Goal: Transaction & Acquisition: Book appointment/travel/reservation

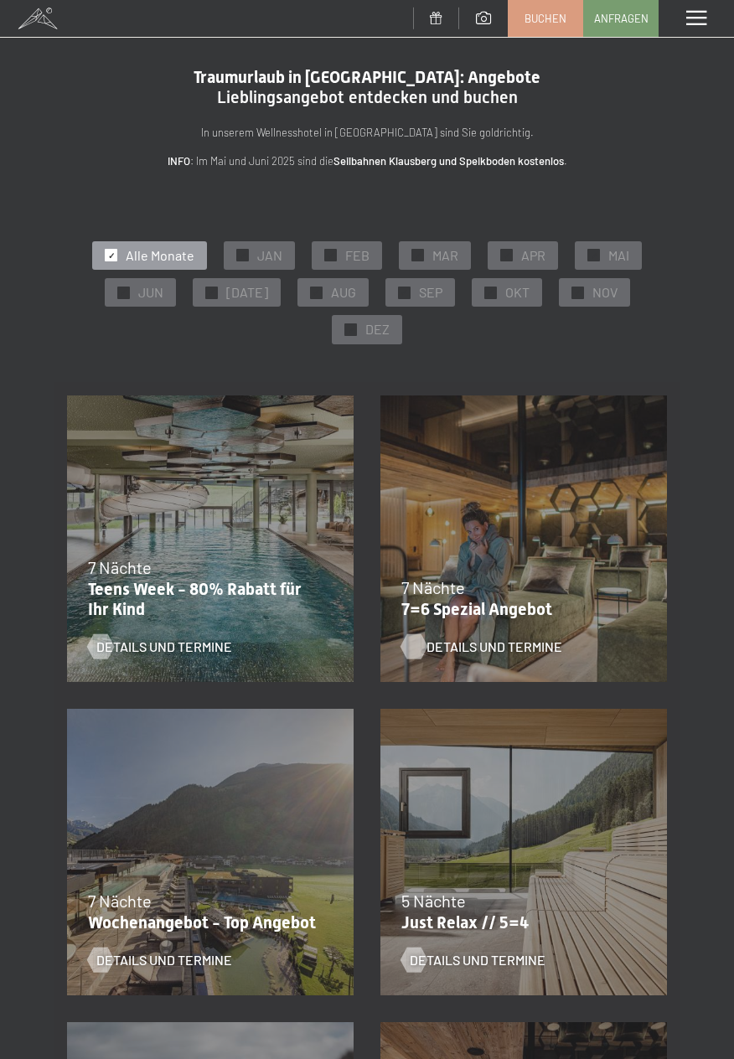
click at [501, 655] on span "Details und Termine" at bounding box center [494, 646] width 136 height 18
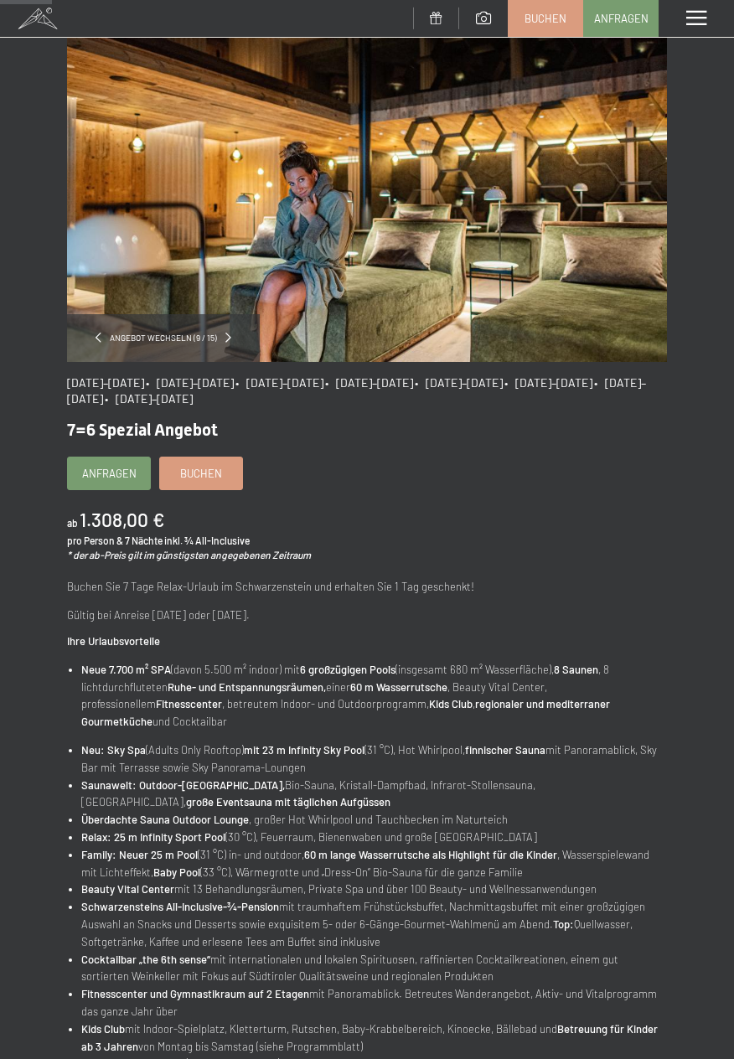
scroll to position [86, 0]
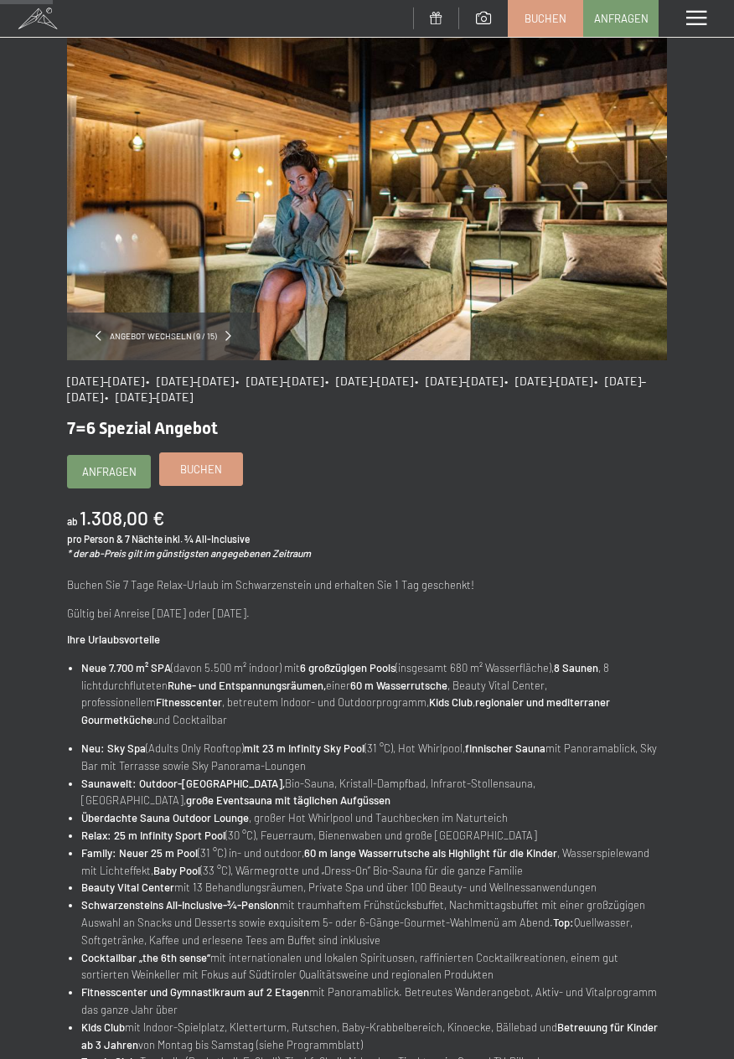
click at [201, 475] on span "Buchen" at bounding box center [201, 469] width 42 height 15
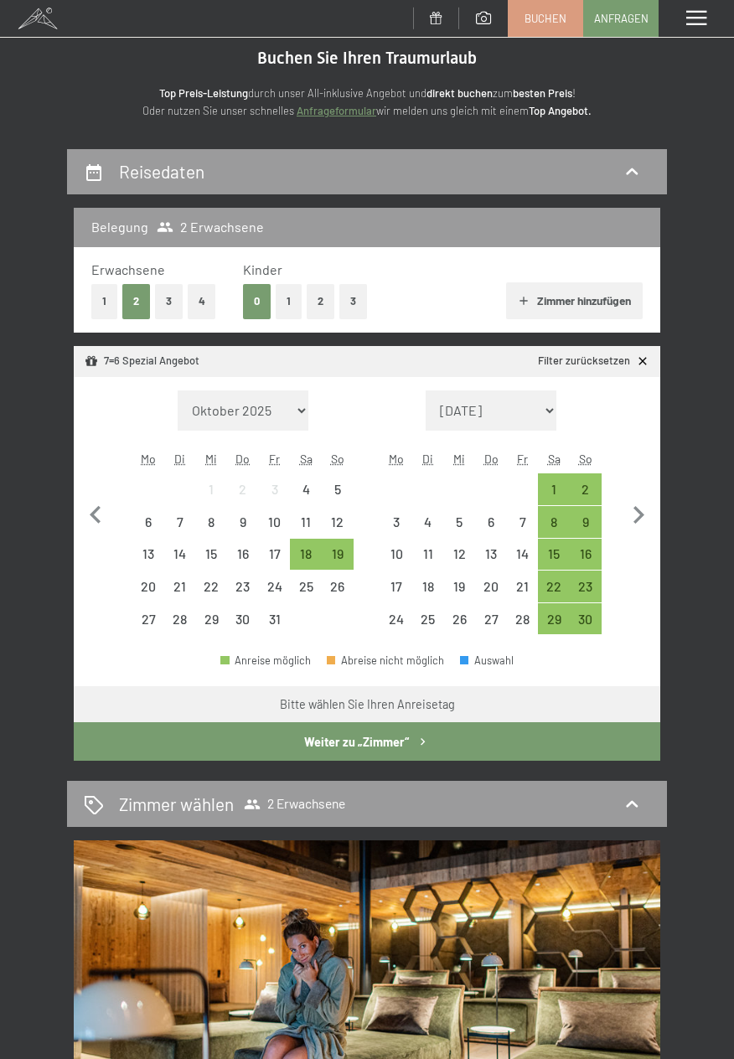
scroll to position [66, 0]
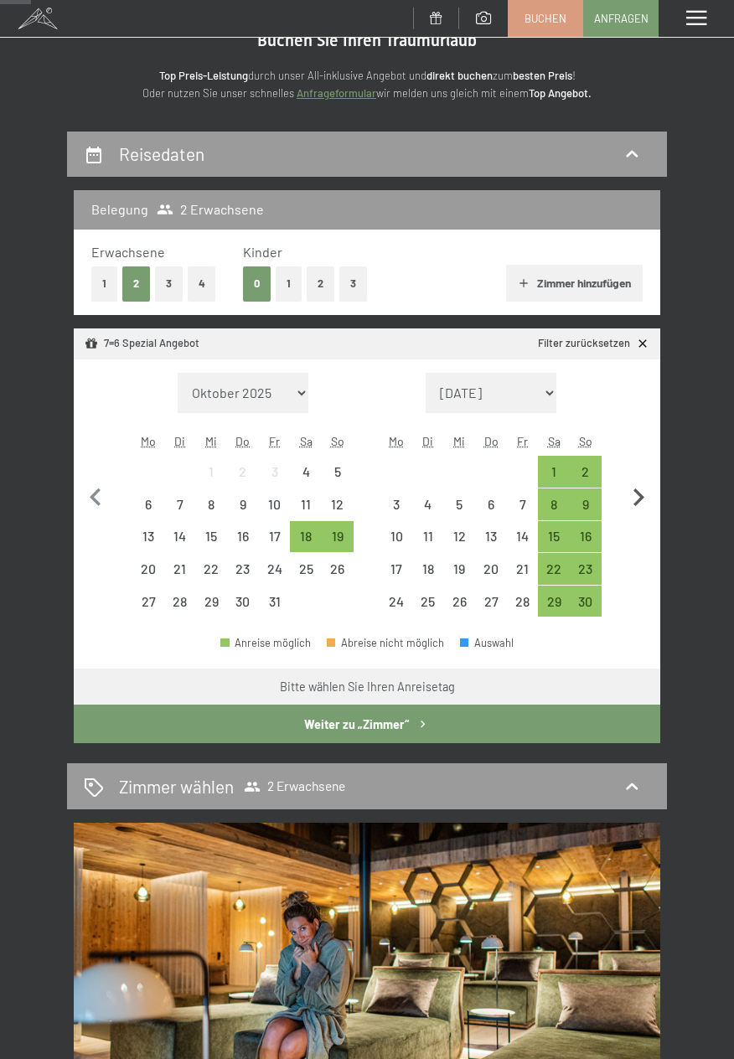
click at [648, 493] on icon "button" at bounding box center [638, 497] width 35 height 35
select select "2025-11-01"
select select "2025-12-01"
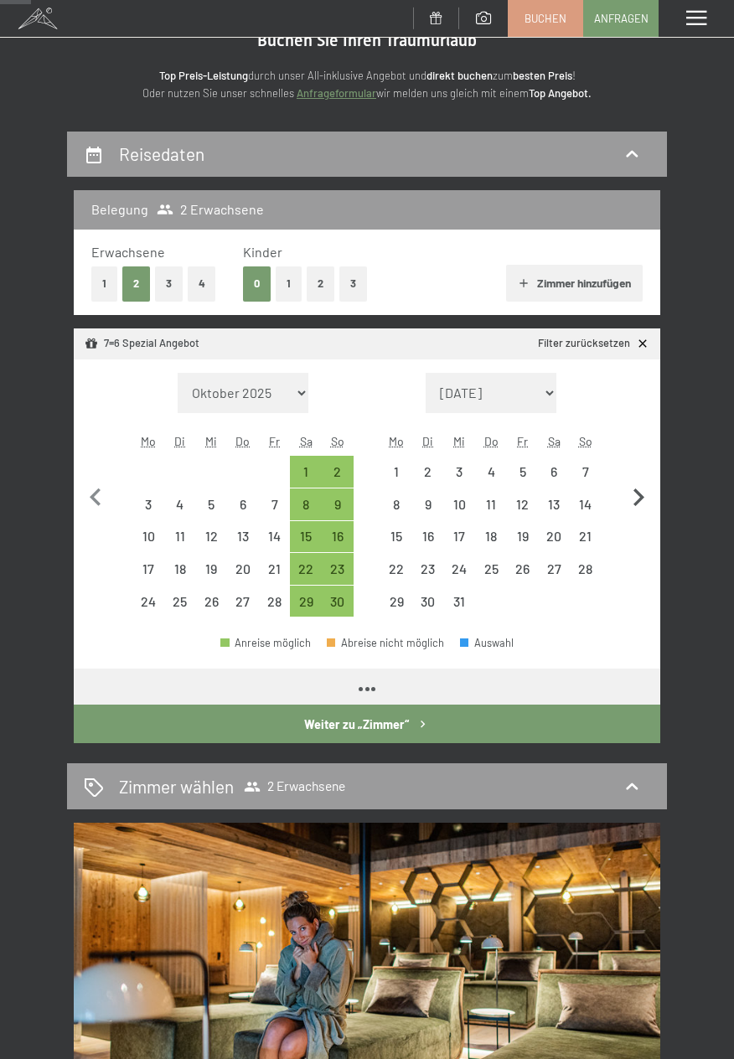
select select "2025-11-01"
select select "[DATE]"
click at [648, 498] on icon "button" at bounding box center [638, 497] width 35 height 35
select select "2025-12-01"
select select "2026-01-01"
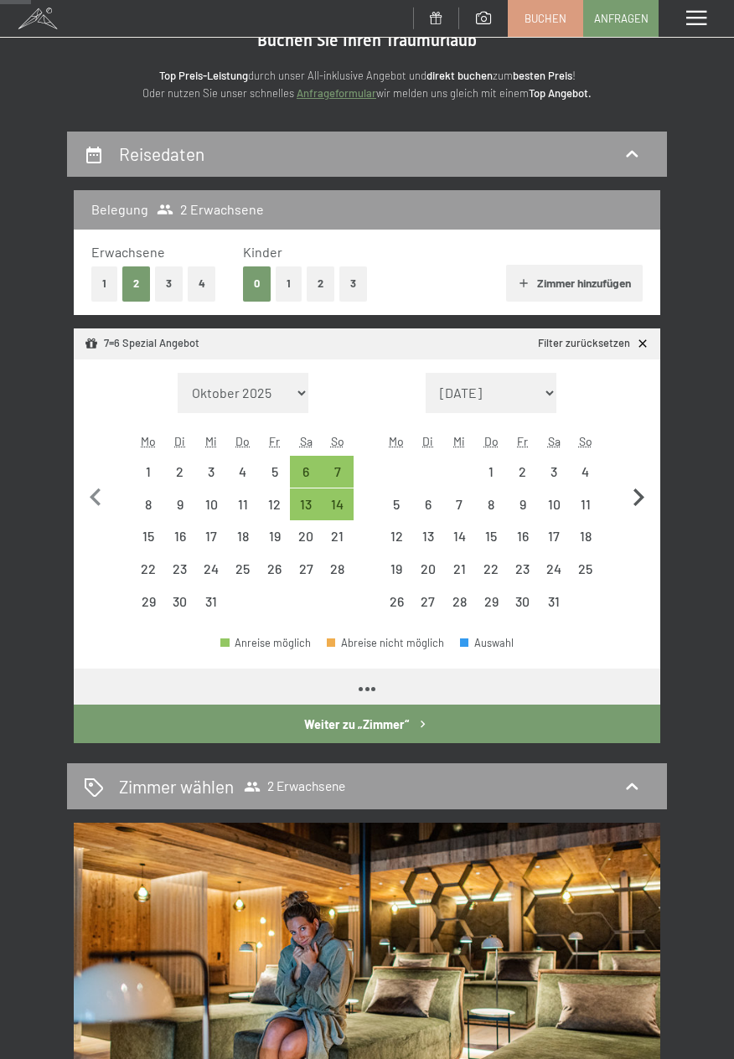
select select "2025-12-01"
select select "2026-01-01"
click at [647, 500] on icon "button" at bounding box center [638, 497] width 35 height 35
select select "2026-01-01"
select select "2026-02-01"
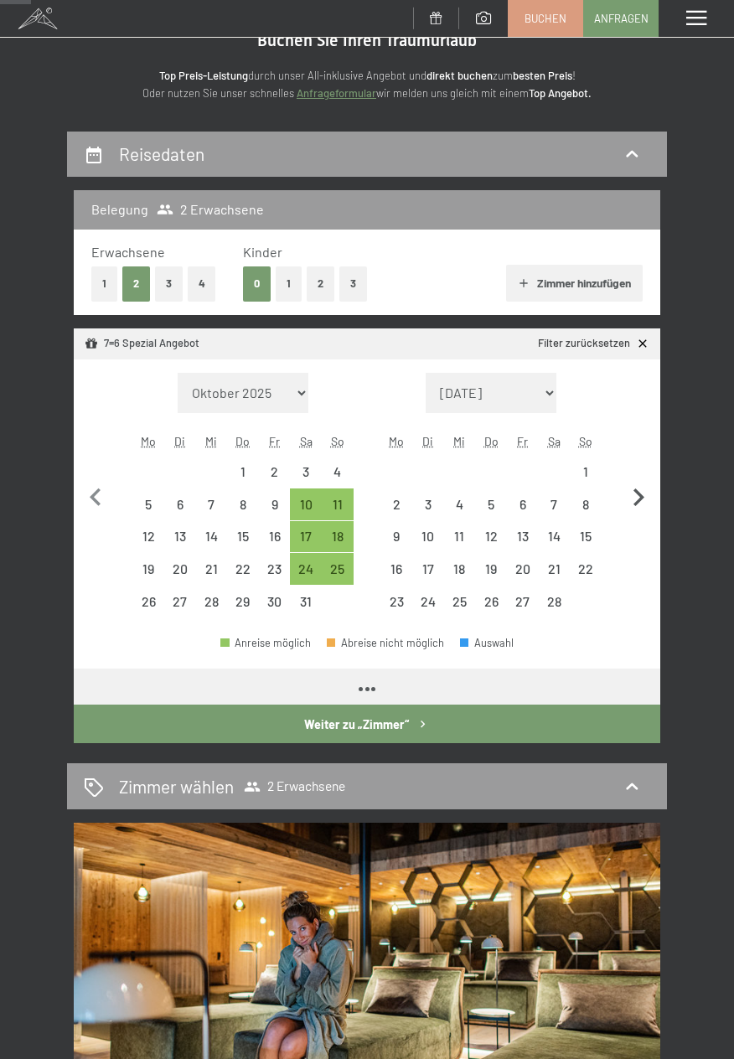
select select "2026-01-01"
select select "2026-02-01"
click at [655, 498] on icon "button" at bounding box center [638, 497] width 35 height 35
select select "2026-02-01"
select select "2026-03-01"
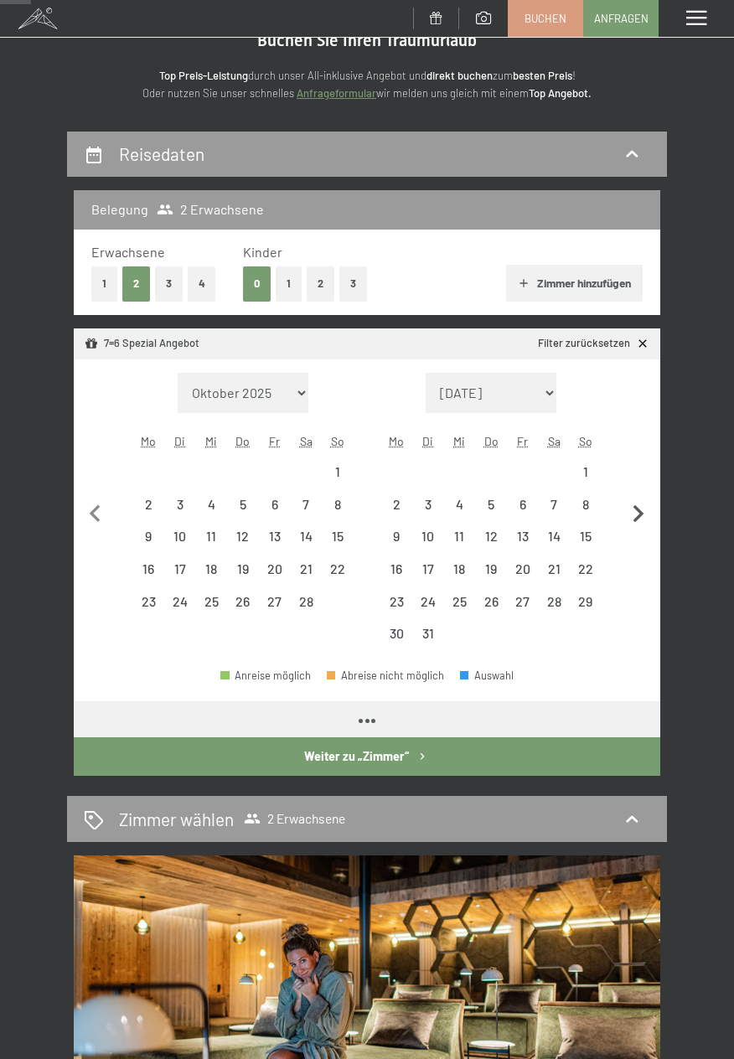
select select "2026-02-01"
select select "2026-03-01"
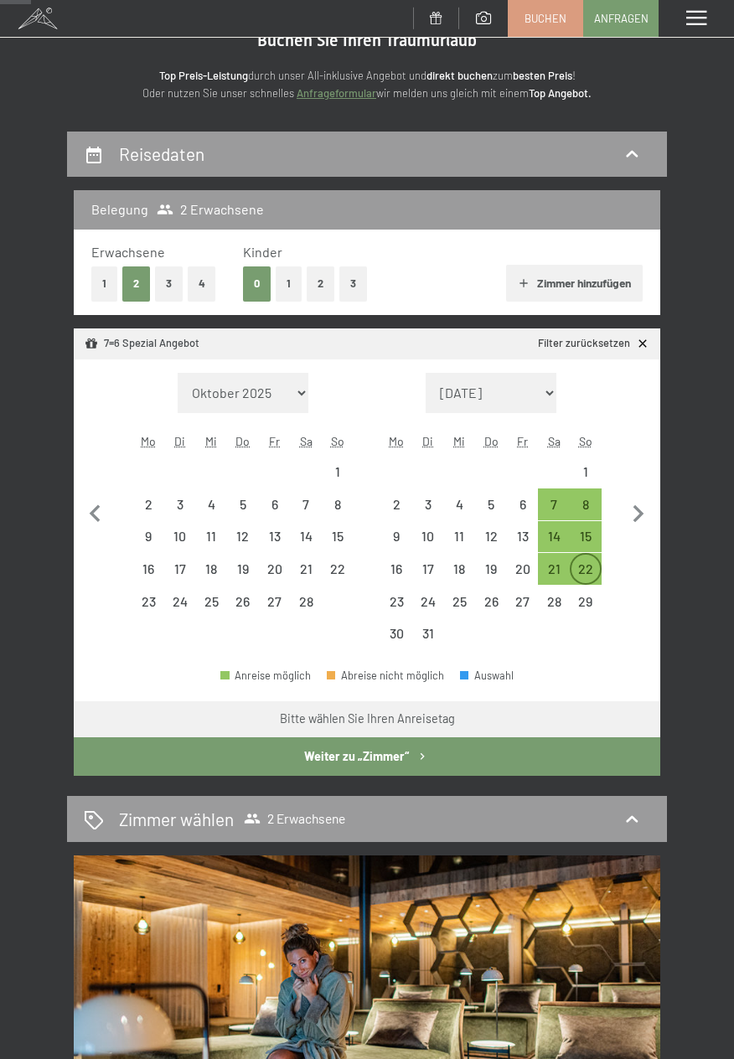
click at [589, 577] on div "22" at bounding box center [585, 576] width 28 height 28
select select "2026-02-01"
select select "2026-03-01"
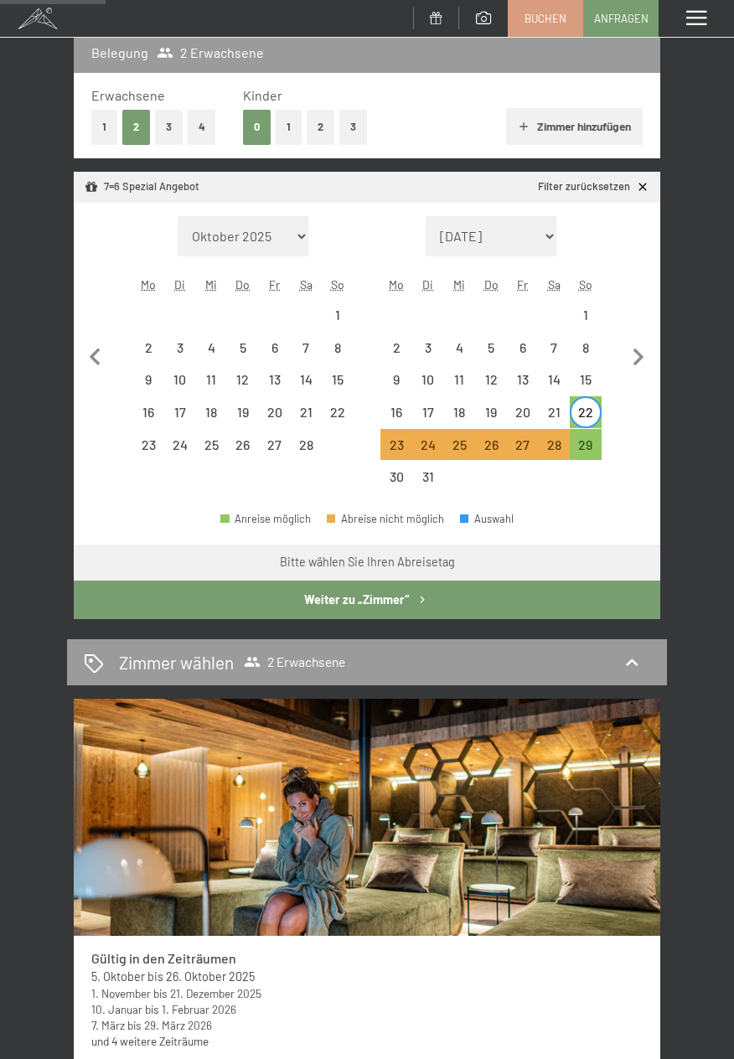
click at [533, 605] on button "Weiter zu „Zimmer“" at bounding box center [367, 599] width 586 height 39
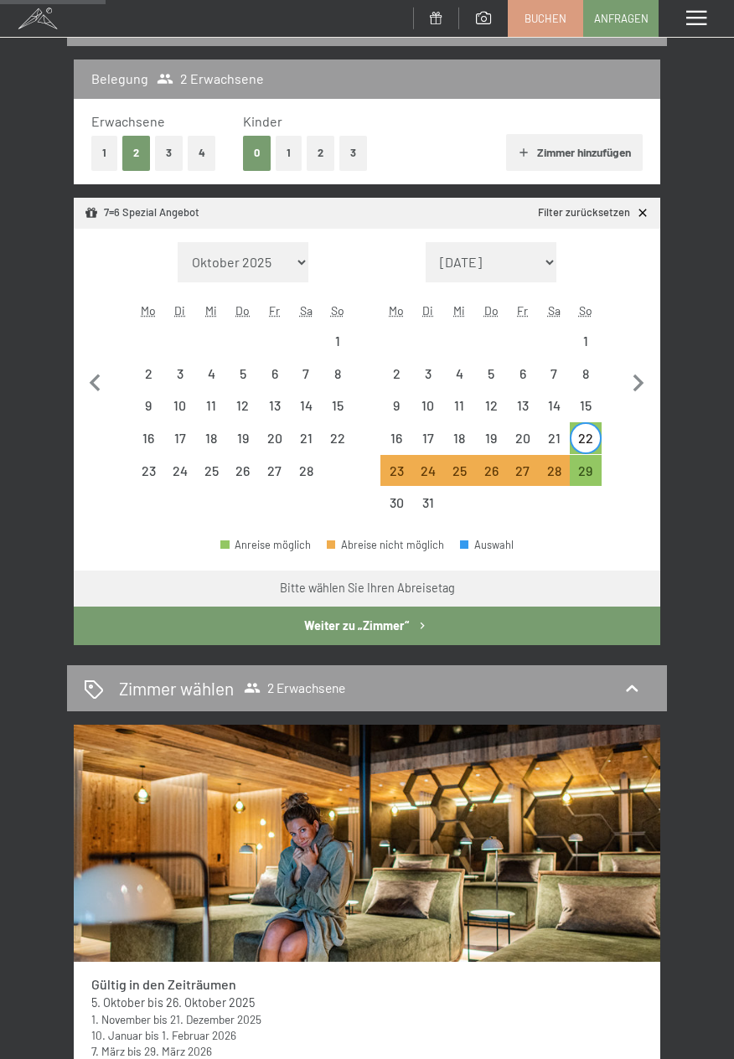
select select "2026-02-01"
select select "2026-03-01"
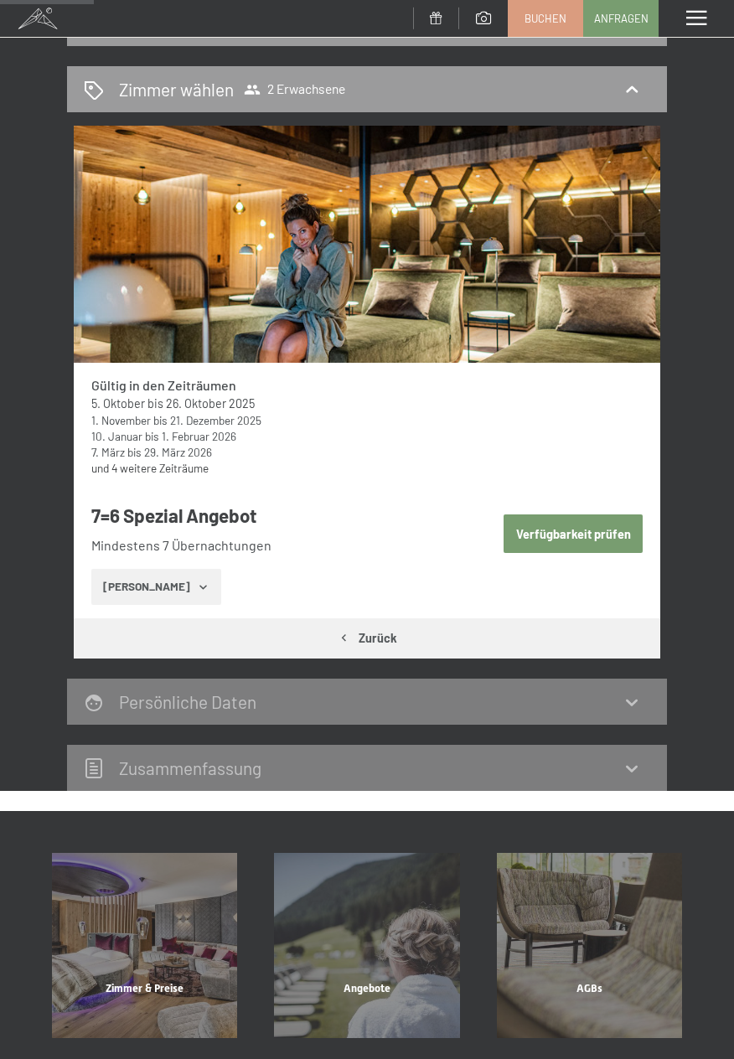
click at [497, 642] on button "Zurück" at bounding box center [367, 637] width 586 height 39
select select "2026-02-01"
select select "2026-03-01"
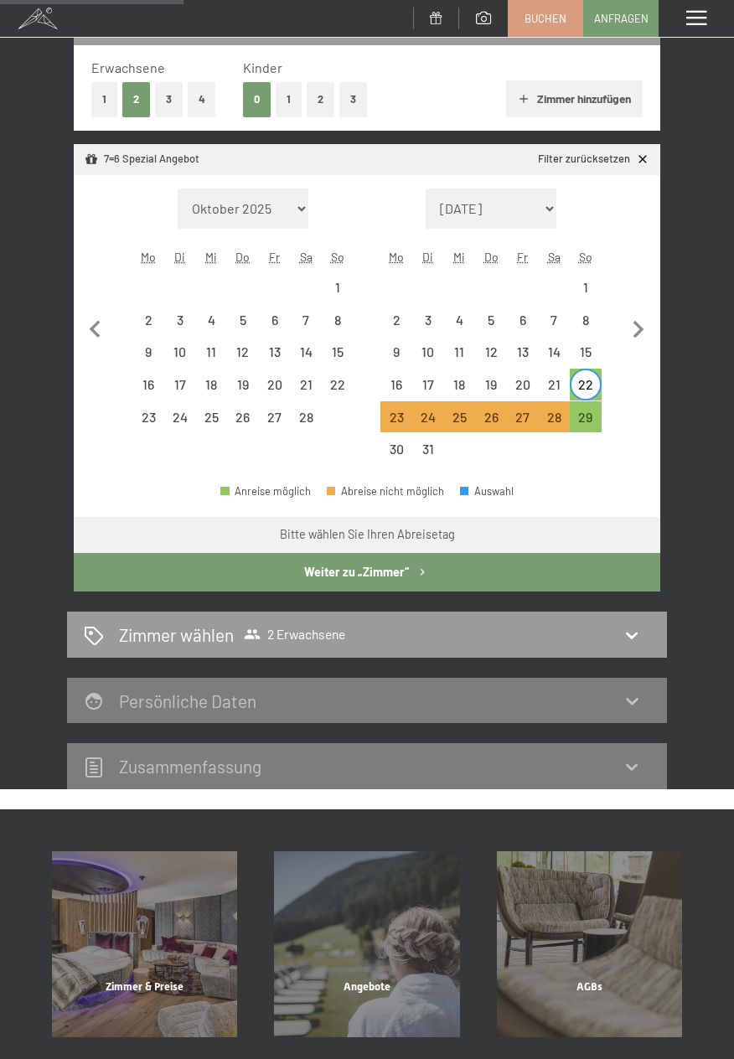
click at [541, 573] on button "Weiter zu „Zimmer“" at bounding box center [367, 572] width 586 height 39
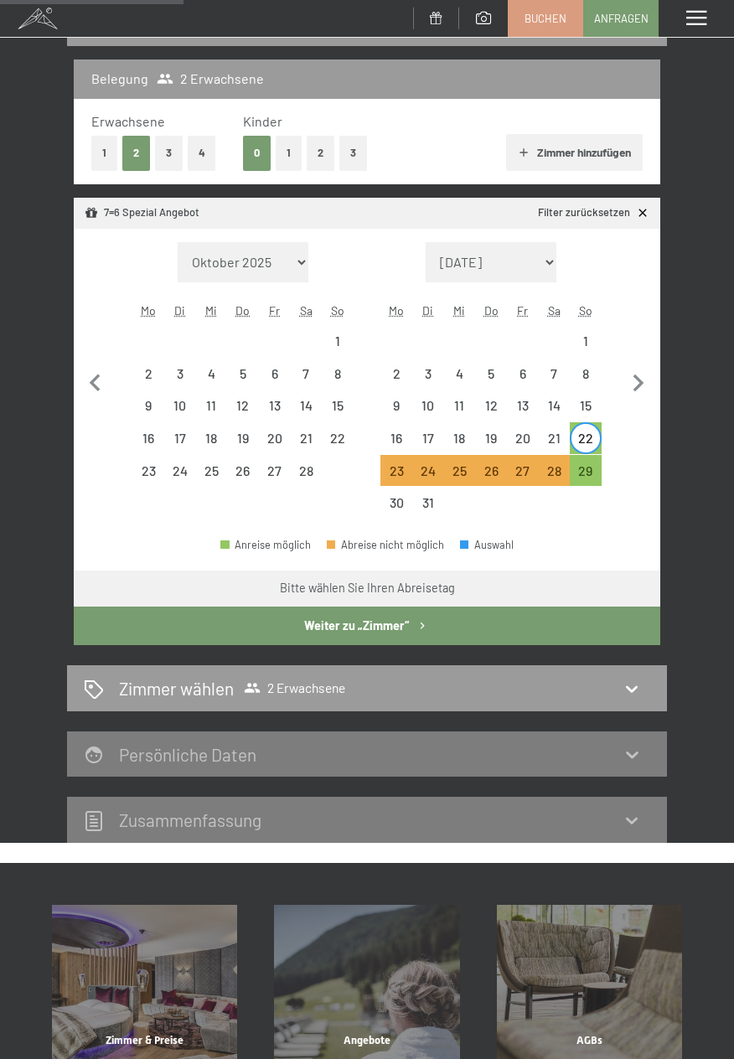
select select "2026-02-01"
select select "[DATE]"
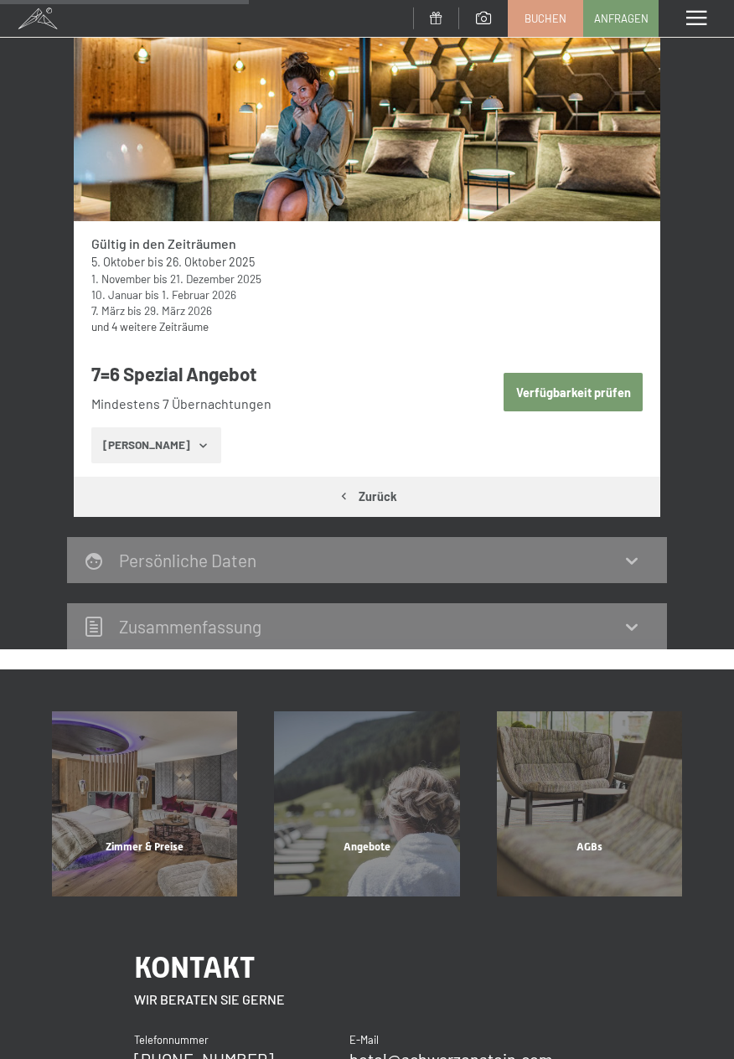
scroll to position [335, 0]
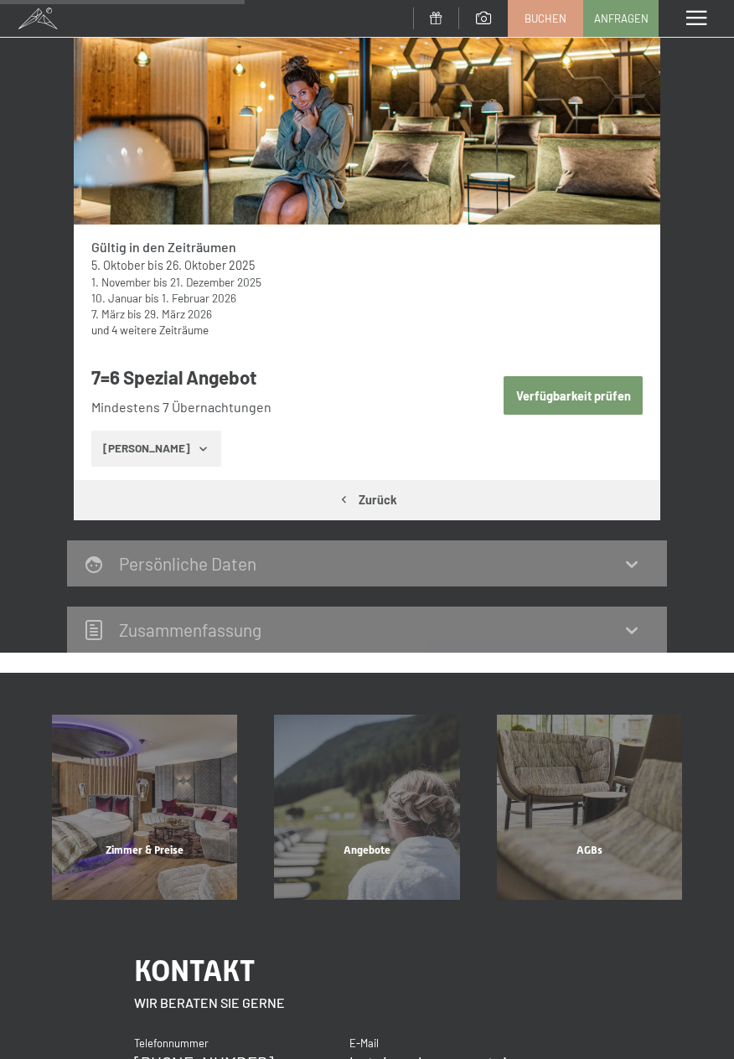
click at [177, 451] on button "Zeige Zimmer" at bounding box center [156, 449] width 130 height 37
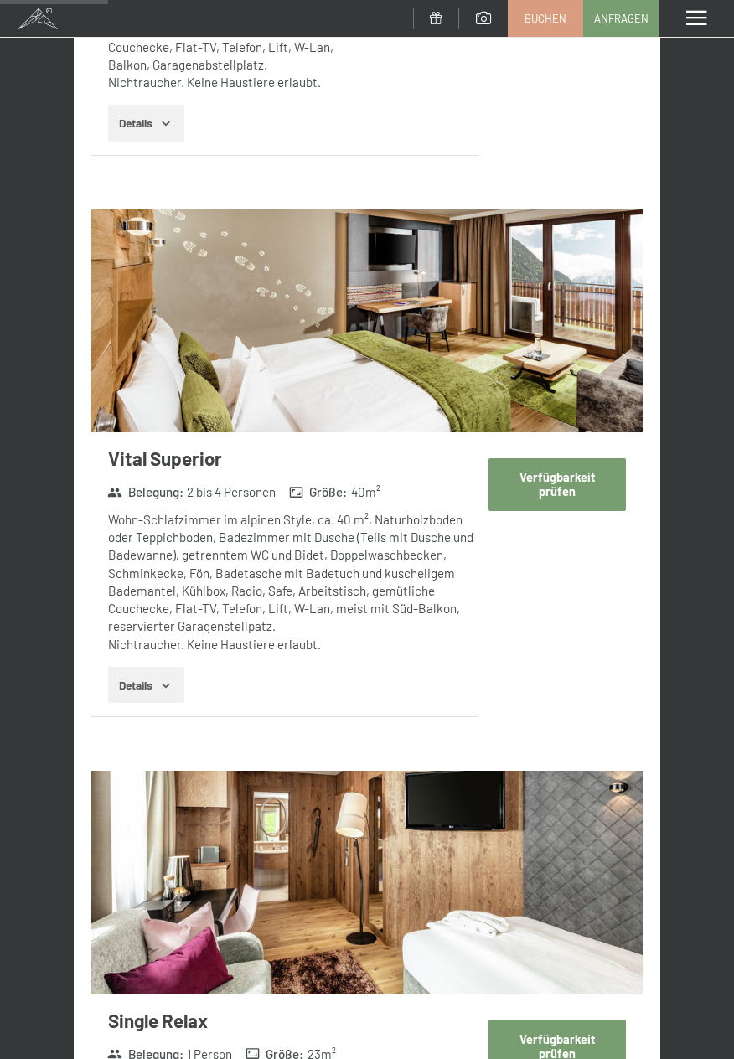
scroll to position [1239, 0]
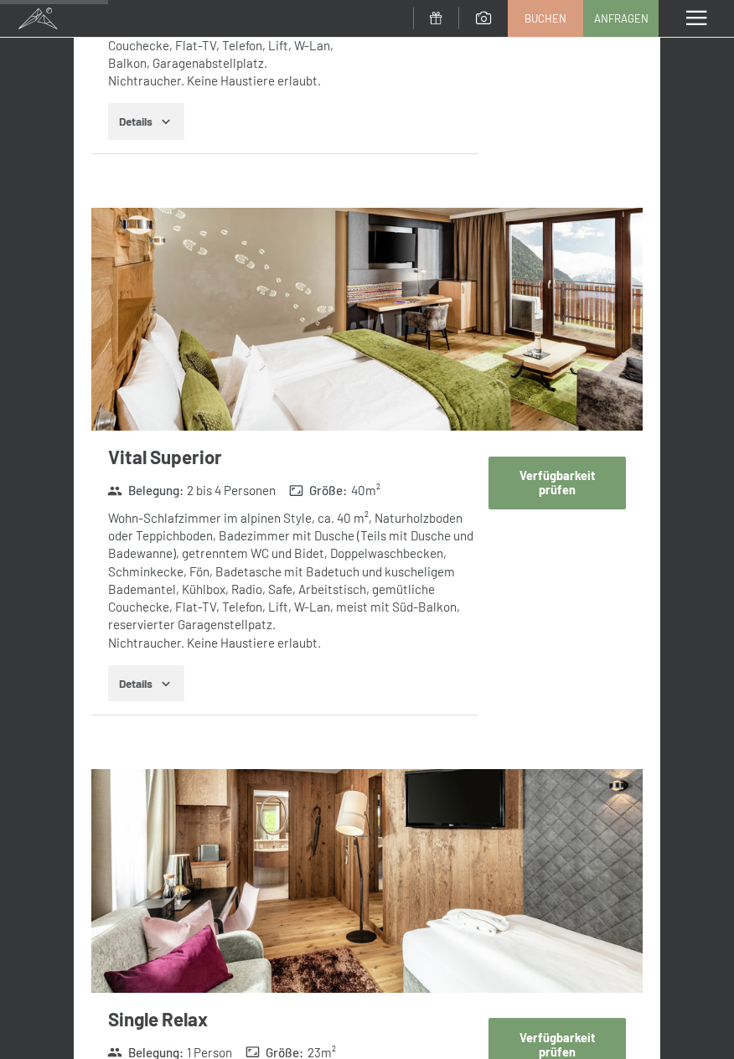
click at [575, 488] on button "Verfügbarkeit prüfen" at bounding box center [557, 482] width 138 height 53
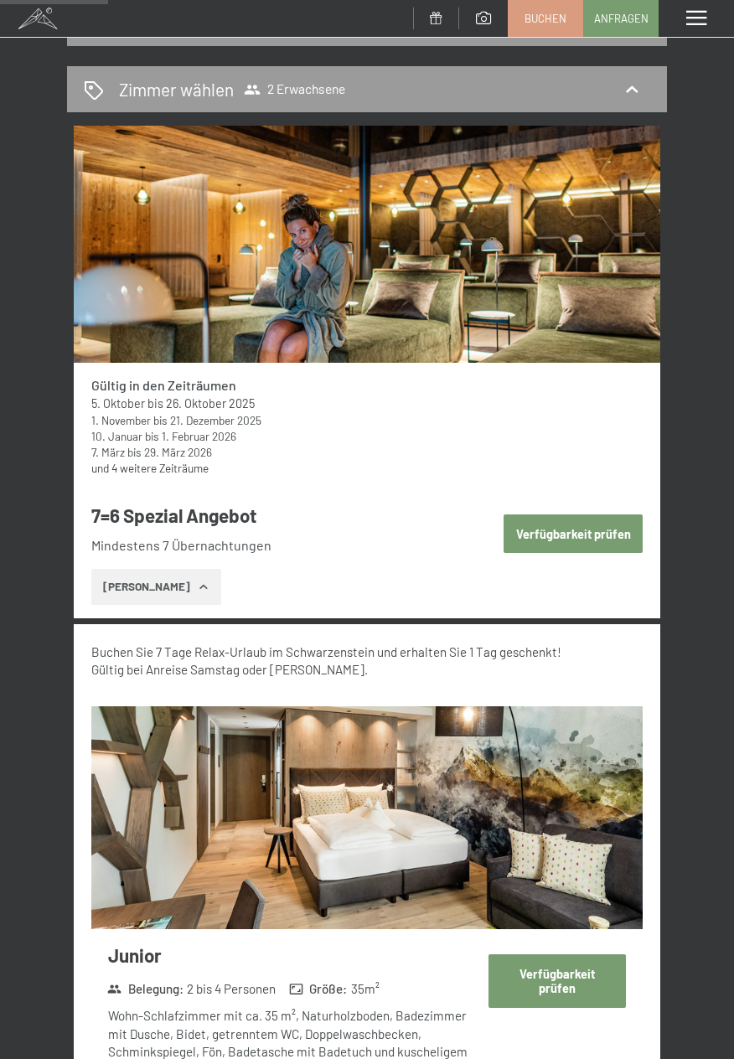
select select "2026-02-01"
select select "2026-03-01"
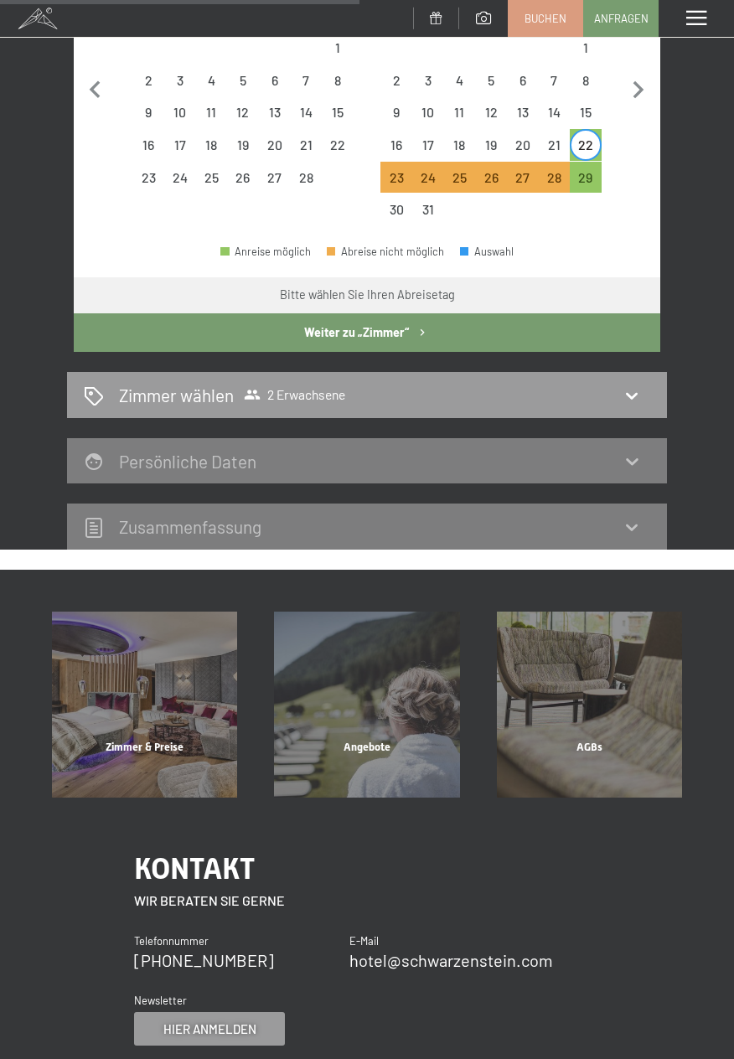
scroll to position [492, 0]
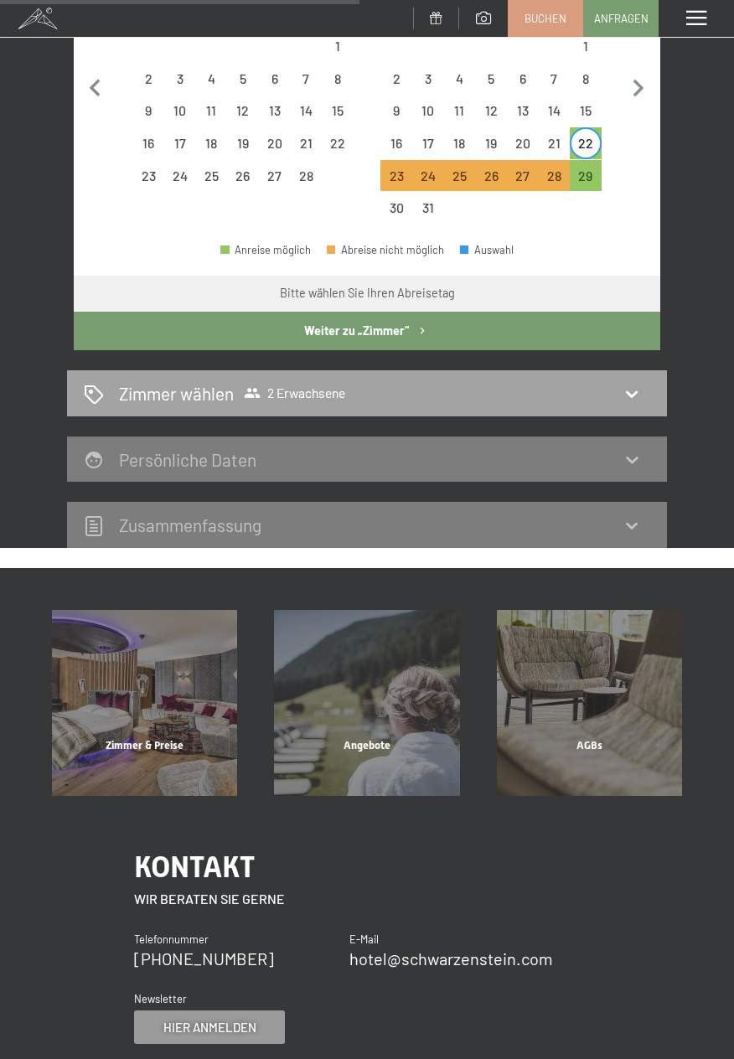
click at [637, 397] on icon at bounding box center [631, 394] width 20 height 20
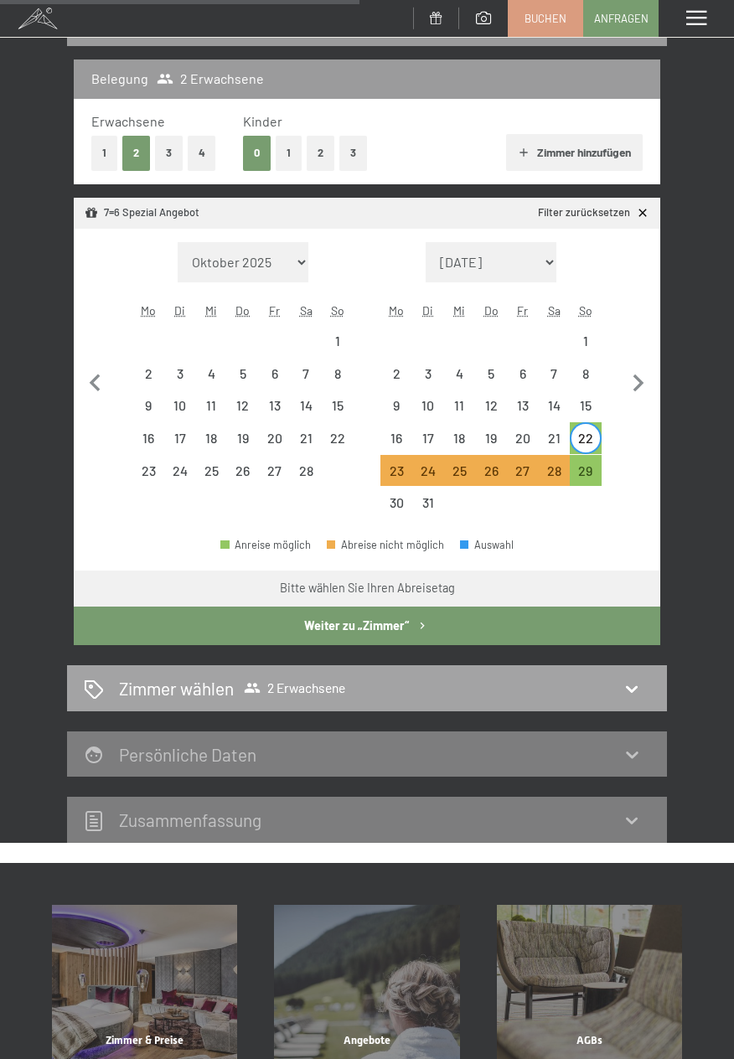
select select "2026-02-01"
select select "2026-03-01"
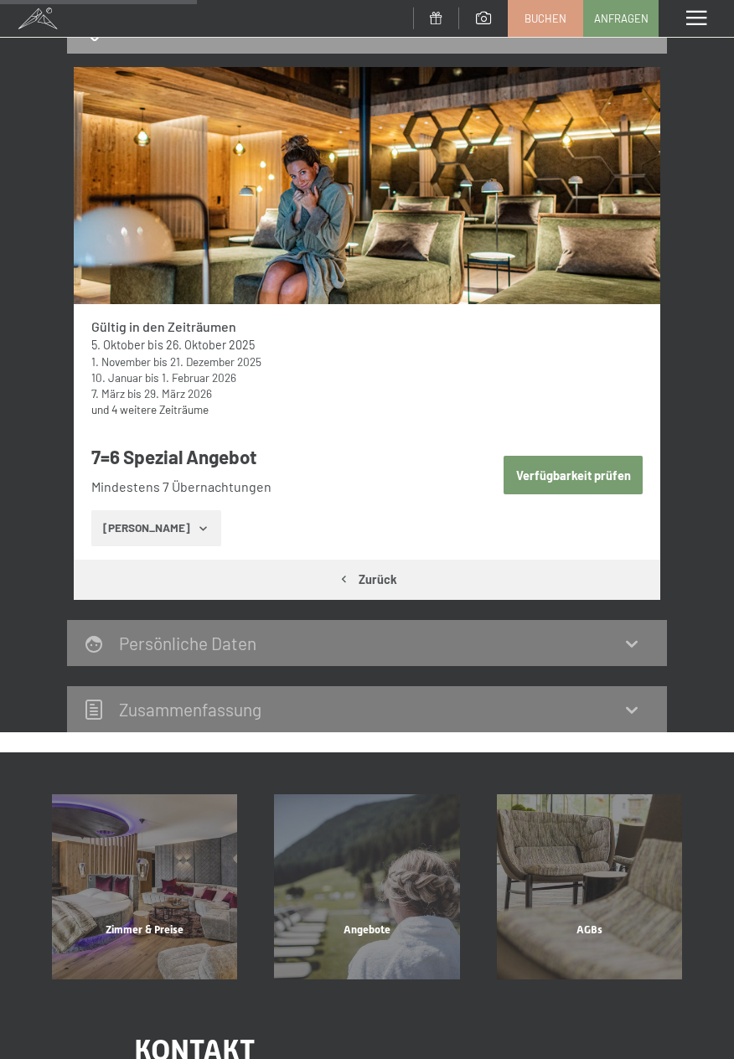
click at [555, 586] on button "Zurück" at bounding box center [367, 578] width 586 height 39
select select "2026-02-01"
select select "2026-03-01"
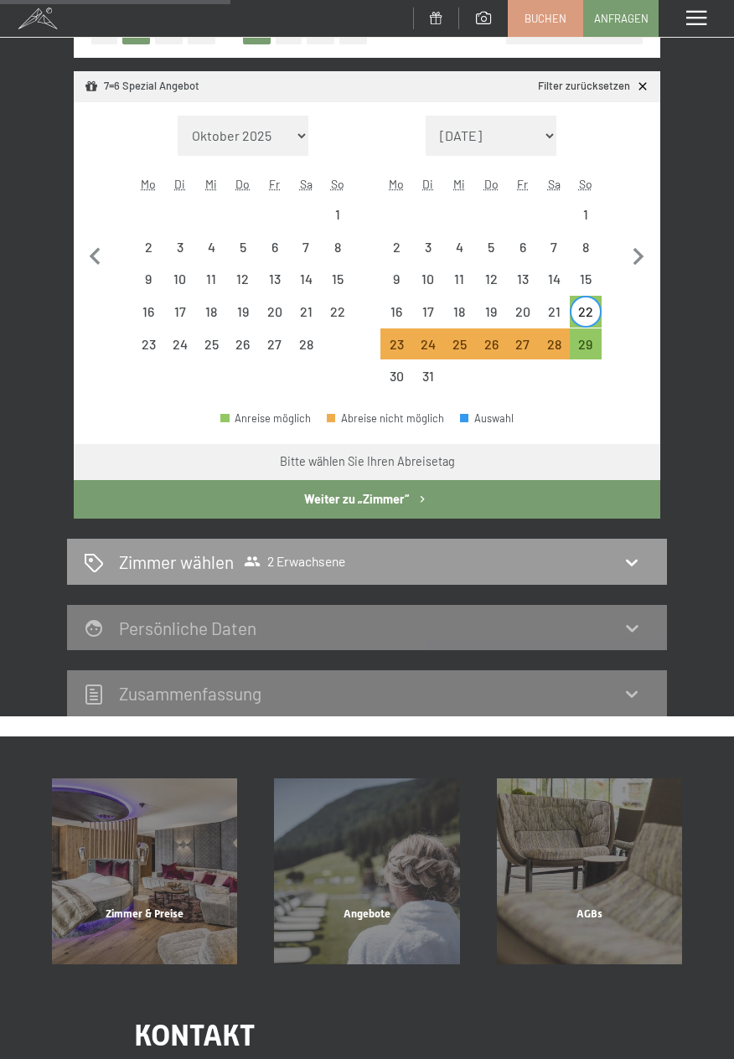
scroll to position [325, 0]
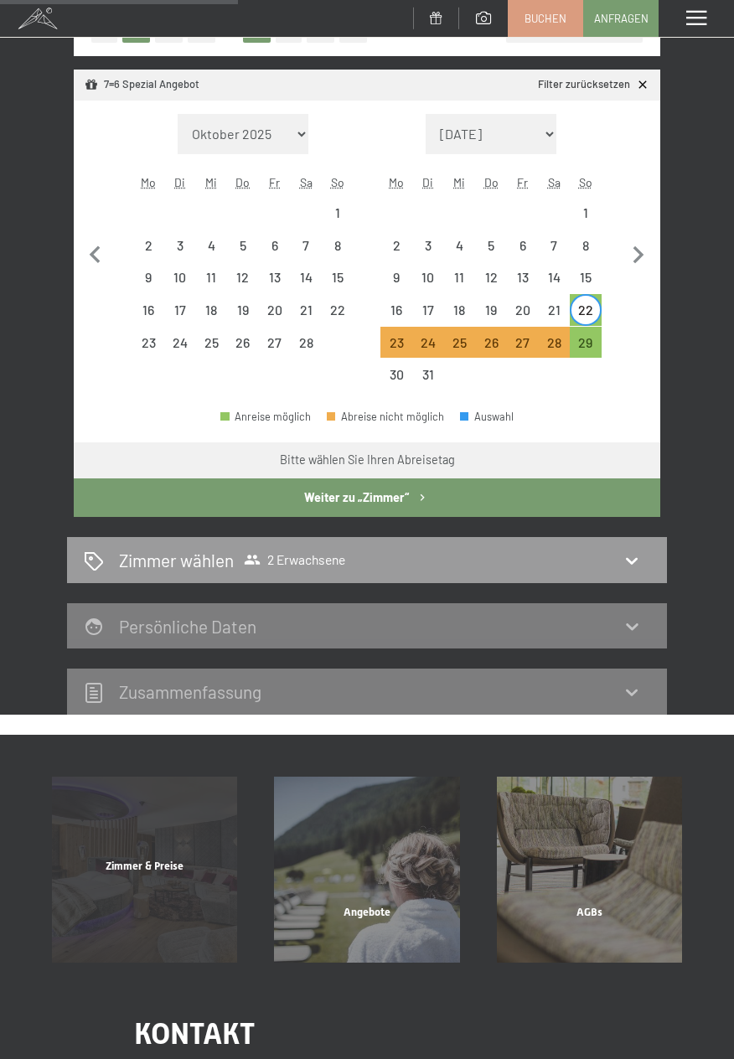
click at [126, 895] on div "Zimmer & Preise Mehr erfahren" at bounding box center [145, 868] width 222 height 185
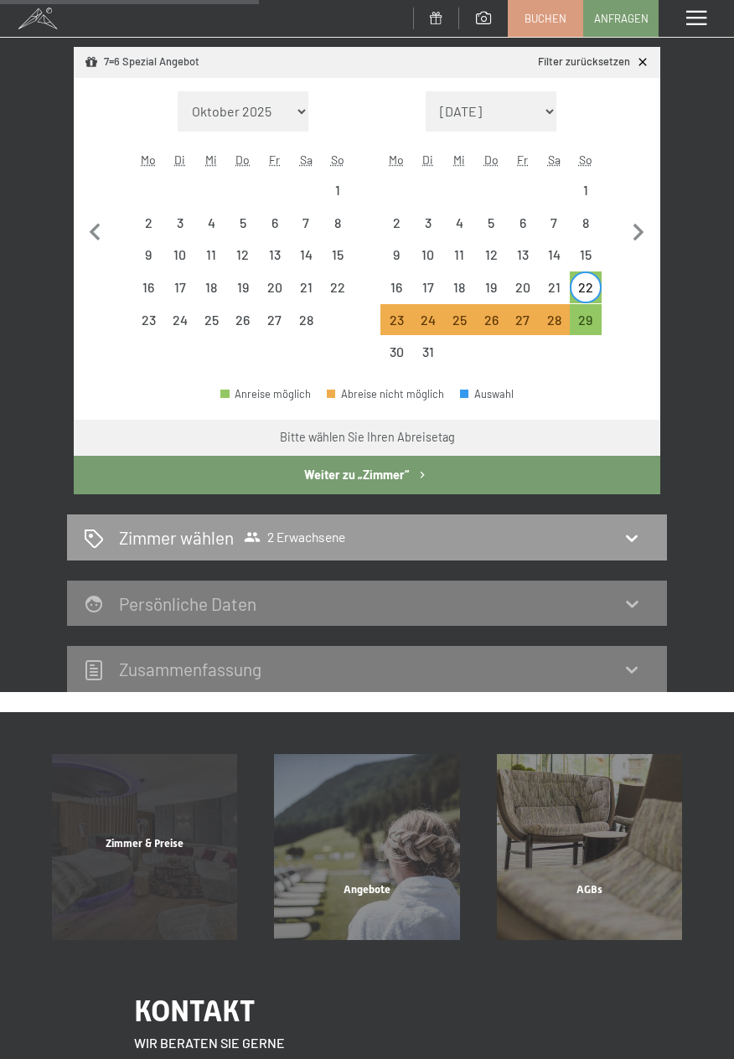
scroll to position [379, 0]
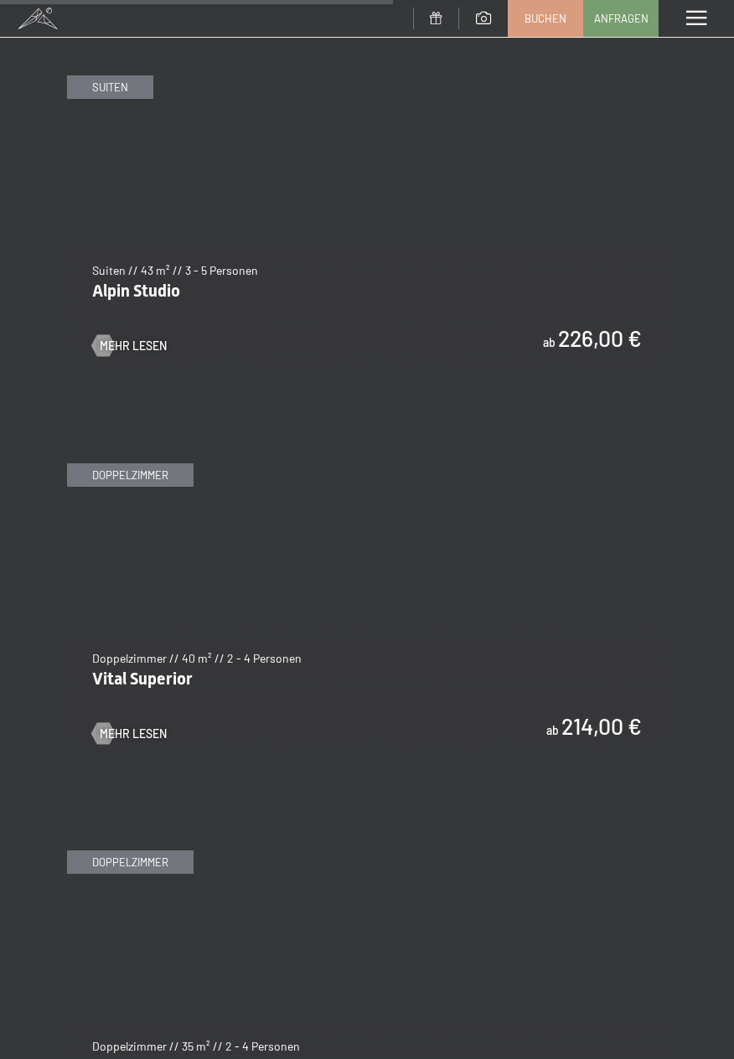
scroll to position [3520, 0]
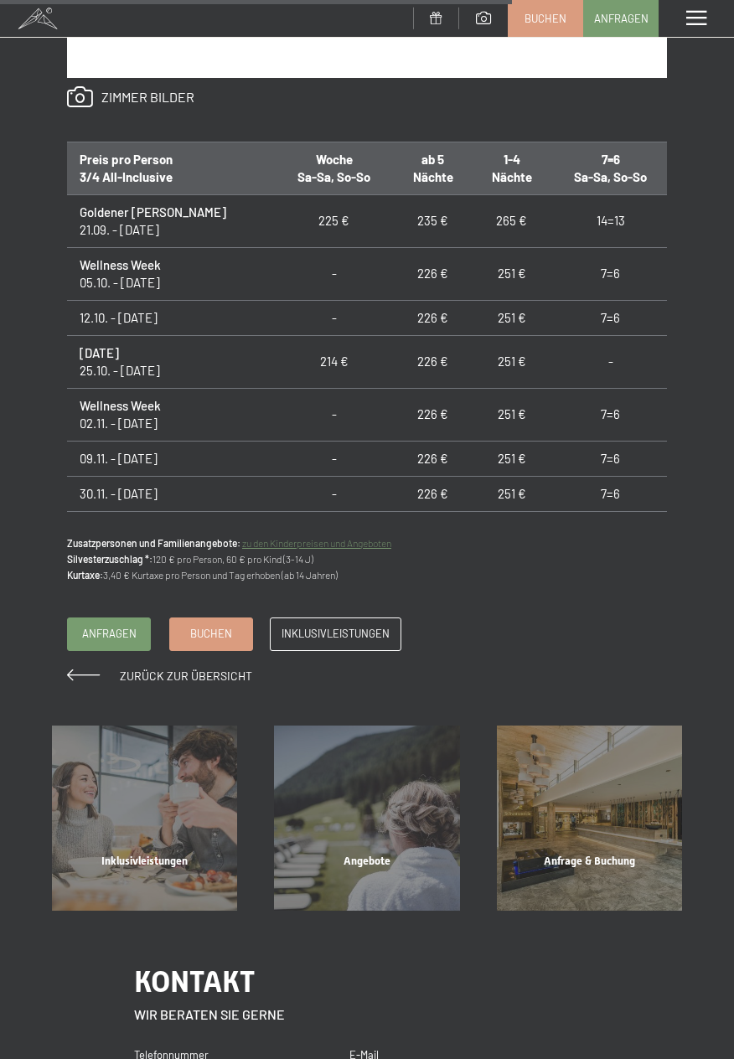
scroll to position [1446, 0]
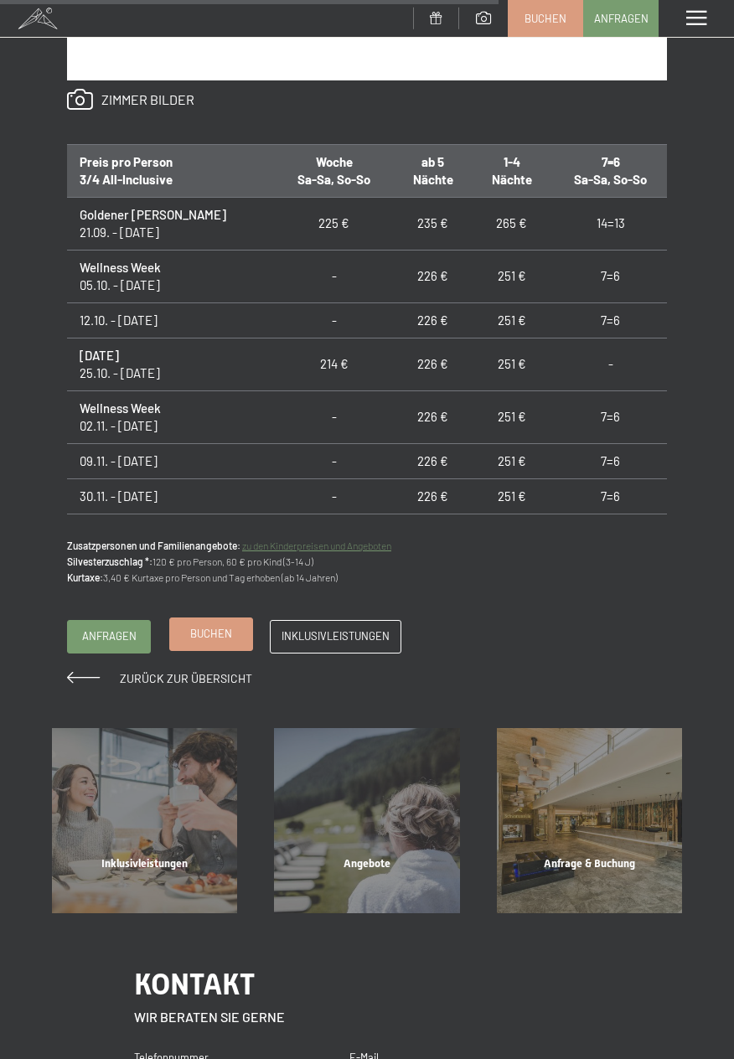
click at [225, 640] on span "Buchen" at bounding box center [211, 633] width 42 height 15
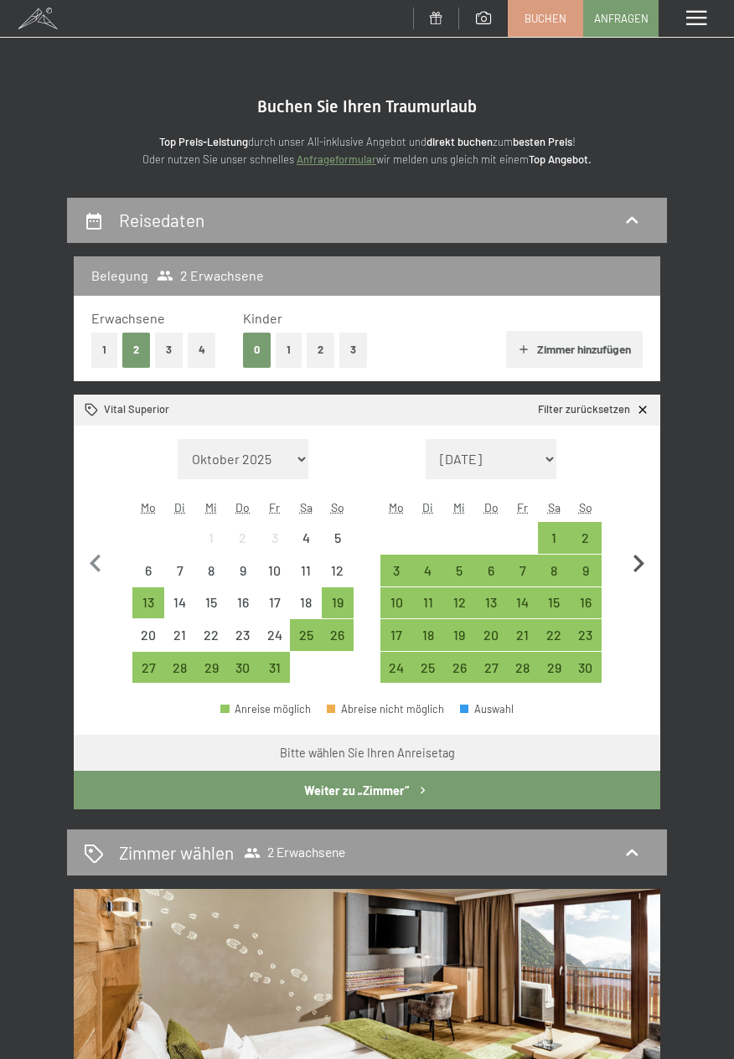
click at [642, 560] on icon "button" at bounding box center [638, 563] width 35 height 35
select select "2025-11-01"
select select "2025-12-01"
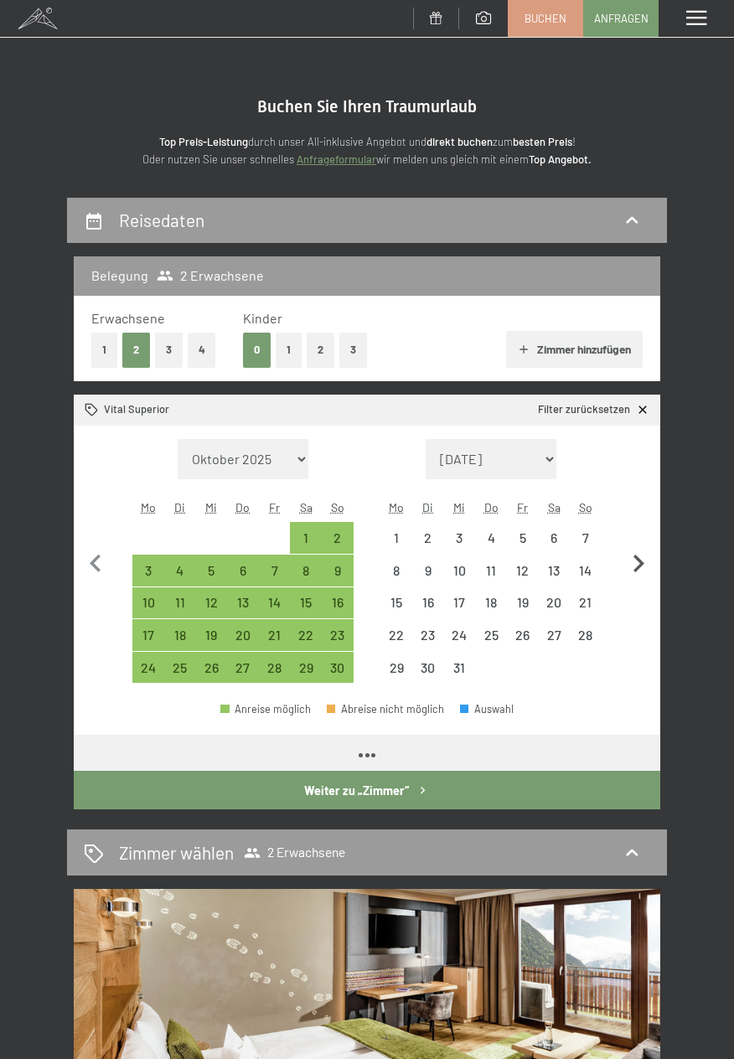
select select "2025-11-01"
select select "2025-12-01"
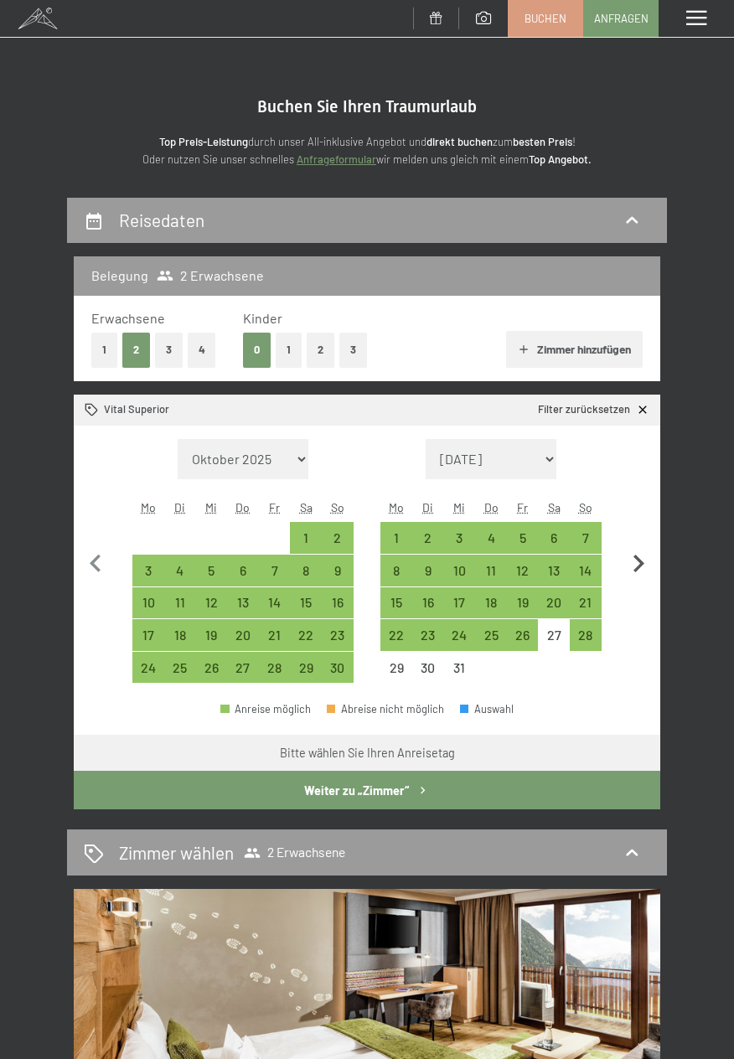
click at [645, 560] on icon "button" at bounding box center [638, 563] width 35 height 35
select select "2025-12-01"
select select "2026-01-01"
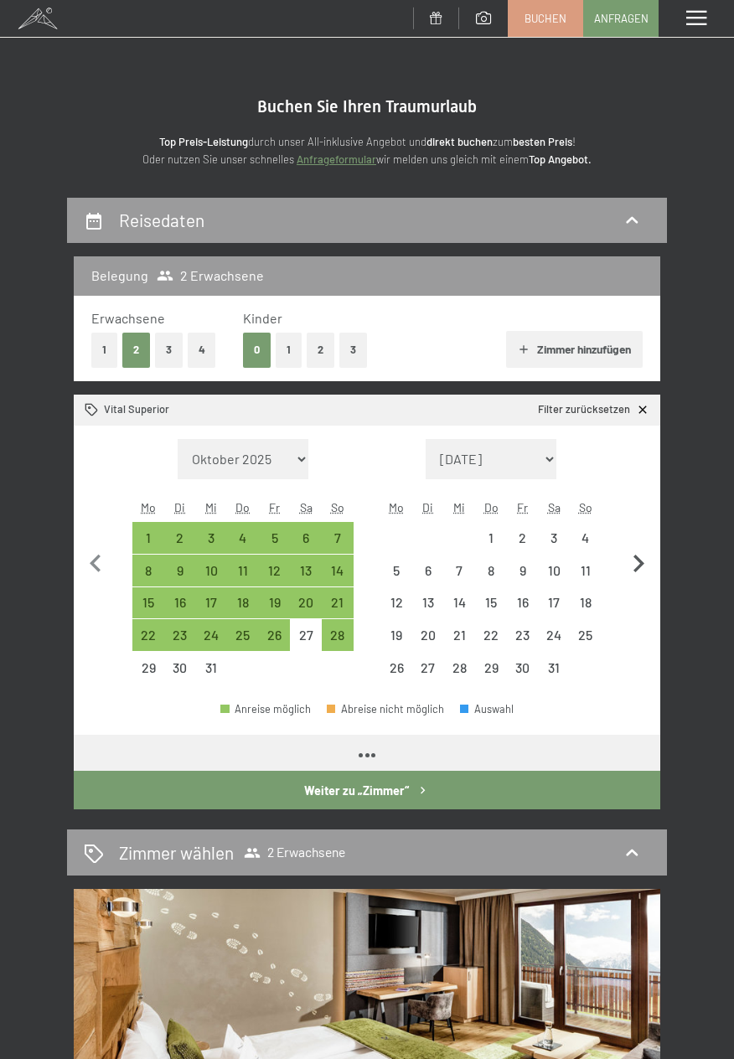
select select "2025-12-01"
select select "2026-01-01"
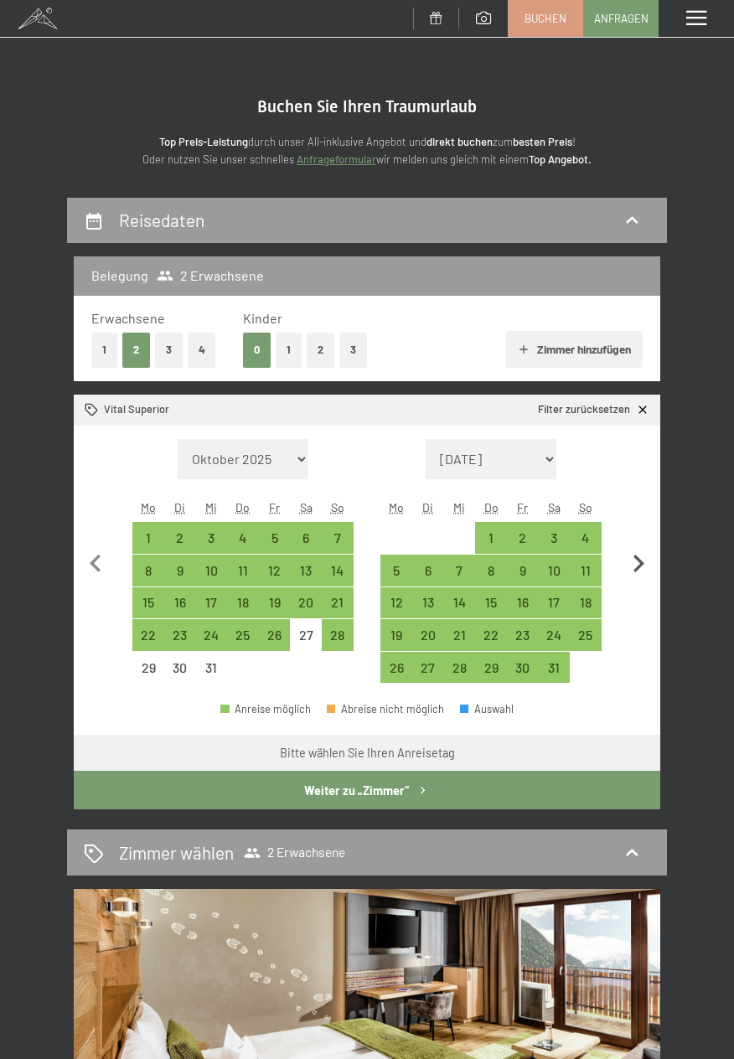
click at [642, 557] on icon "button" at bounding box center [638, 563] width 35 height 35
select select "2026-01-01"
select select "2026-02-01"
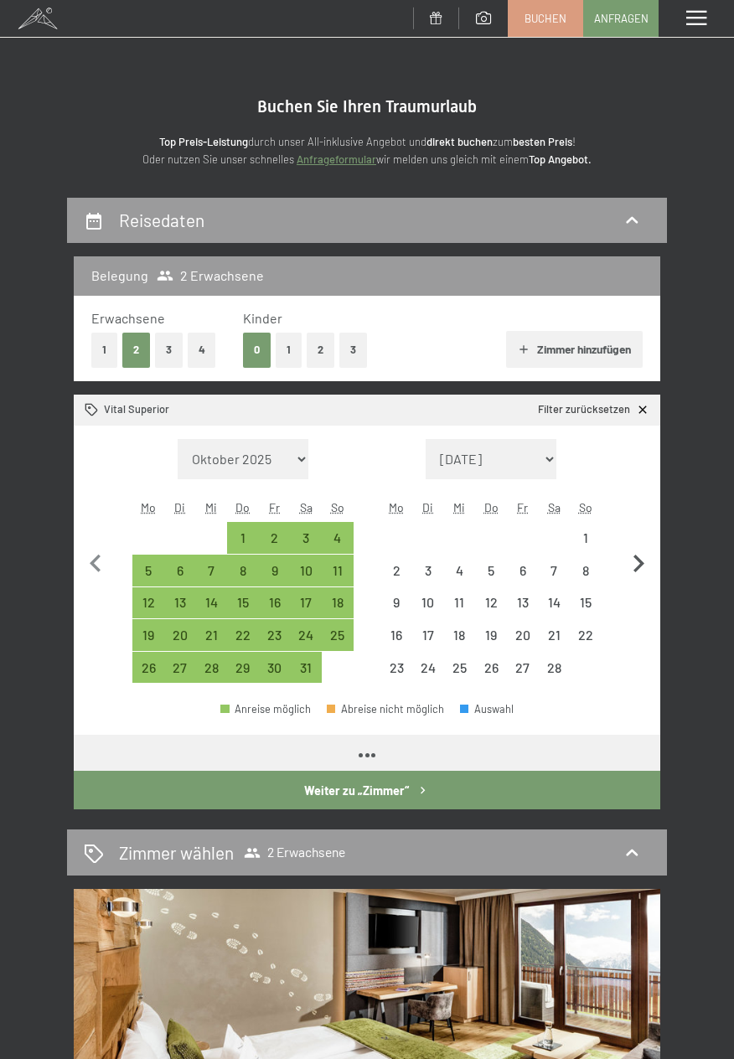
click at [639, 562] on icon "button" at bounding box center [638, 563] width 11 height 18
select select "2026-02-01"
select select "2026-03-01"
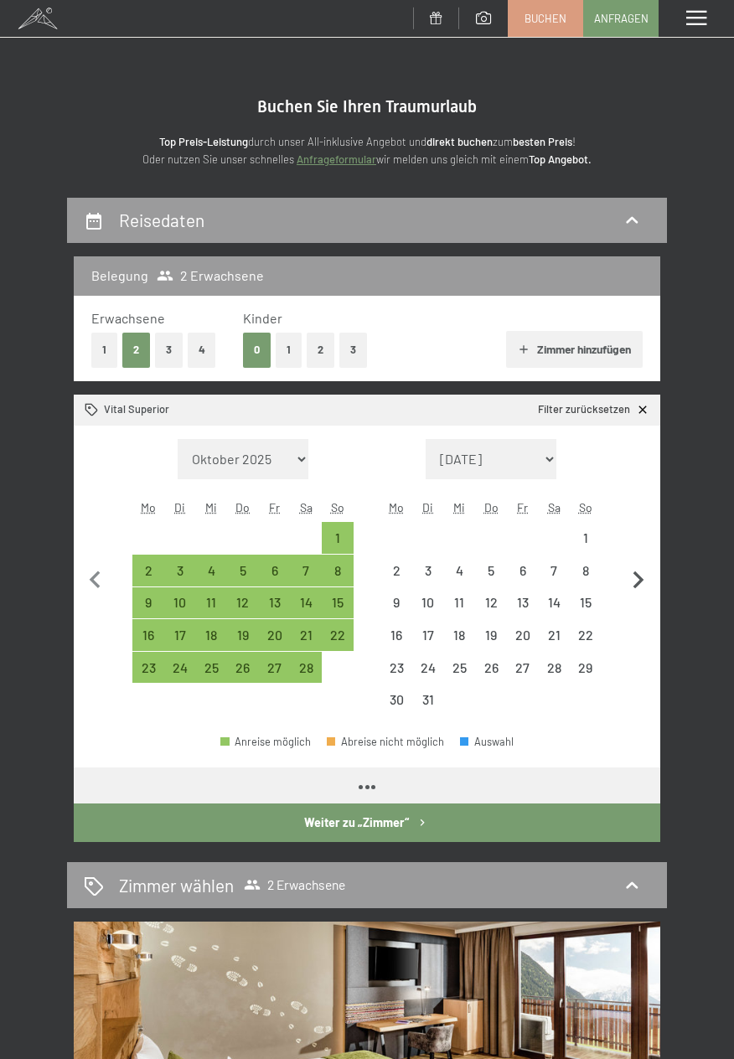
select select "2026-02-01"
select select "2026-03-01"
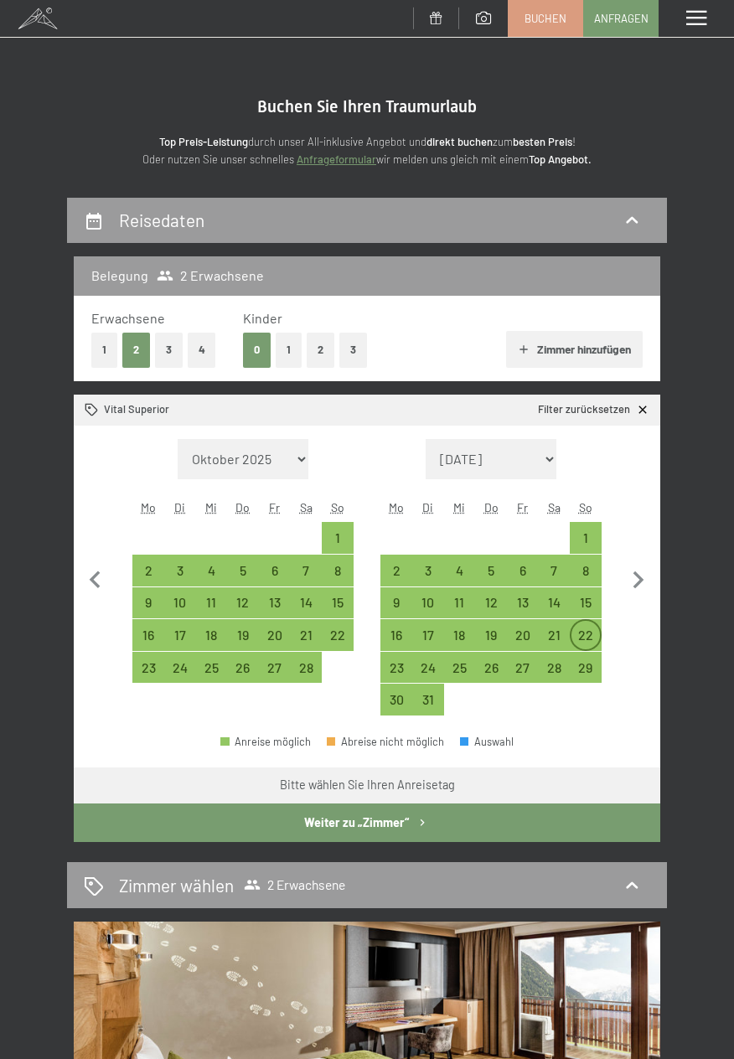
click at [596, 627] on div "22" at bounding box center [585, 635] width 28 height 28
select select "2026-02-01"
select select "2026-03-01"
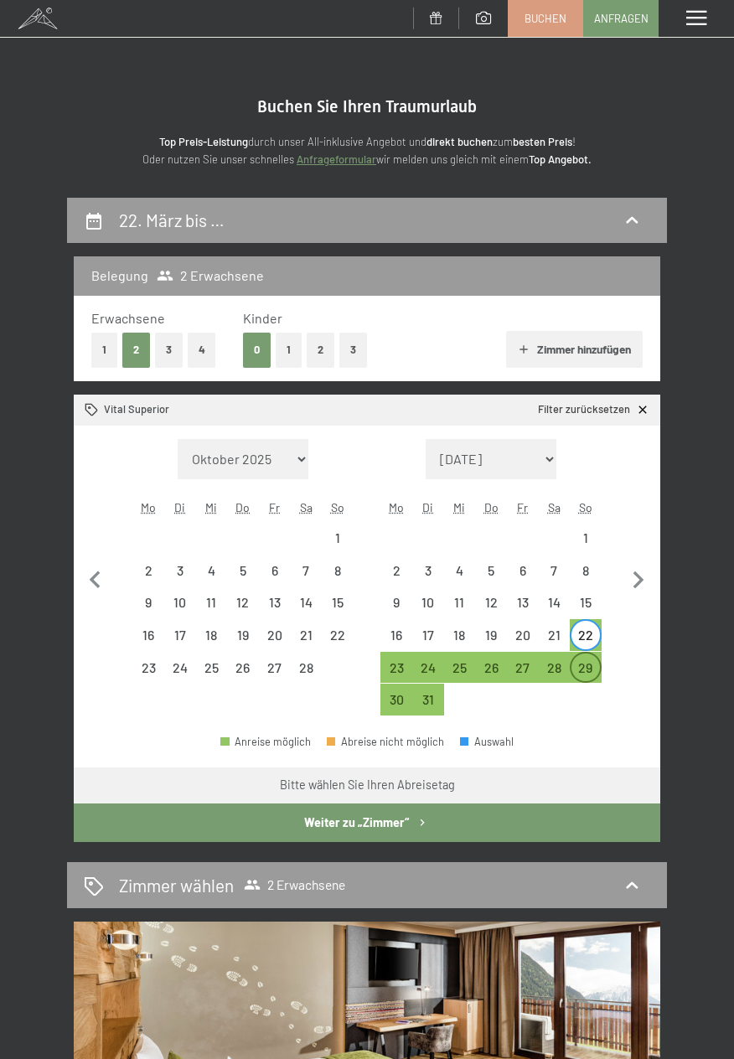
click at [594, 668] on div "29" at bounding box center [585, 675] width 28 height 28
select select "2026-02-01"
select select "2026-03-01"
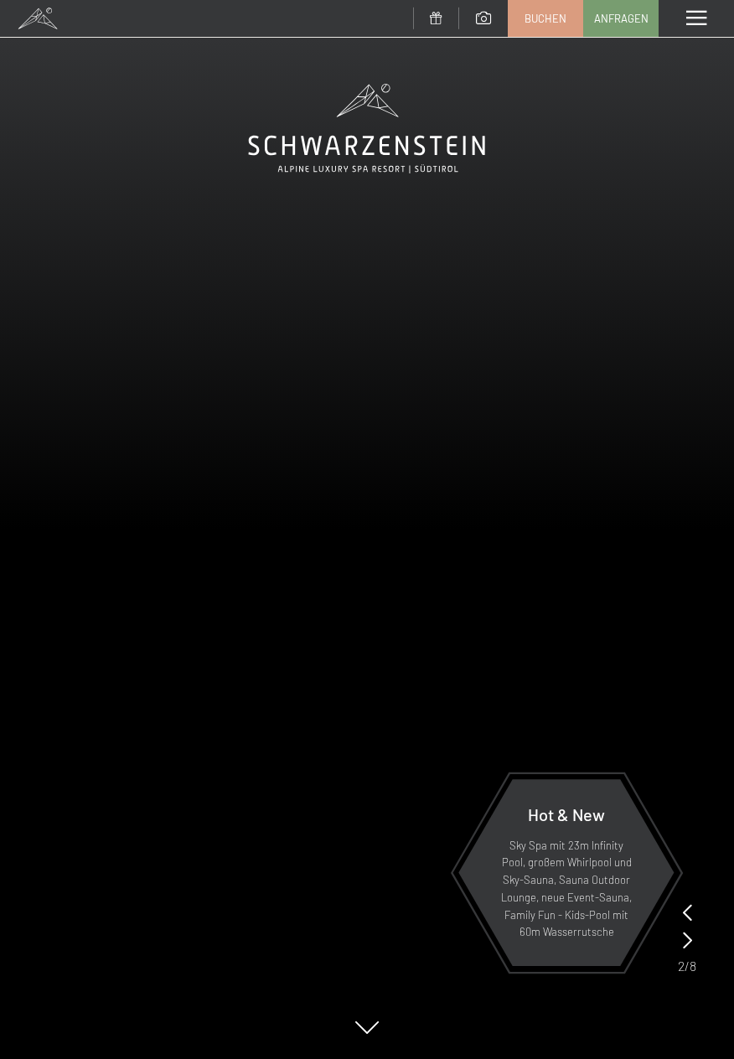
click at [702, 20] on span at bounding box center [696, 18] width 20 height 15
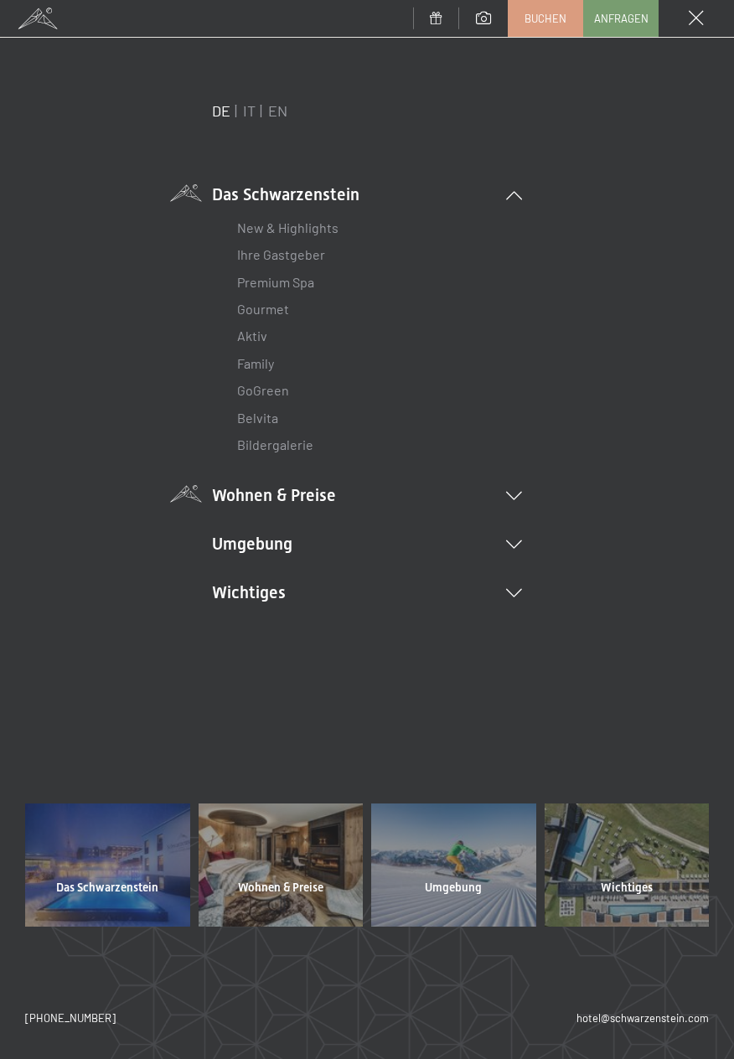
click at [519, 496] on icon at bounding box center [514, 496] width 16 height 8
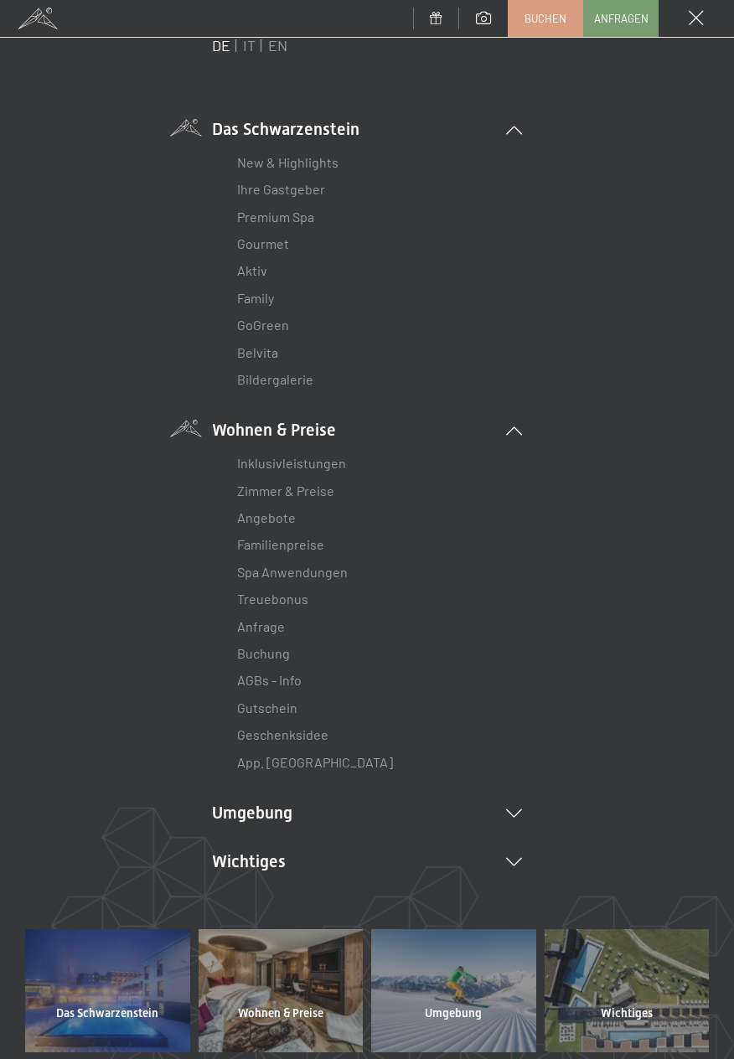
scroll to position [191, 0]
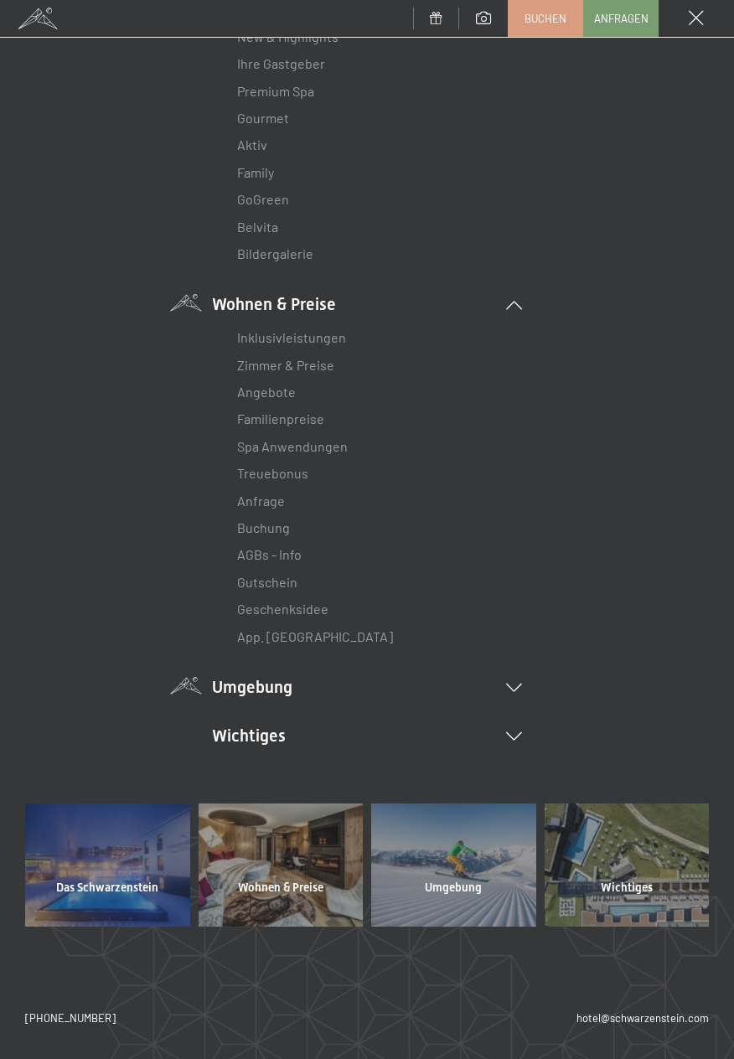
click at [518, 692] on li "Umgebung Das Ahrntal Ski & Winter Skifahren Skischule Wandern & Sommer Wandern …" at bounding box center [367, 686] width 310 height 23
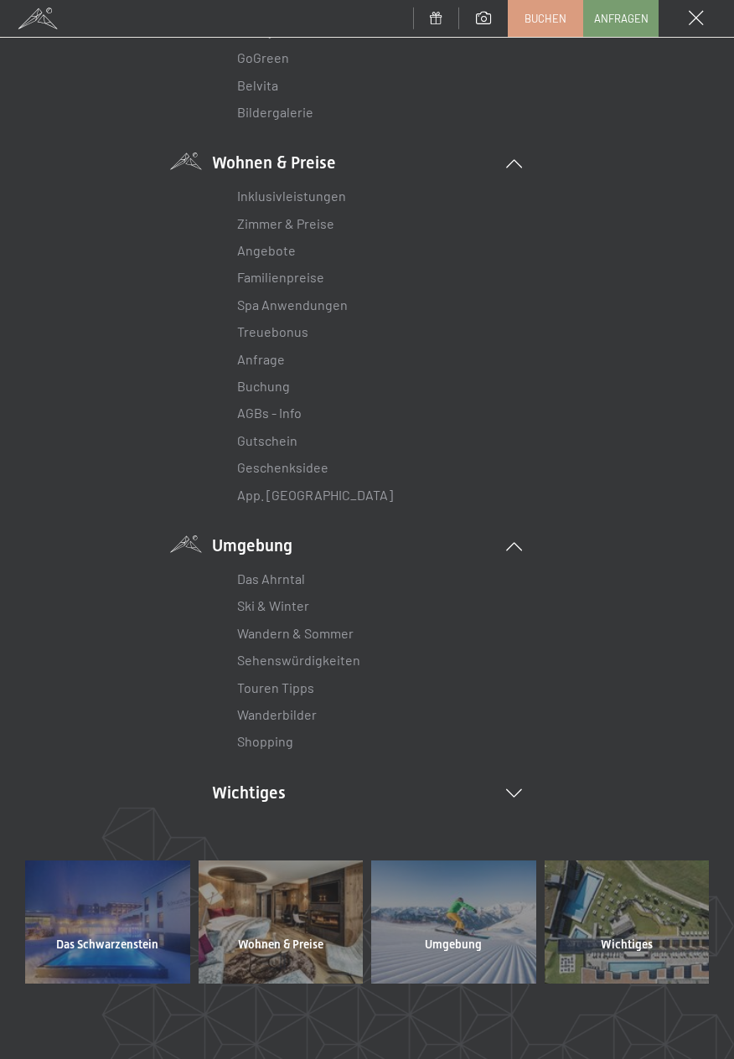
scroll to position [389, 0]
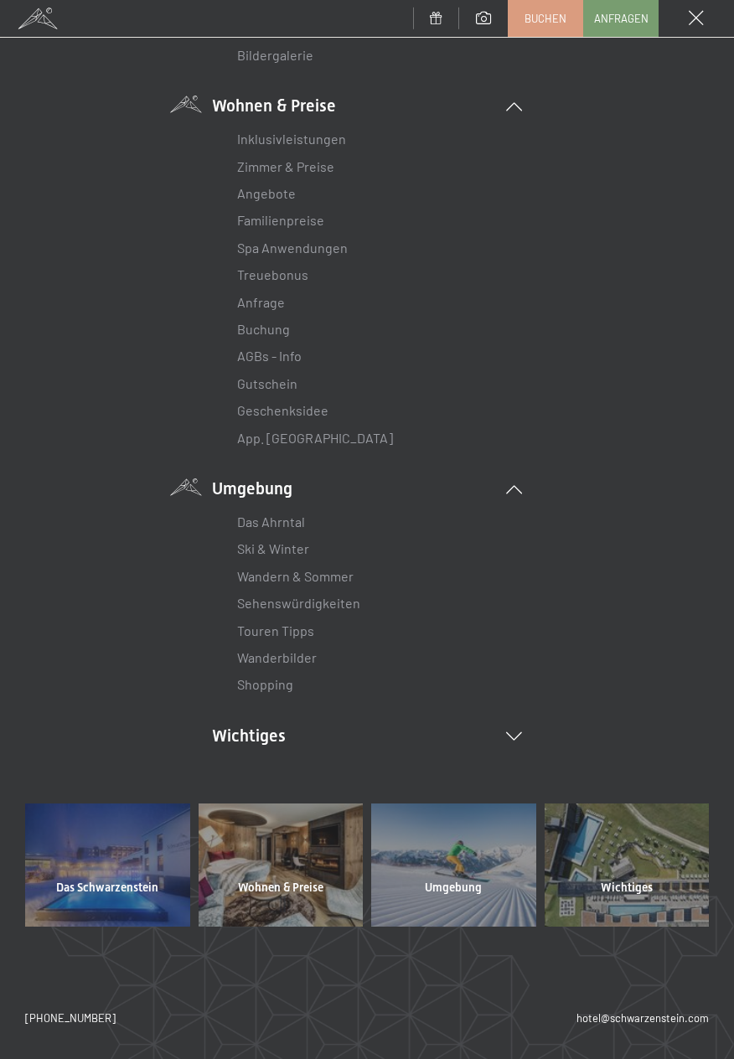
click at [316, 873] on div at bounding box center [281, 864] width 165 height 123
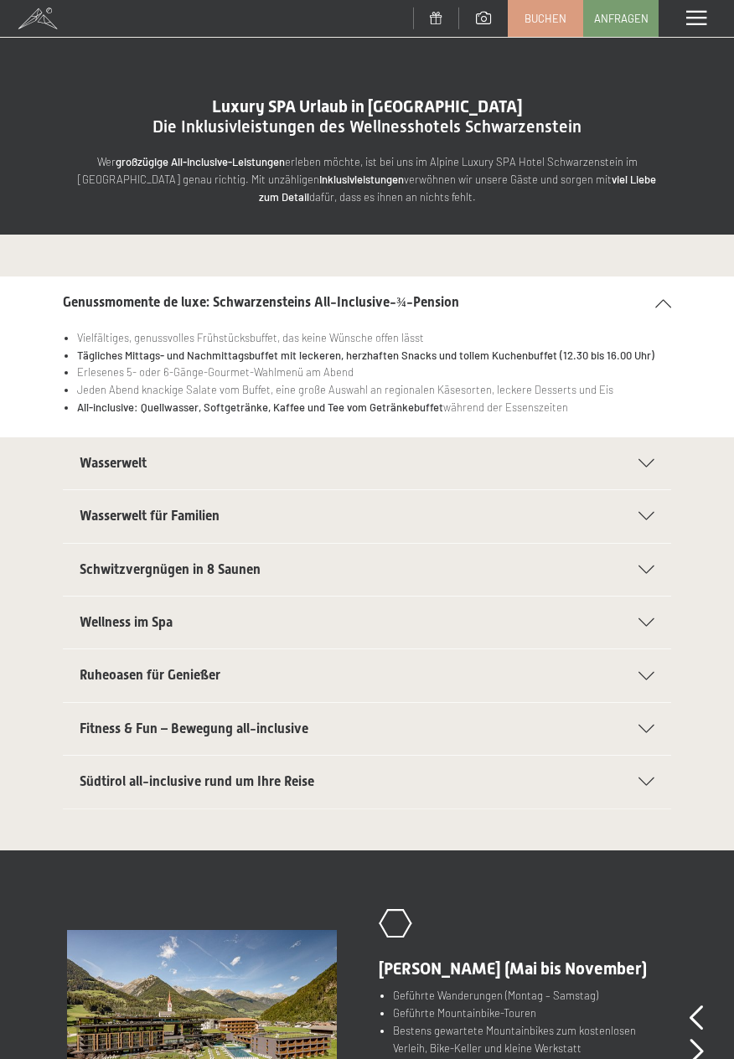
click at [696, 26] on div "Menü" at bounding box center [695, 18] width 75 height 37
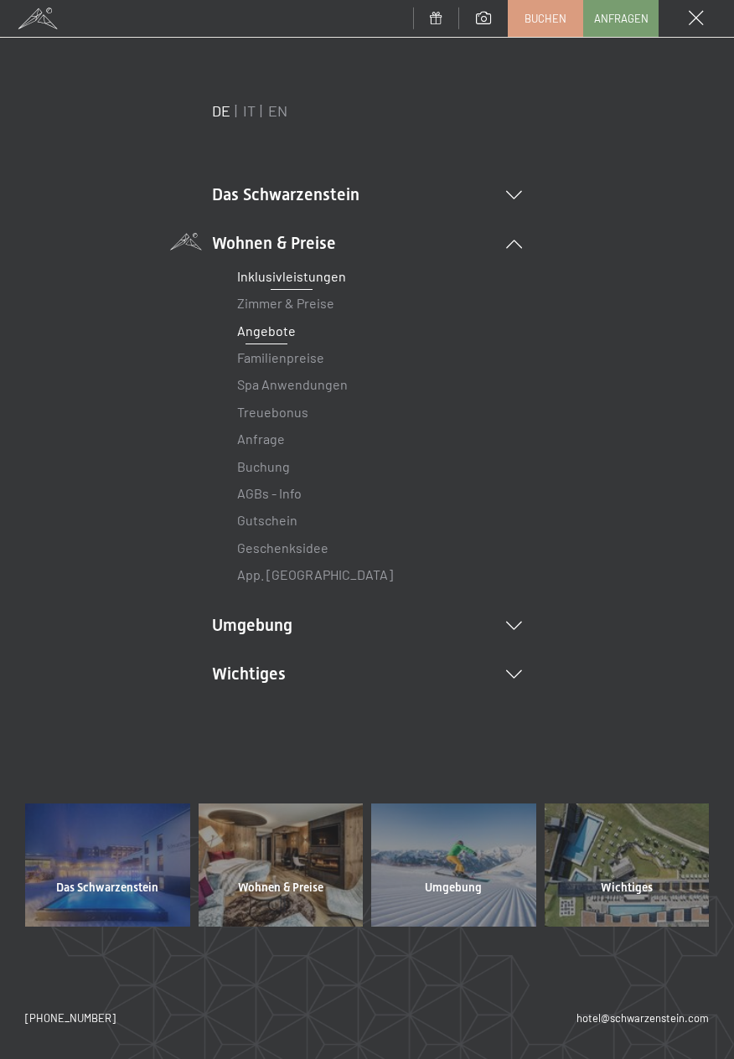
click at [290, 334] on link "Angebote" at bounding box center [266, 330] width 59 height 16
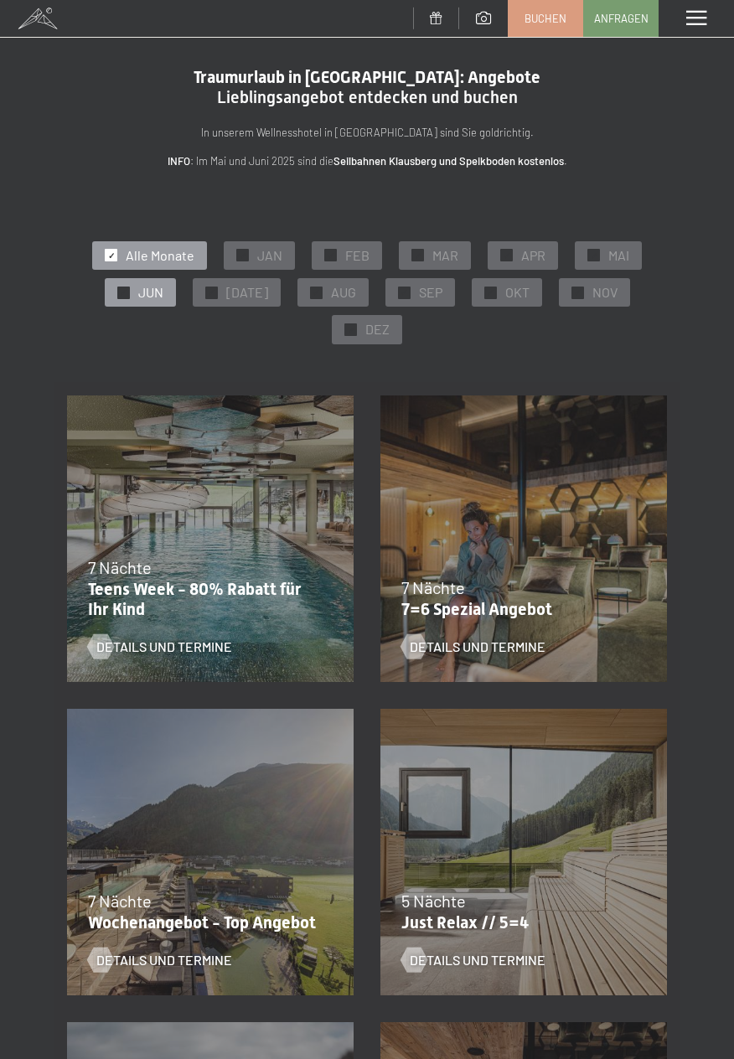
click at [176, 302] on div "✓ JUN" at bounding box center [140, 292] width 71 height 28
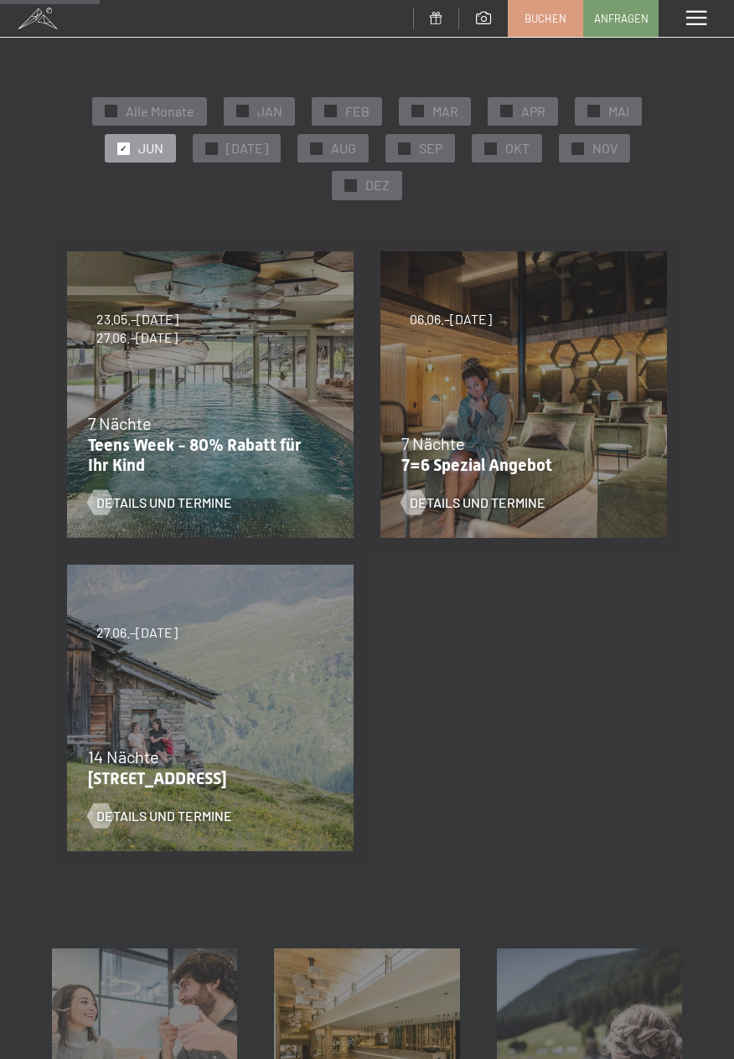
scroll to position [142, 0]
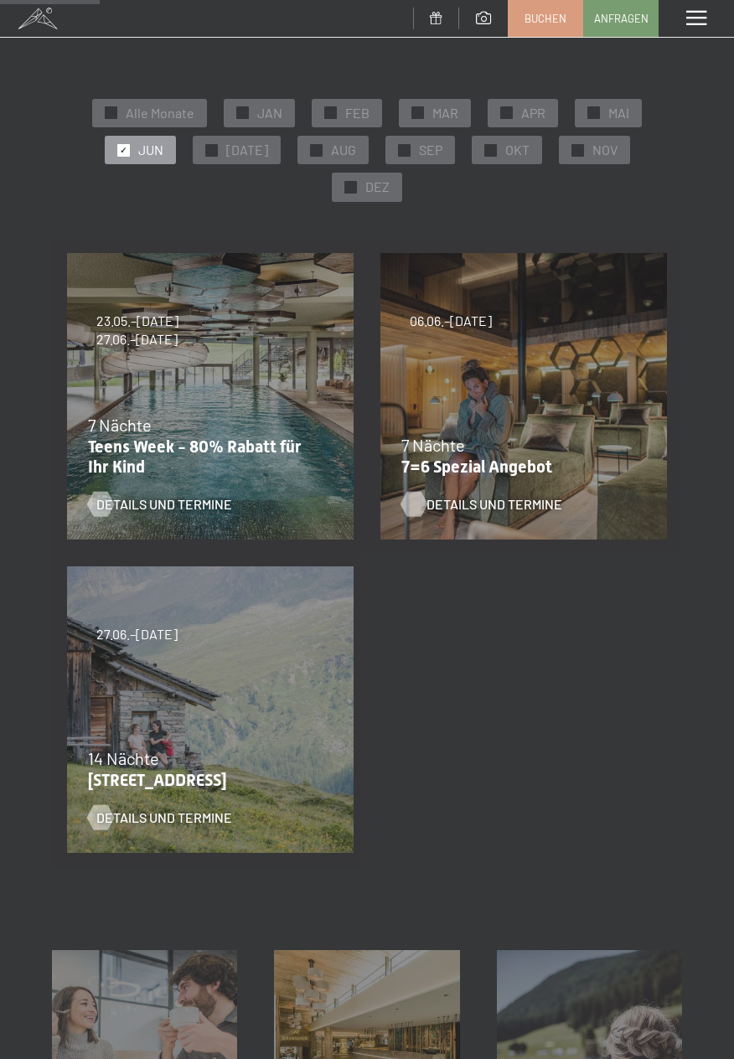
click at [503, 510] on span "Details und Termine" at bounding box center [494, 504] width 136 height 18
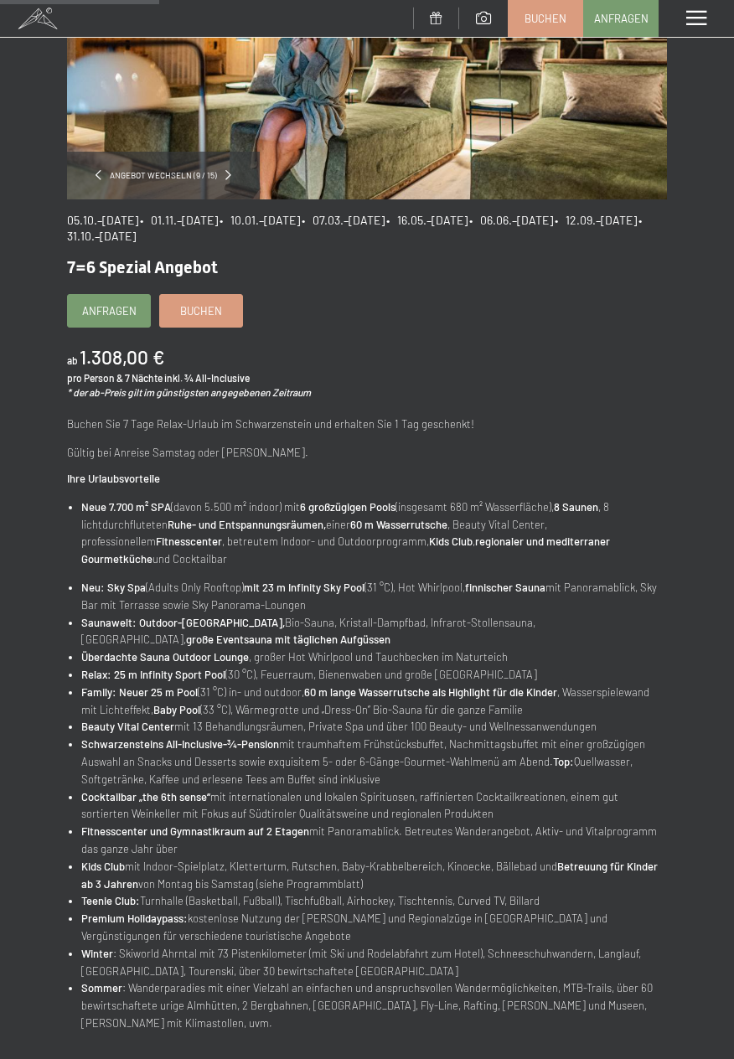
scroll to position [237, 0]
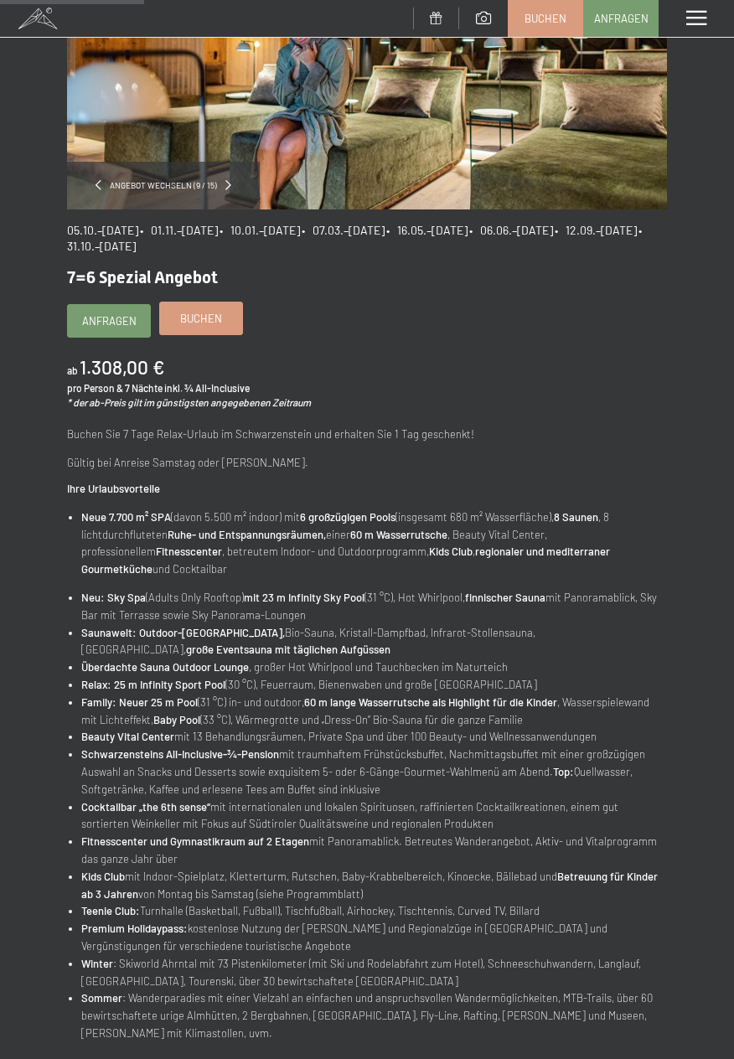
click at [219, 320] on span "Buchen" at bounding box center [201, 318] width 42 height 15
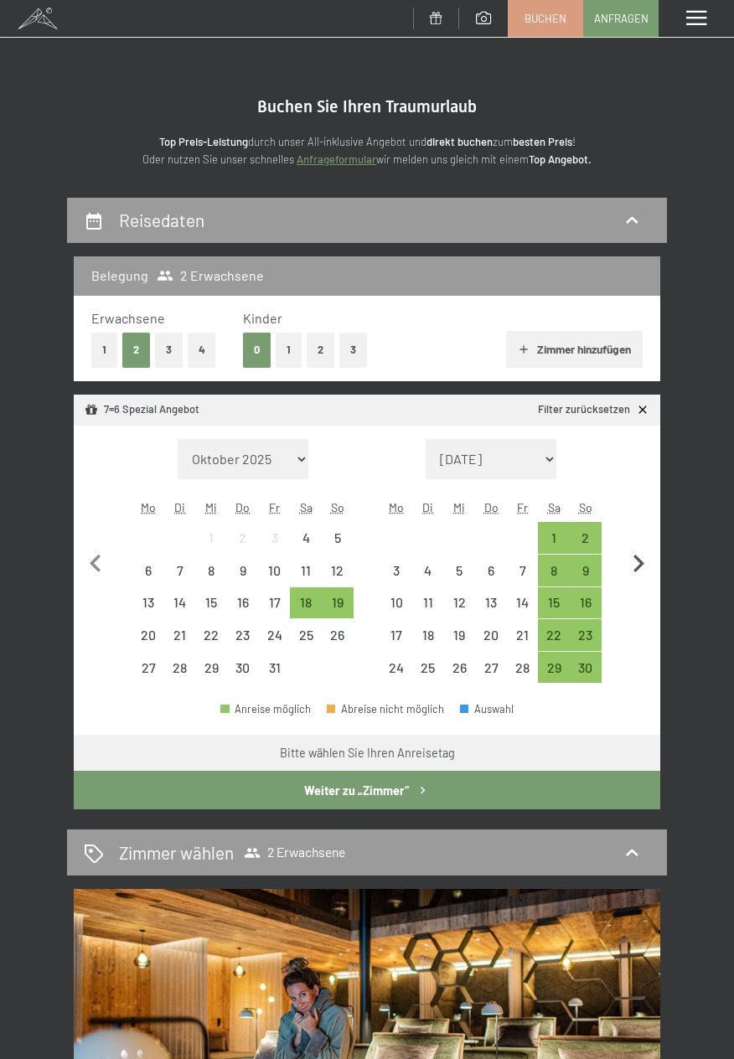
click at [649, 565] on icon "button" at bounding box center [638, 563] width 35 height 35
select select "2025-11-01"
select select "2025-12-01"
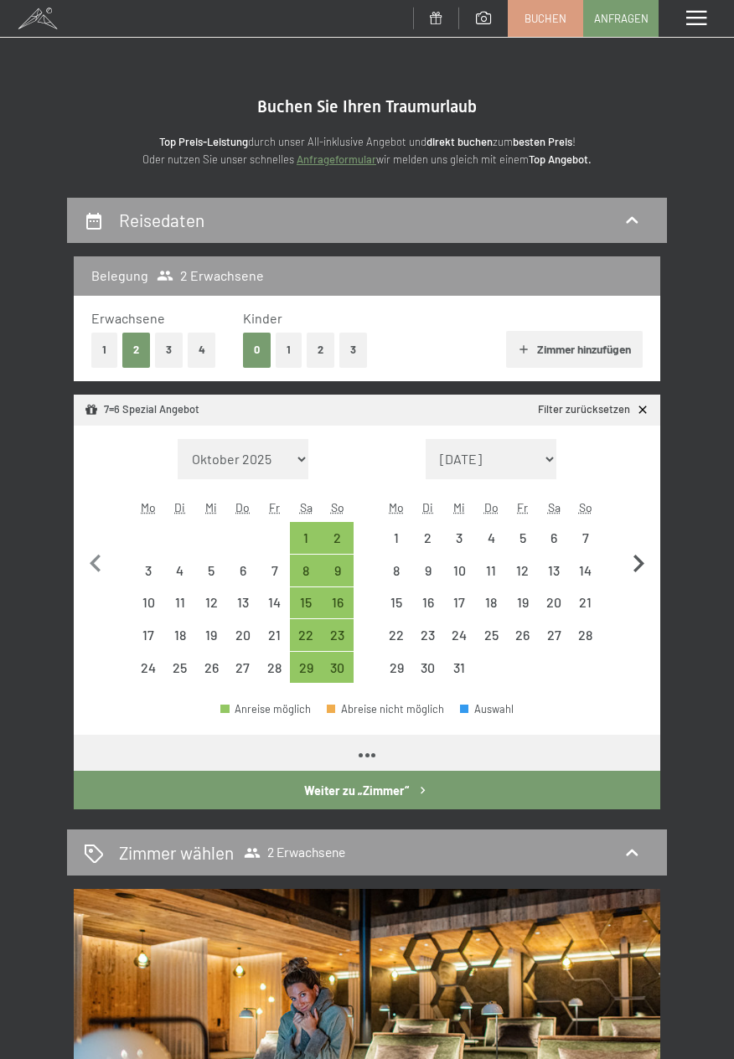
select select "2025-11-01"
select select "2025-12-01"
click at [634, 571] on icon "button" at bounding box center [638, 563] width 11 height 18
select select "[DATE]"
select select "2026-01-01"
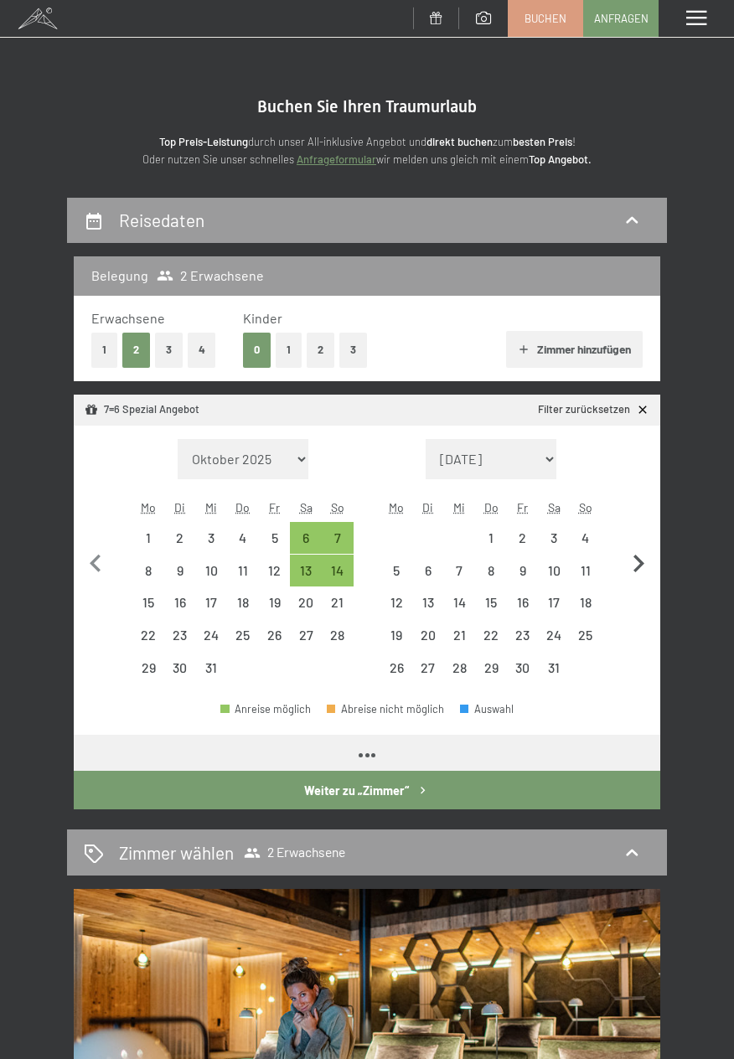
select select "2025-12-01"
select select "2026-01-01"
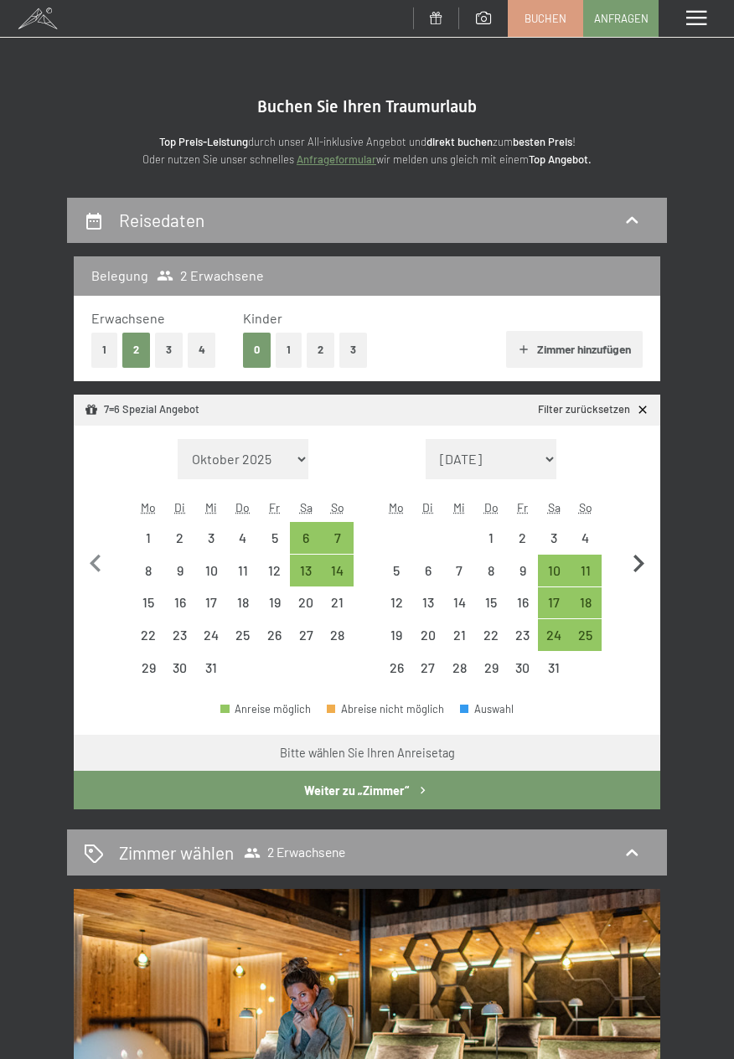
click at [643, 559] on icon "button" at bounding box center [638, 563] width 35 height 35
select select "2026-01-01"
select select "2026-02-01"
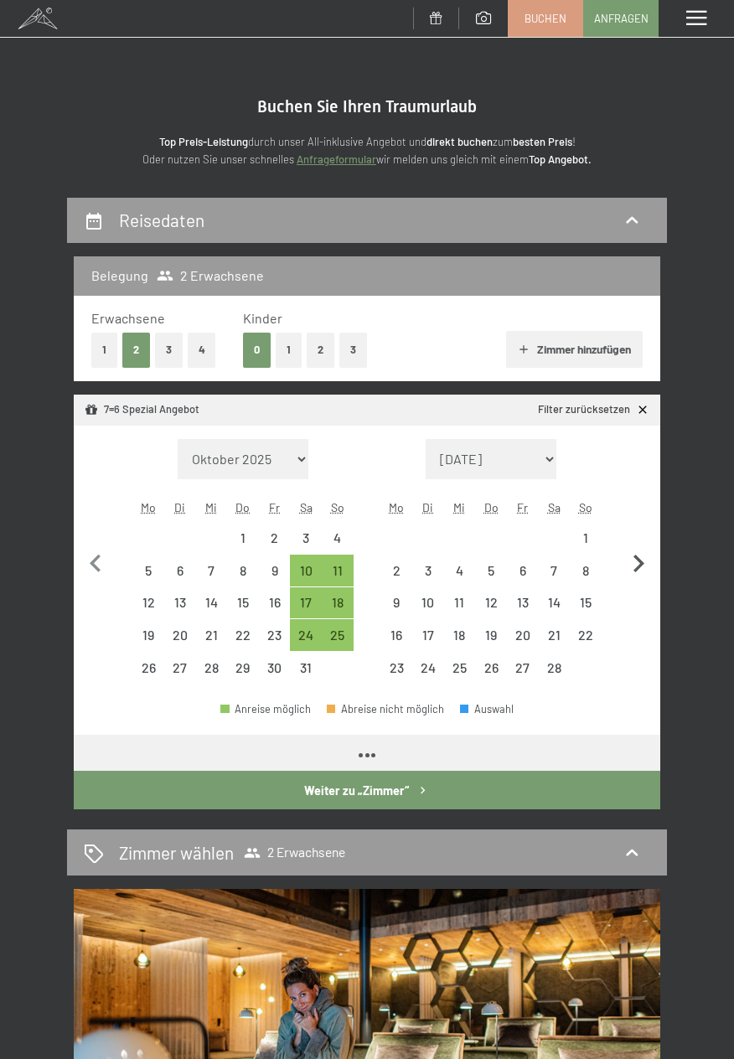
select select "2026-01-01"
select select "2026-02-01"
click at [638, 571] on icon "button" at bounding box center [638, 563] width 35 height 35
select select "2026-02-01"
select select "2026-03-01"
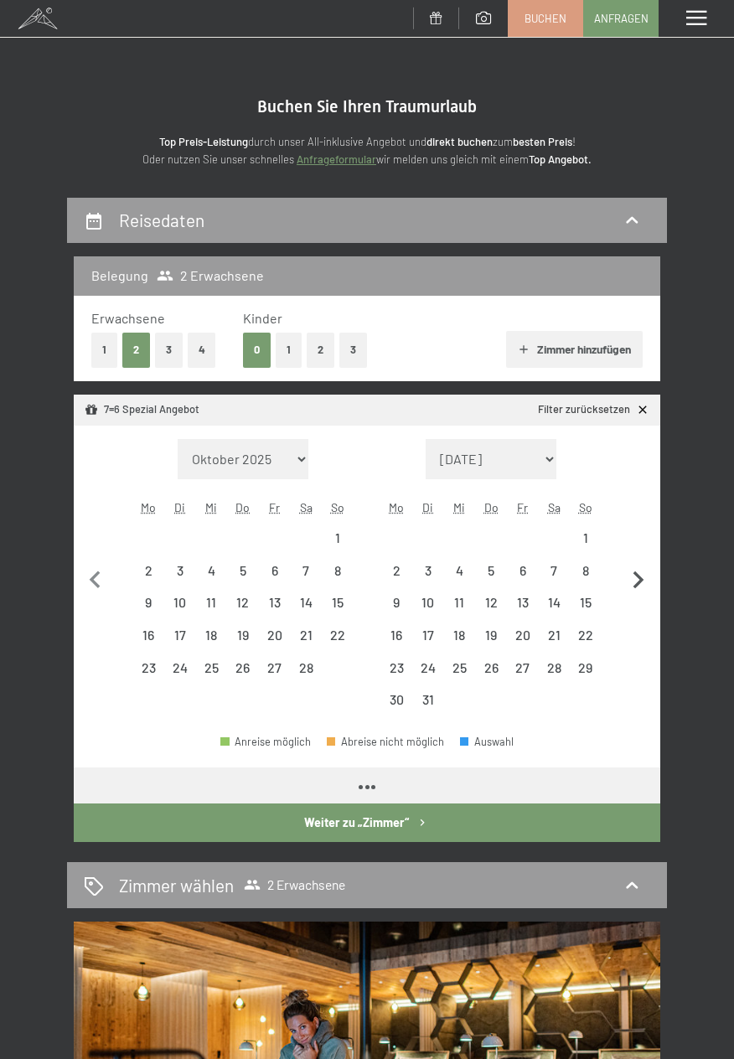
select select "2026-02-01"
select select "2026-03-01"
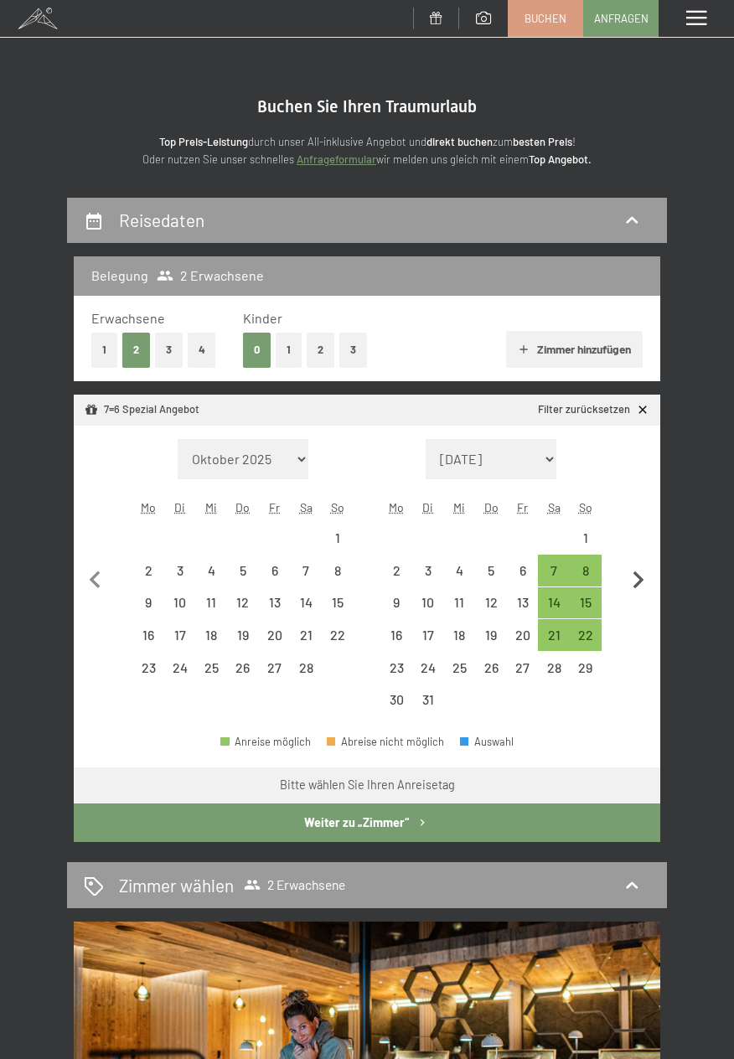
click at [642, 565] on icon "button" at bounding box center [638, 580] width 35 height 35
select select "2026-03-01"
select select "2026-04-01"
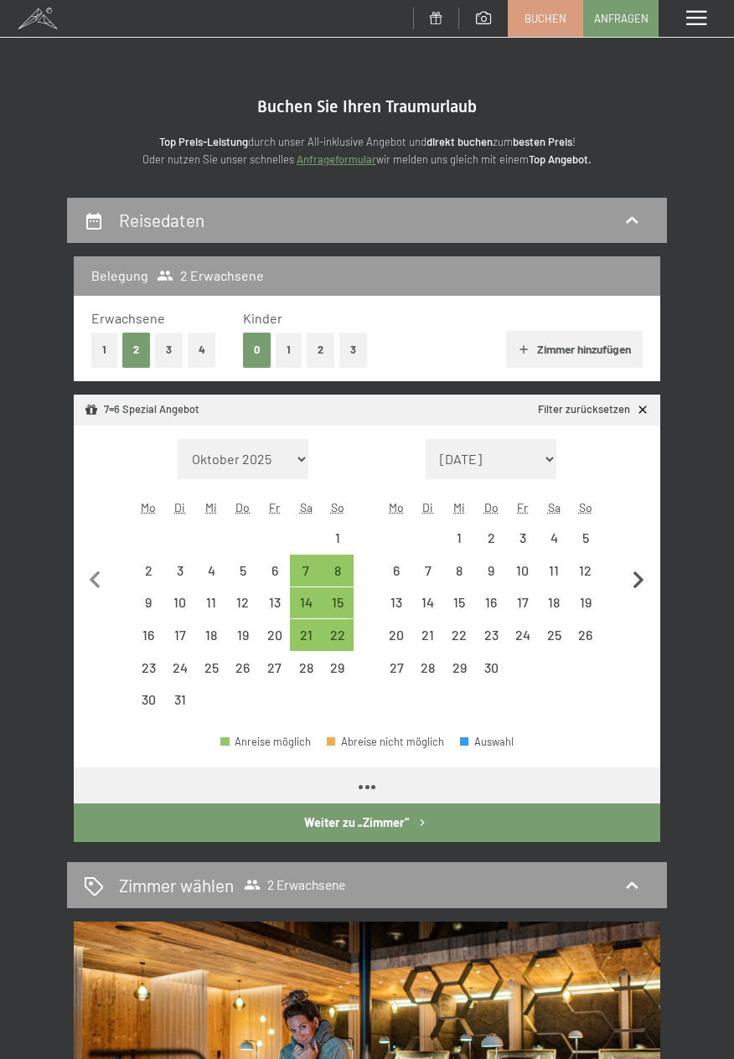
select select "2026-03-01"
select select "2026-04-01"
click at [636, 570] on icon "button" at bounding box center [638, 580] width 35 height 35
select select "2026-04-01"
select select "2026-05-01"
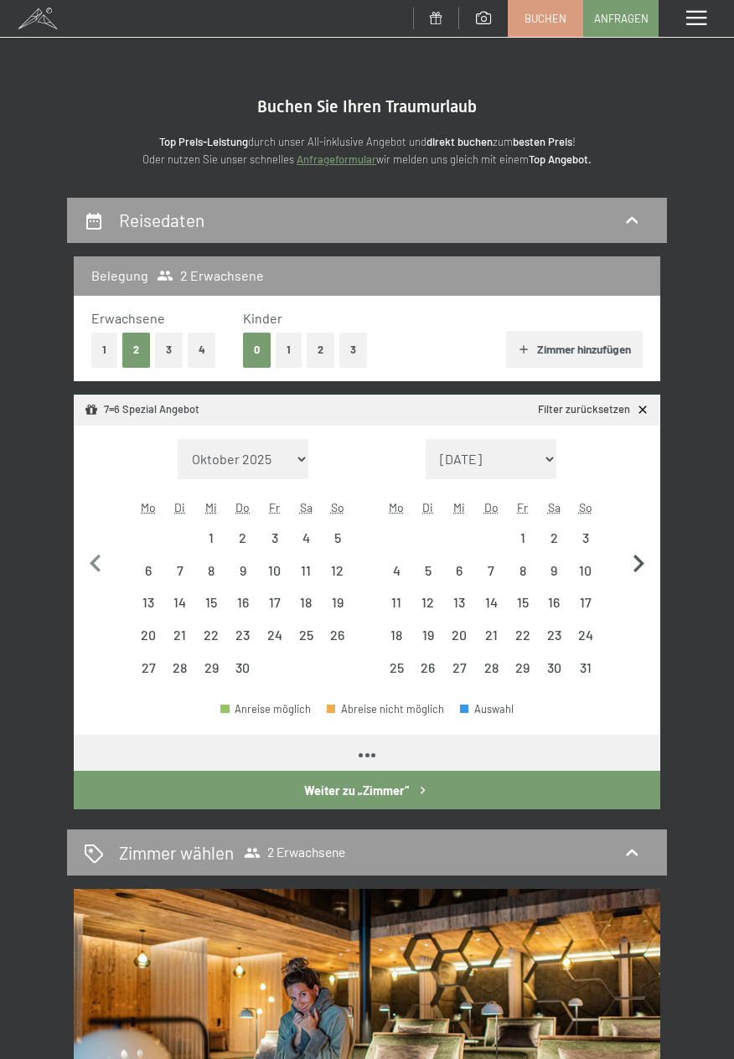
select select "2026-04-01"
select select "2026-05-01"
click at [648, 560] on icon "button" at bounding box center [638, 563] width 35 height 35
select select "2026-05-01"
select select "2026-06-01"
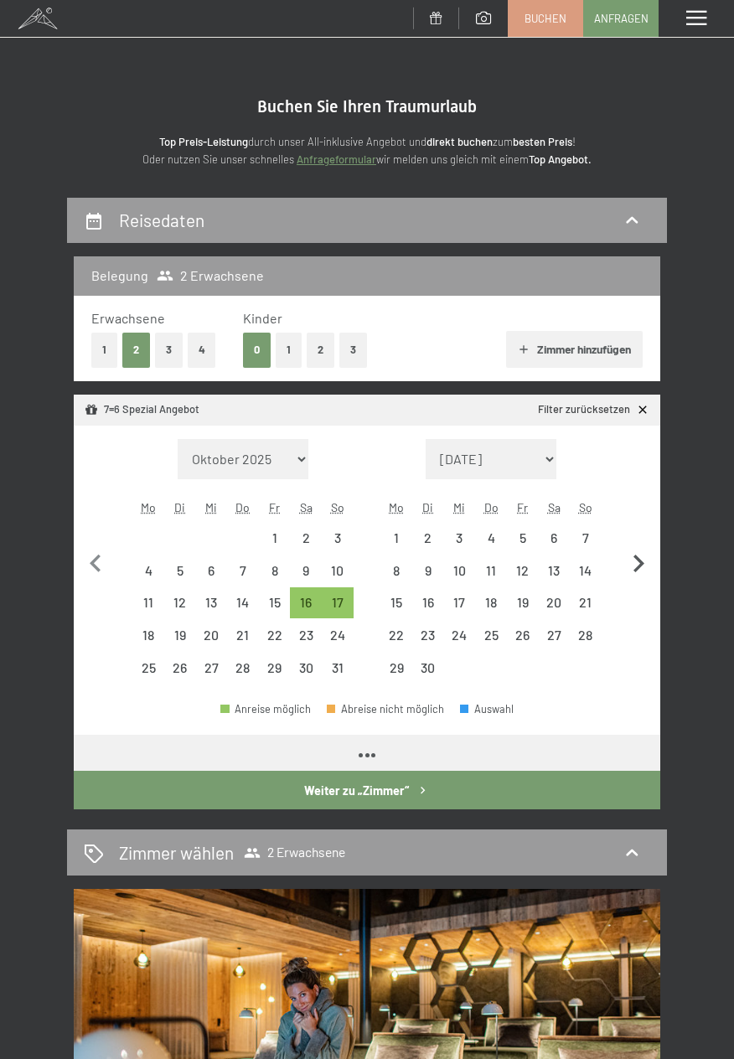
select select "2026-05-01"
select select "2026-06-01"
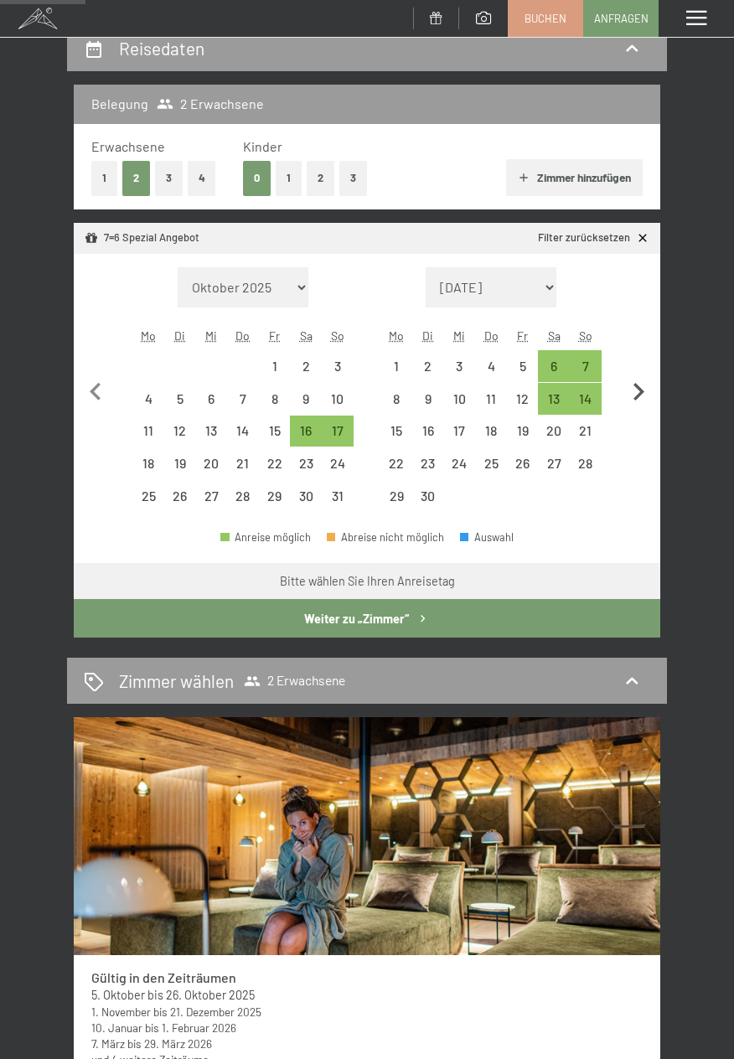
scroll to position [179, 0]
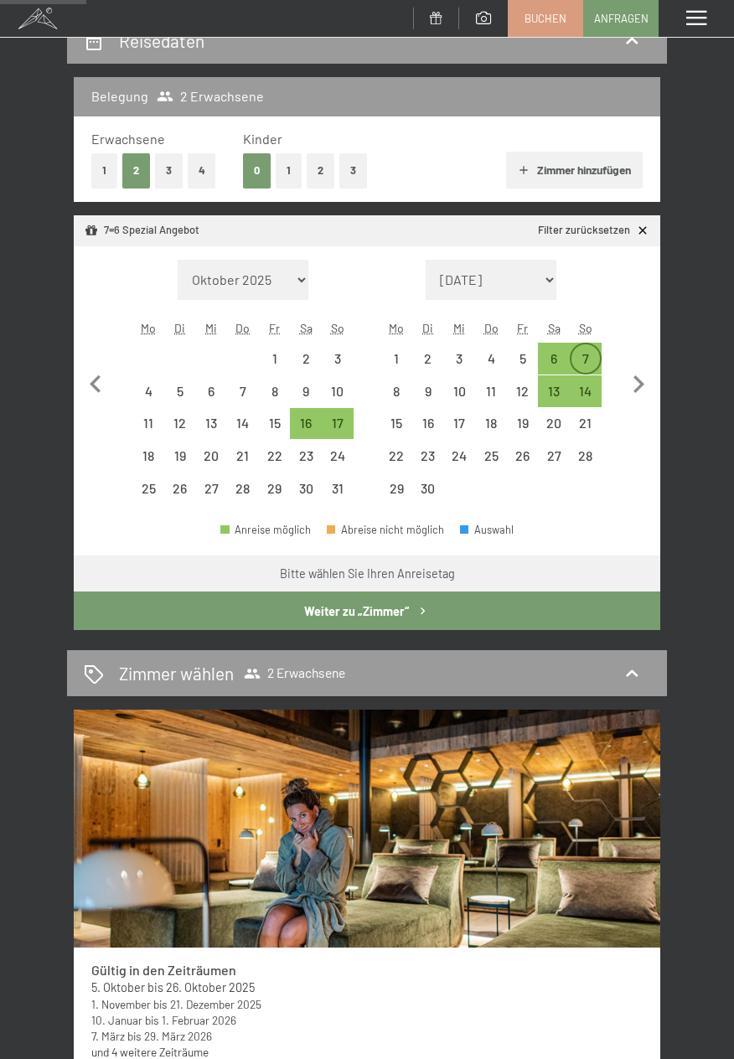
click at [593, 359] on div "7" at bounding box center [585, 366] width 28 height 28
select select "2026-05-01"
select select "2026-06-01"
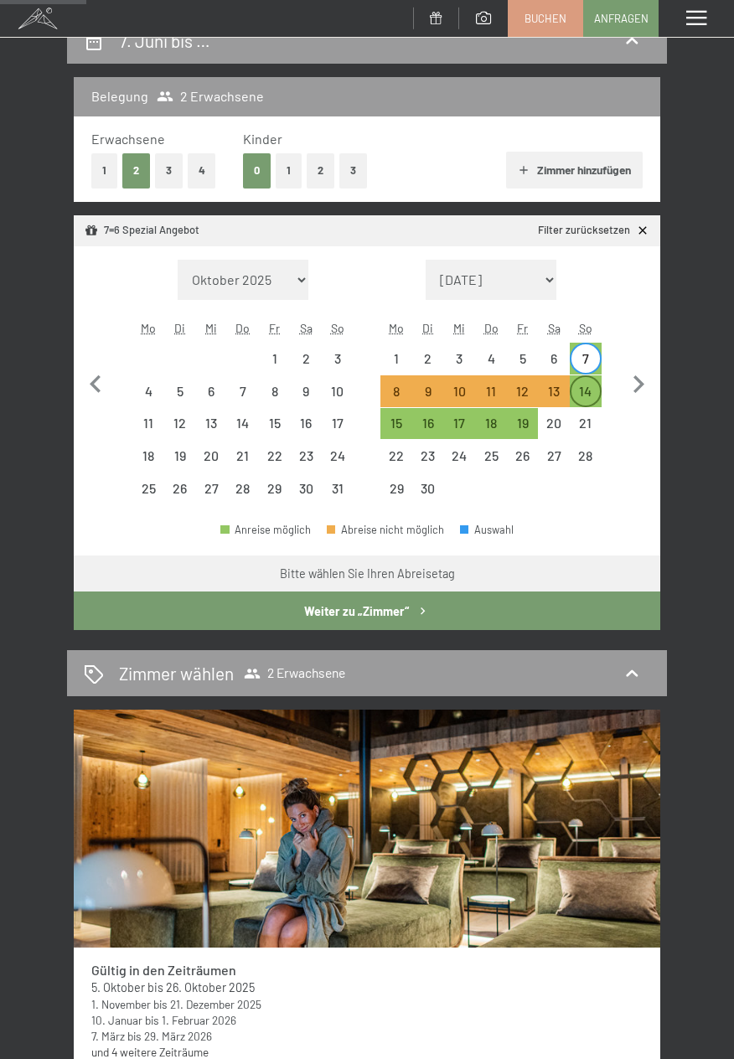
click at [595, 392] on div "14" at bounding box center [585, 398] width 28 height 28
select select "2026-05-01"
select select "2026-06-01"
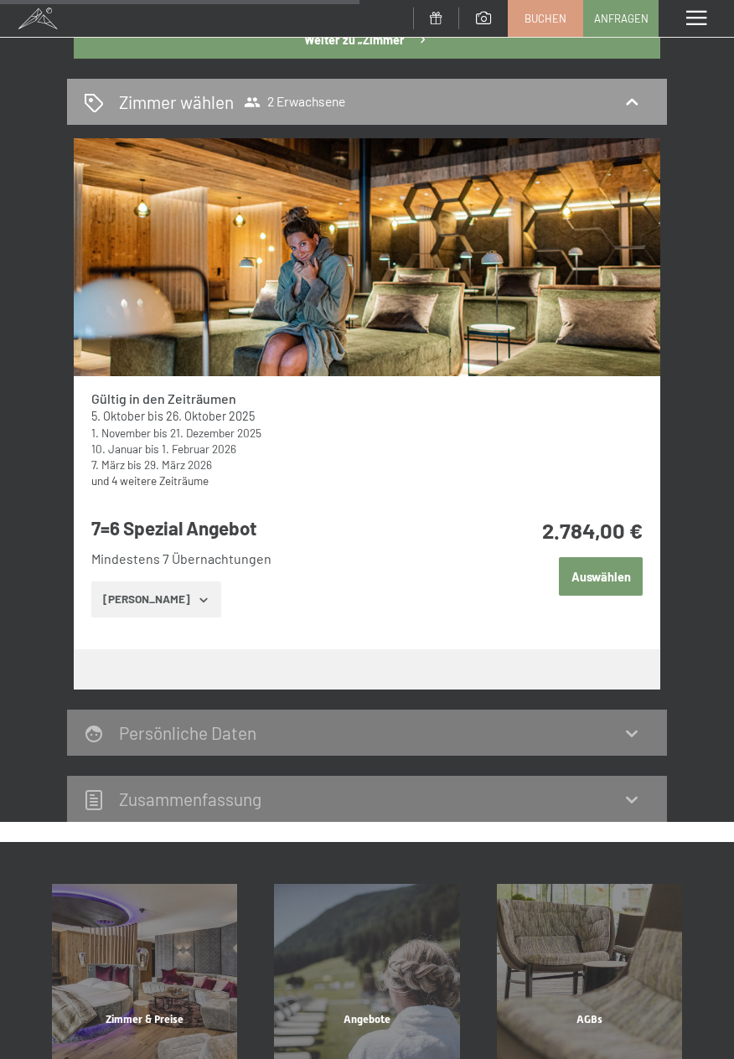
scroll to position [753, 0]
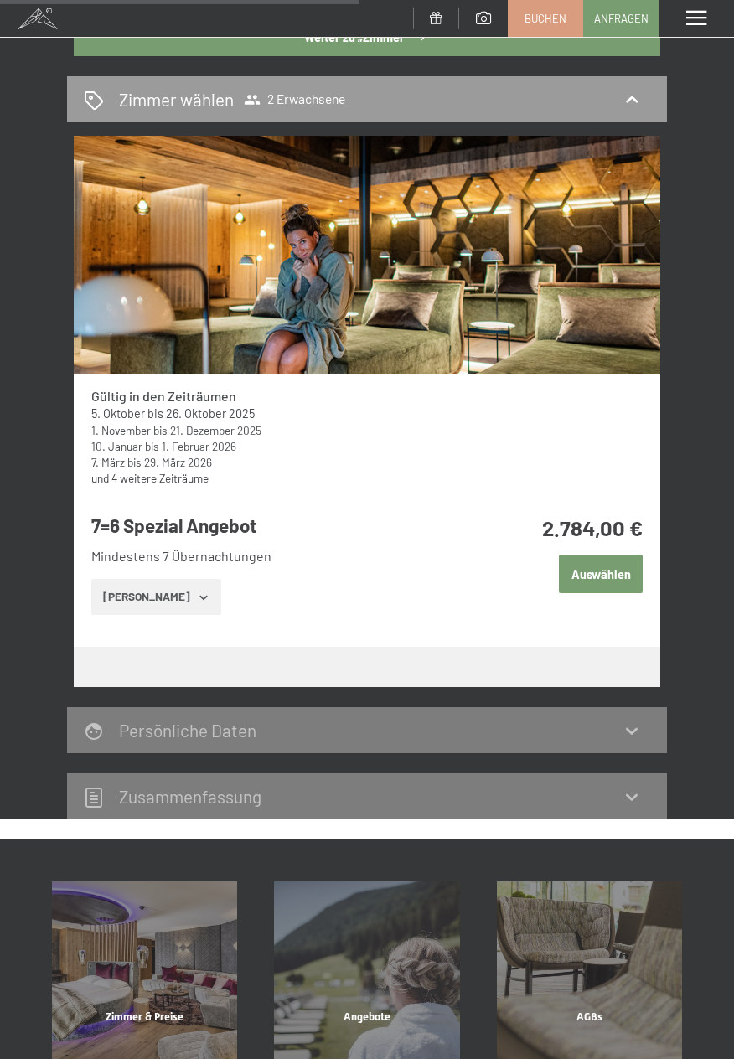
click at [194, 475] on link "und 4 weitere Zeiträume" at bounding box center [149, 478] width 117 height 14
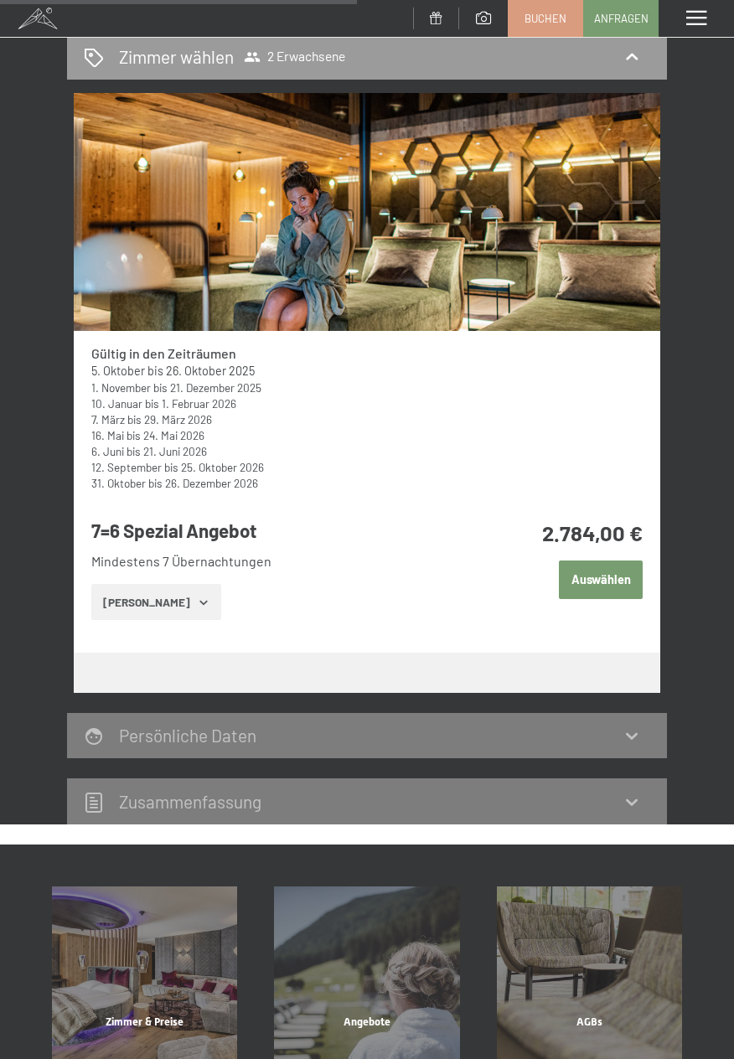
scroll to position [797, 0]
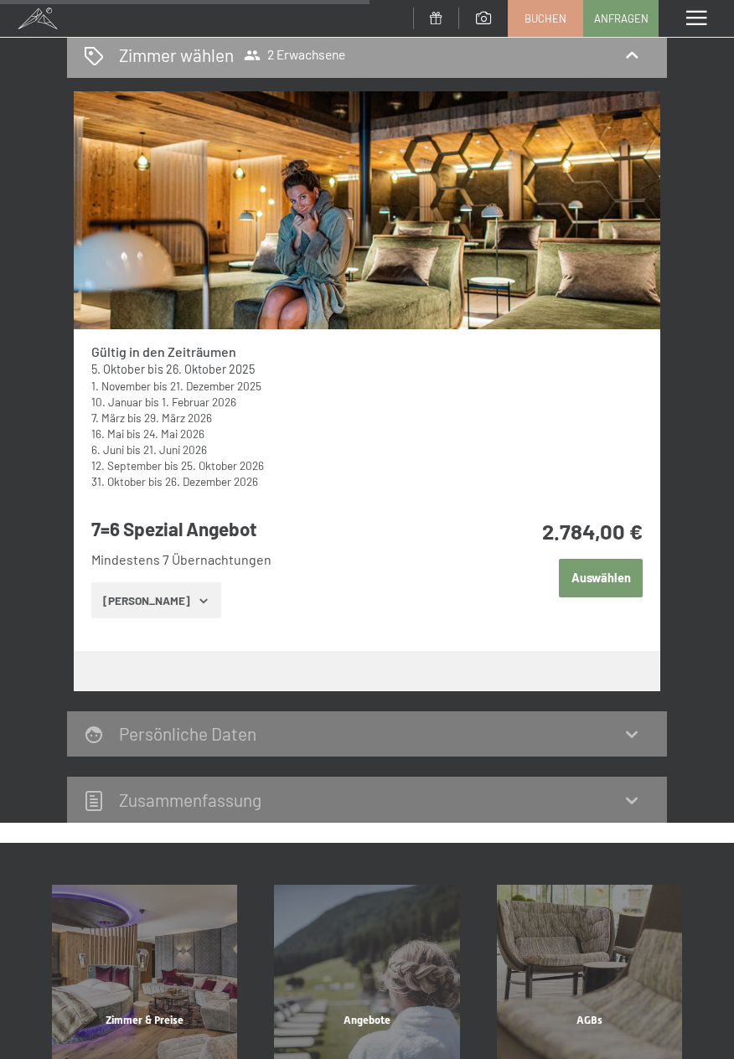
click at [189, 607] on button "Zeige Zimmer" at bounding box center [156, 600] width 130 height 37
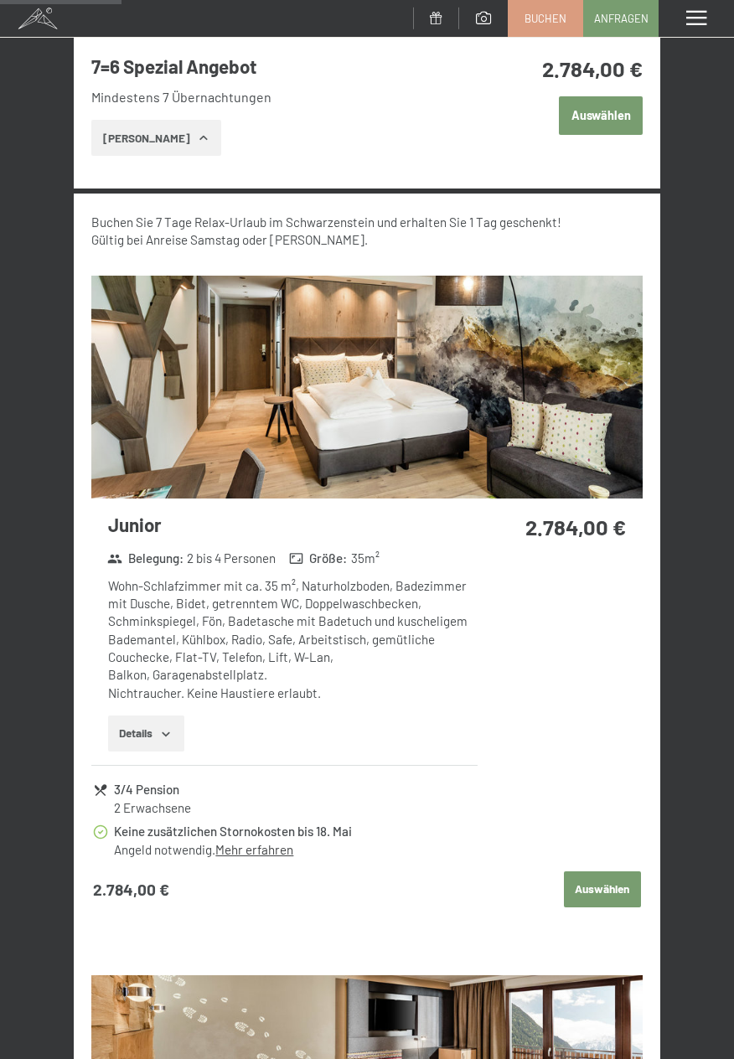
scroll to position [1266, 0]
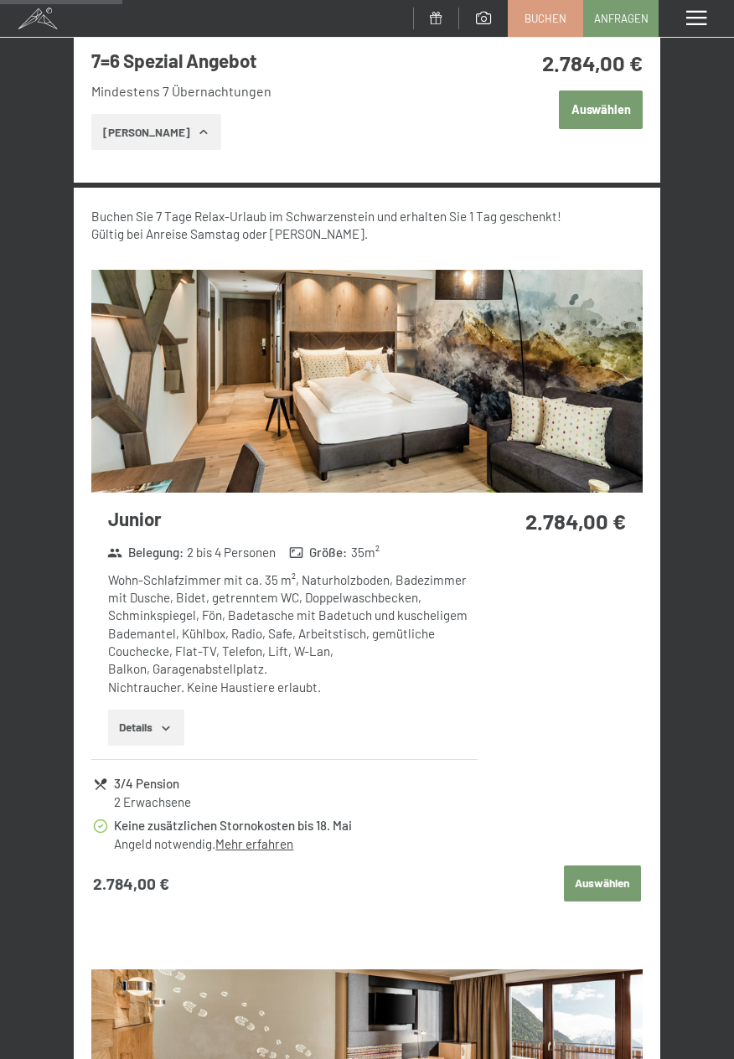
click at [173, 722] on icon "button" at bounding box center [165, 727] width 13 height 13
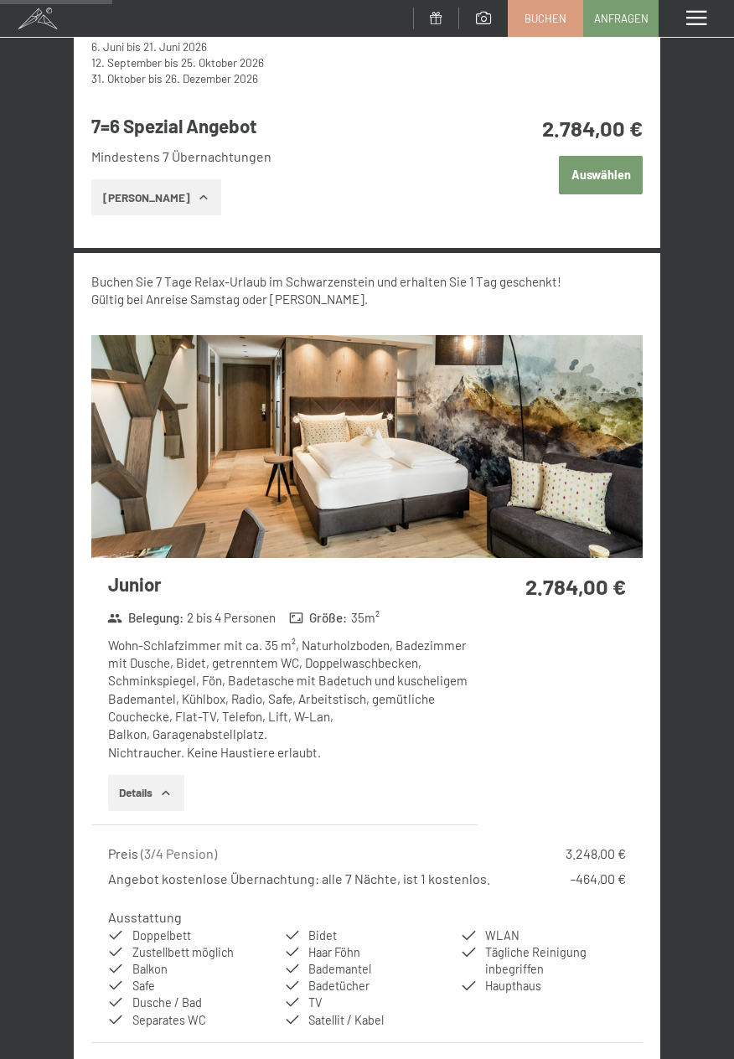
scroll to position [1198, 0]
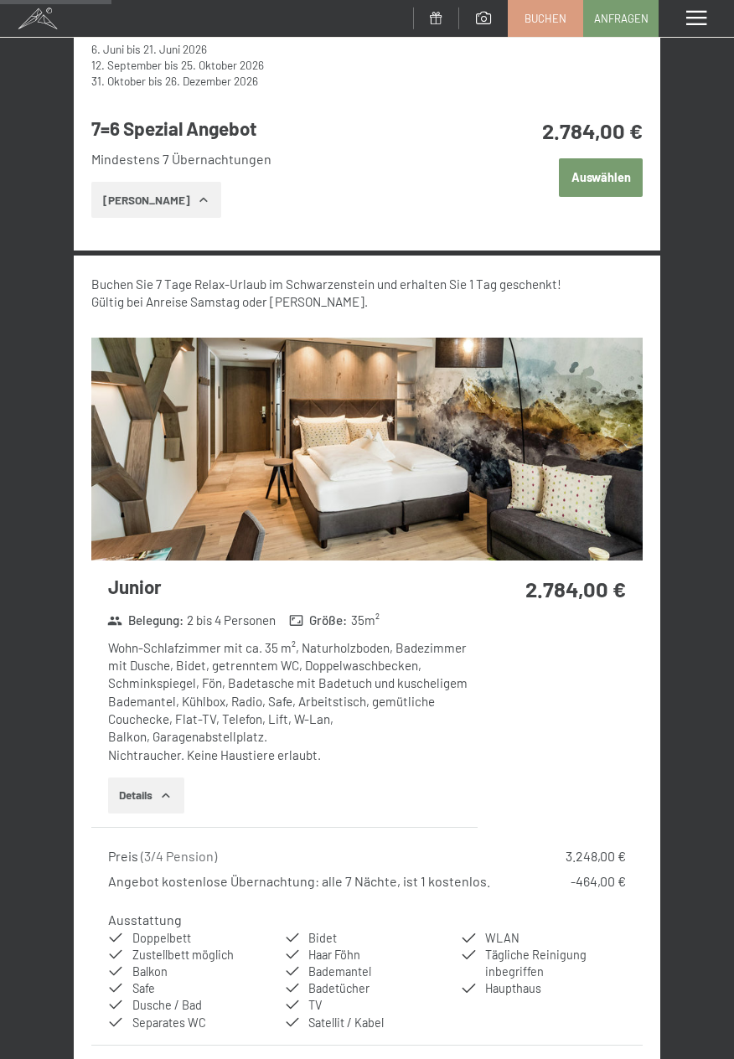
click at [587, 503] on img at bounding box center [366, 449] width 551 height 223
click at [718, 19] on div "Menü" at bounding box center [695, 18] width 75 height 37
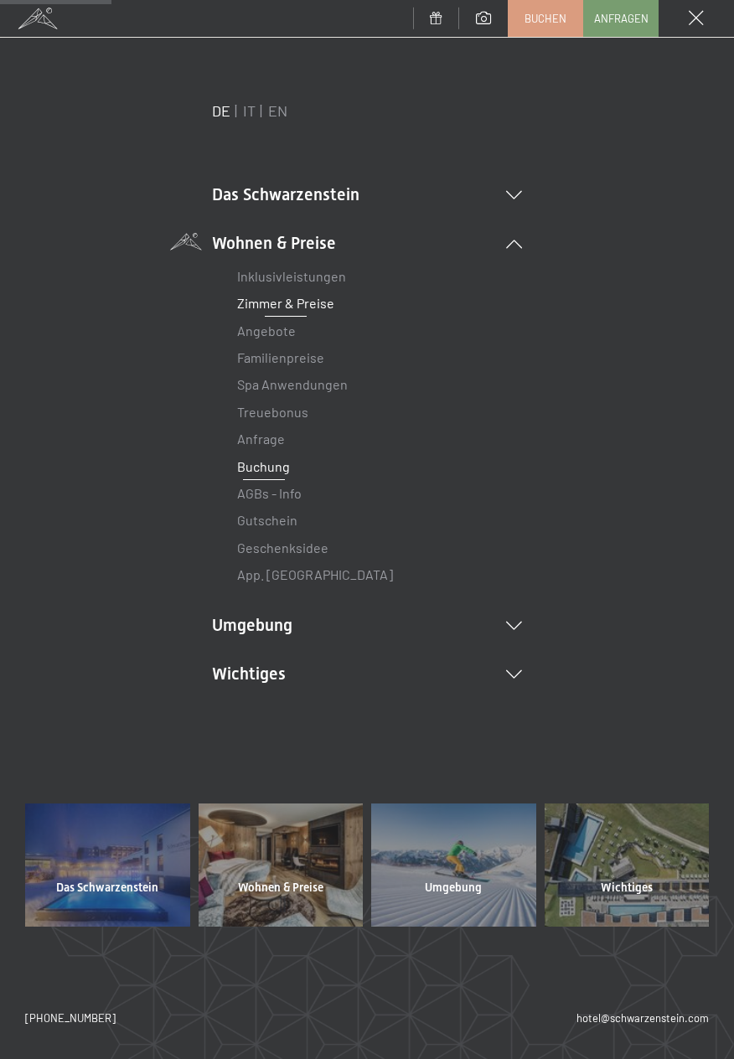
click at [263, 307] on link "Zimmer & Preise" at bounding box center [285, 303] width 97 height 16
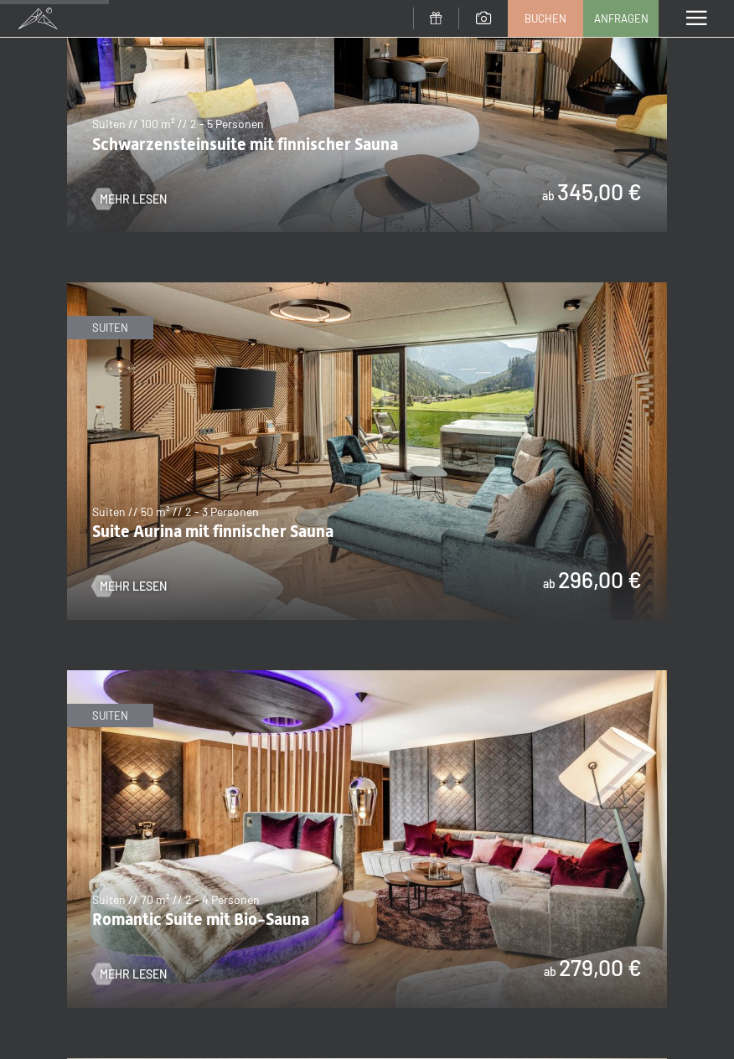
scroll to position [971, 0]
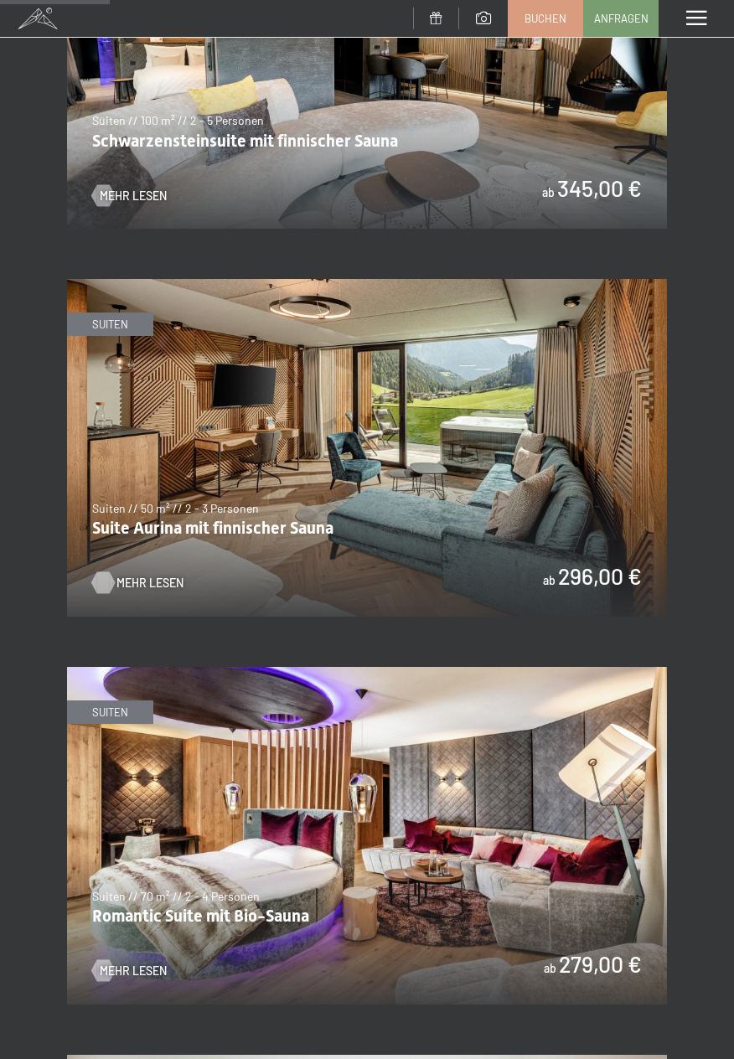
click at [121, 575] on span "Mehr Lesen" at bounding box center [149, 583] width 67 height 17
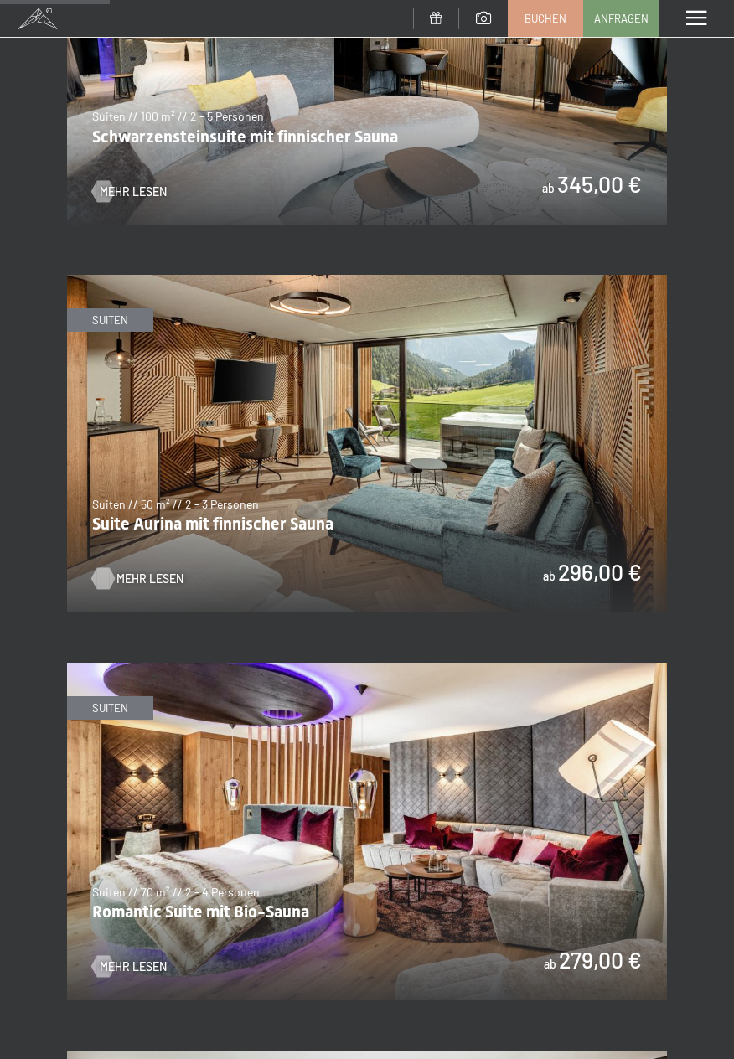
scroll to position [1024, 0]
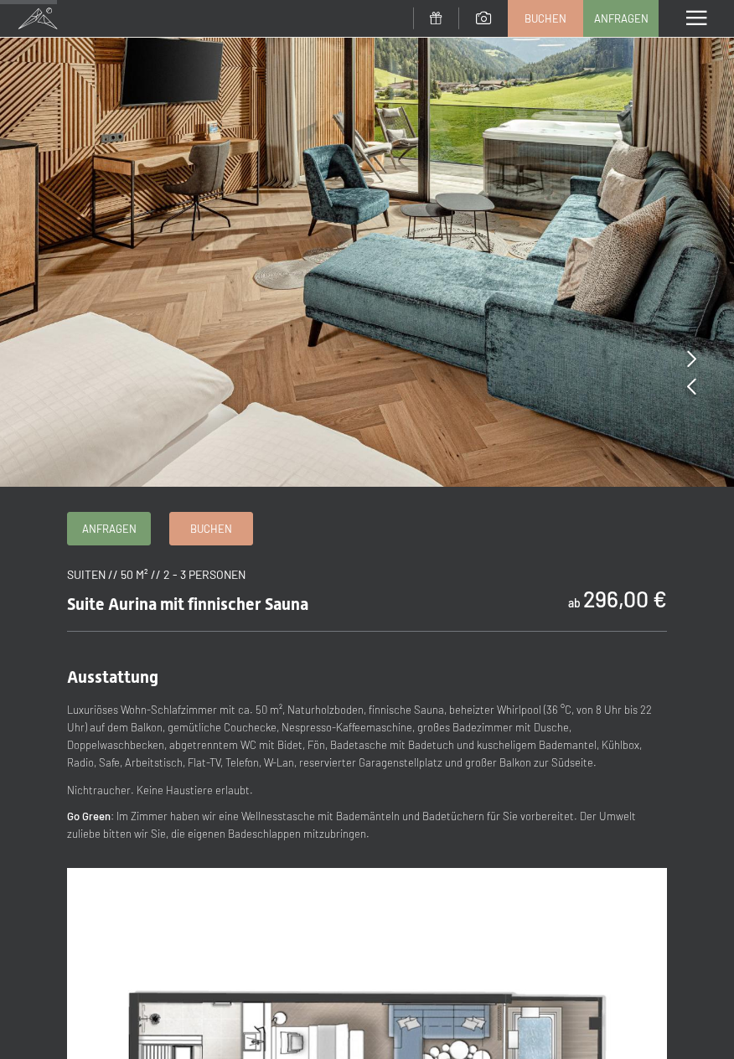
scroll to position [150, 0]
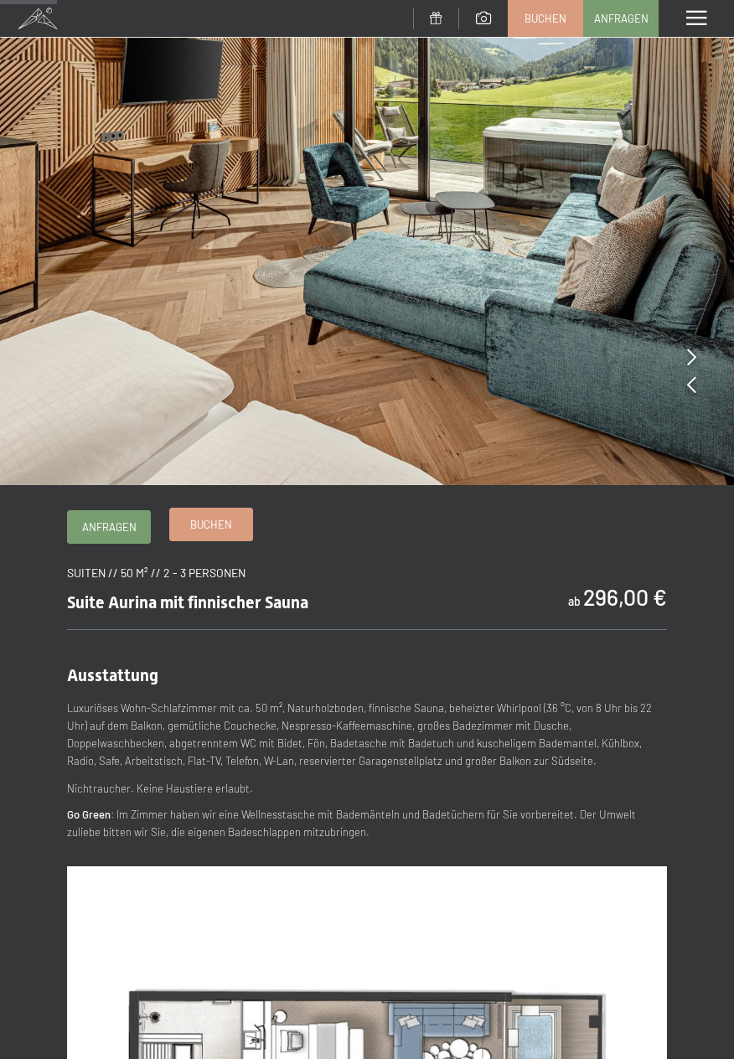
click at [210, 528] on span "Buchen" at bounding box center [211, 524] width 42 height 15
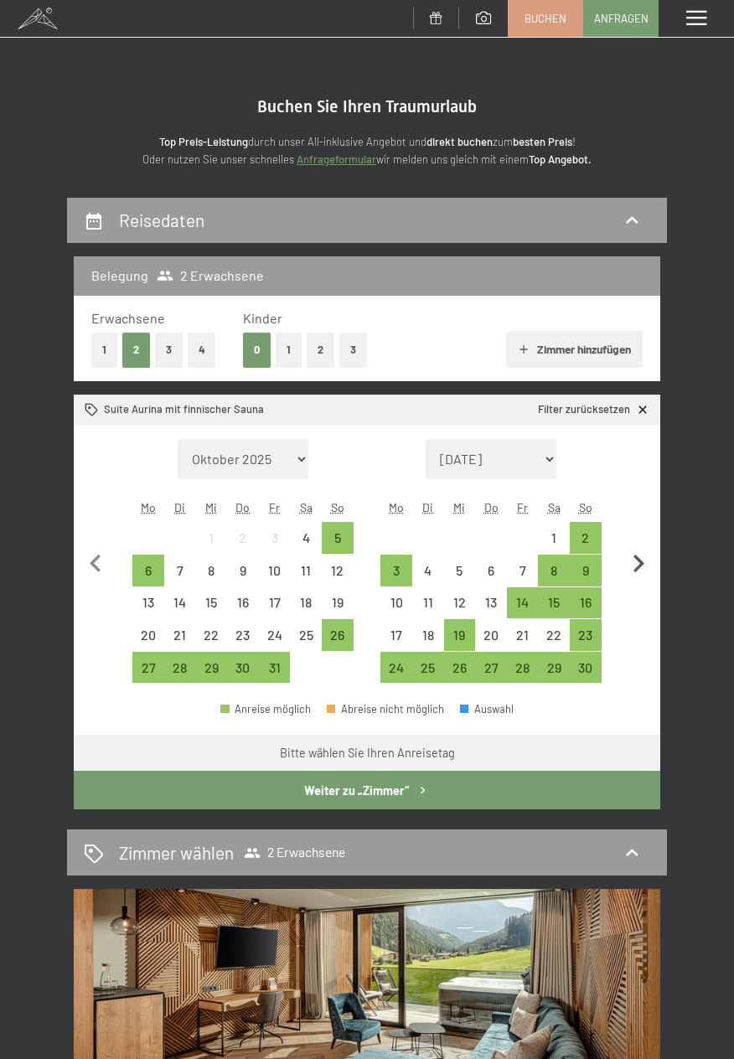
click at [646, 565] on icon "button" at bounding box center [638, 563] width 35 height 35
select select "2025-11-01"
select select "2025-12-01"
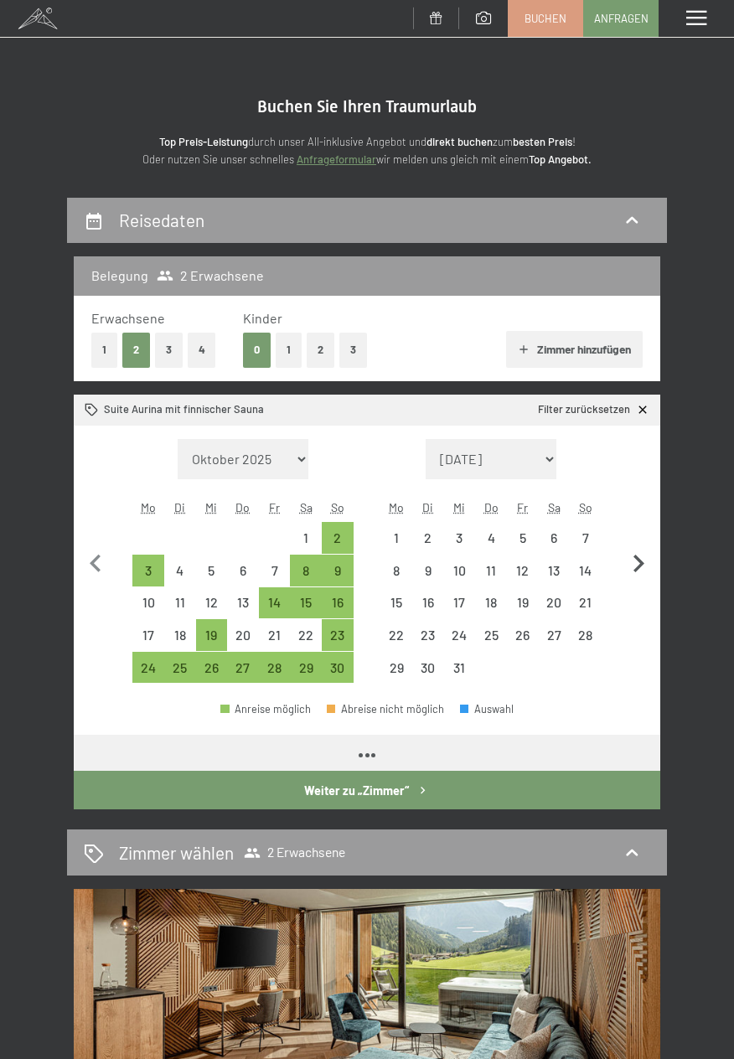
click at [645, 559] on icon "button" at bounding box center [638, 563] width 35 height 35
select select "2025-12-01"
select select "2026-01-01"
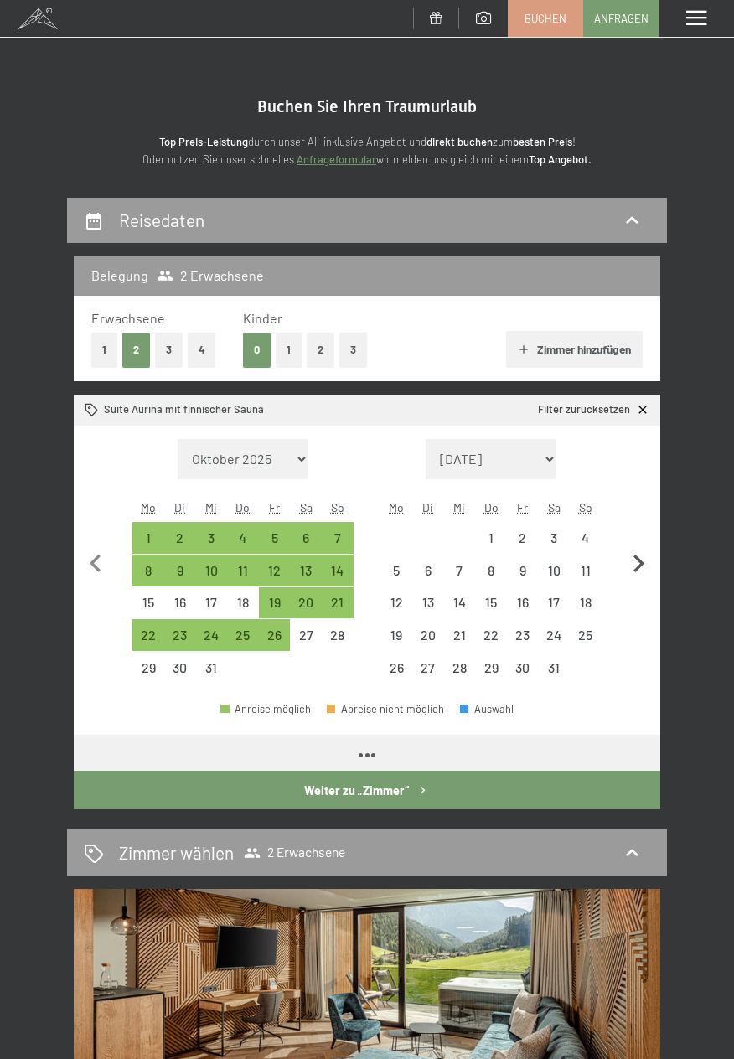
click at [647, 564] on icon "button" at bounding box center [638, 563] width 35 height 35
select select "2026-01-01"
select select "2026-02-01"
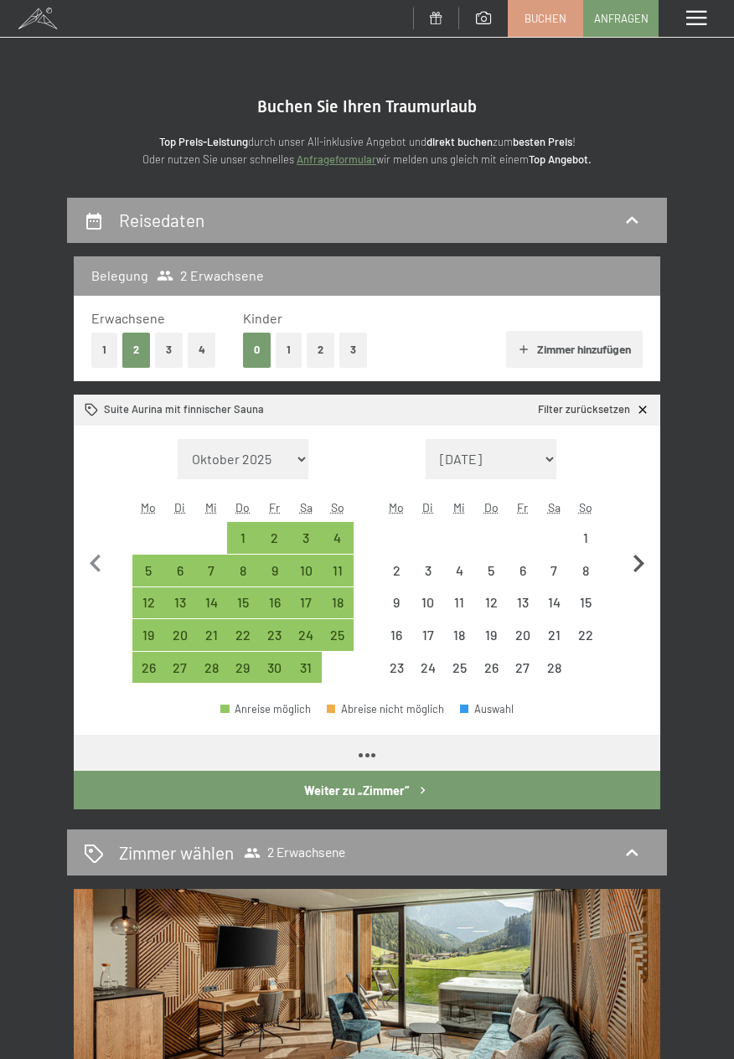
click at [647, 562] on icon "button" at bounding box center [638, 563] width 35 height 35
select select "2026-02-01"
select select "2026-03-01"
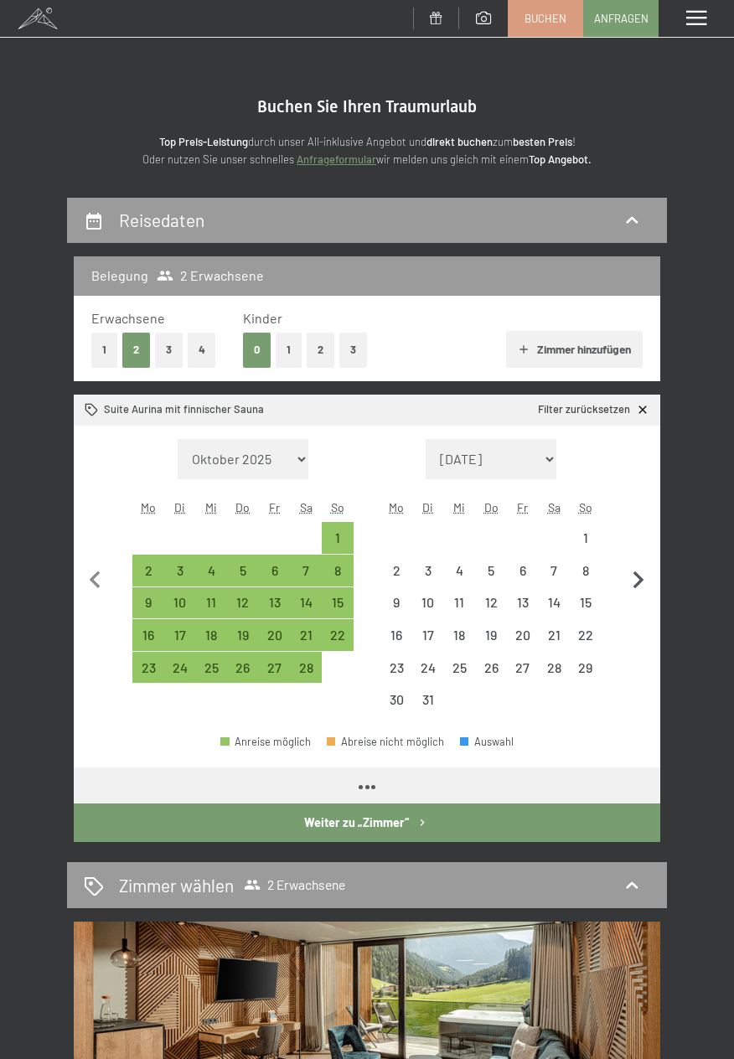
click at [644, 564] on icon "button" at bounding box center [638, 580] width 35 height 35
select select "2026-03-01"
select select "2026-04-01"
click at [645, 562] on button "button" at bounding box center [638, 577] width 35 height 277
select select "2026-04-01"
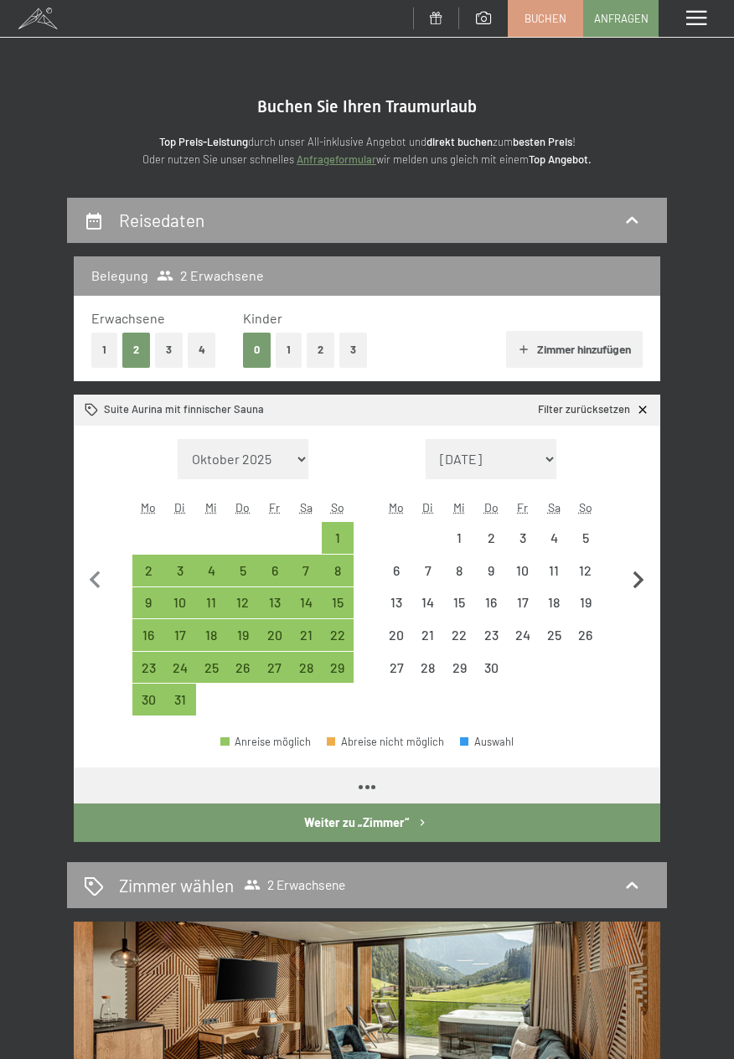
select select "2026-05-01"
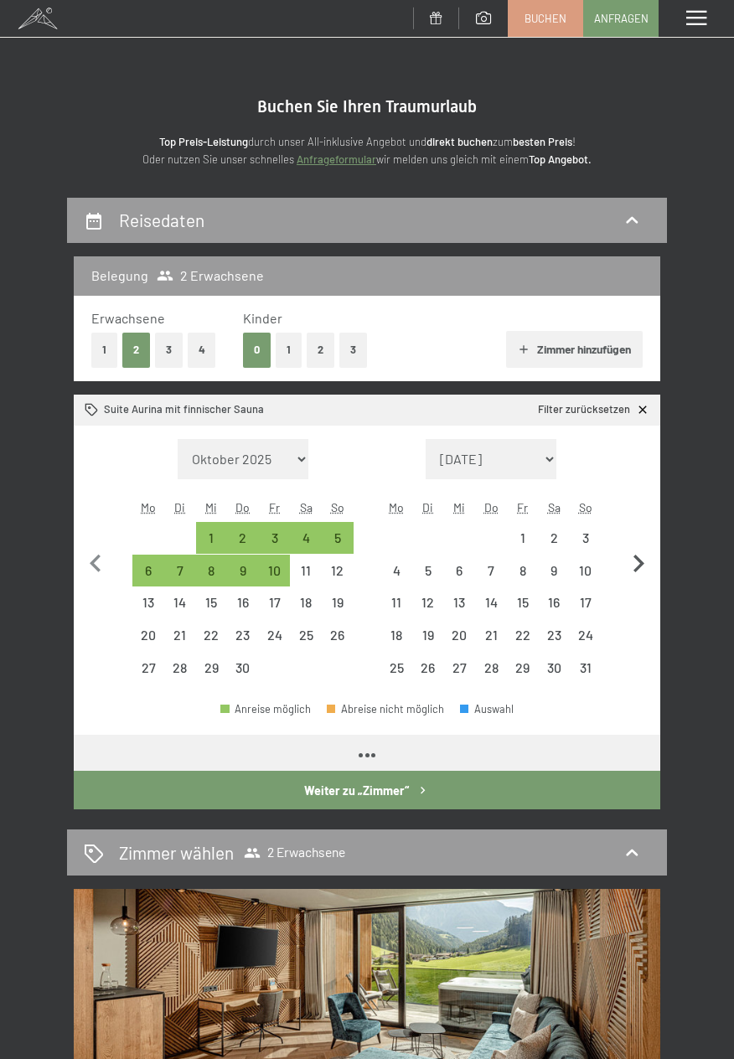
click at [647, 559] on icon "button" at bounding box center [638, 563] width 35 height 35
select select "2026-05-01"
select select "2026-06-01"
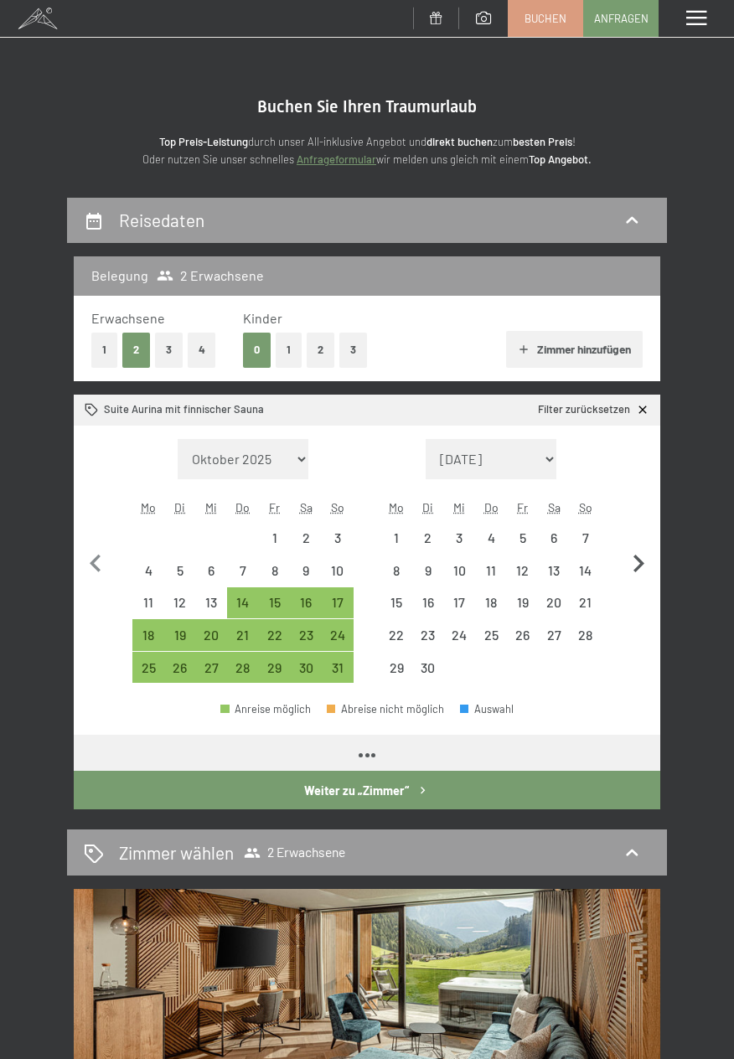
select select "2026-05-01"
select select "2026-06-01"
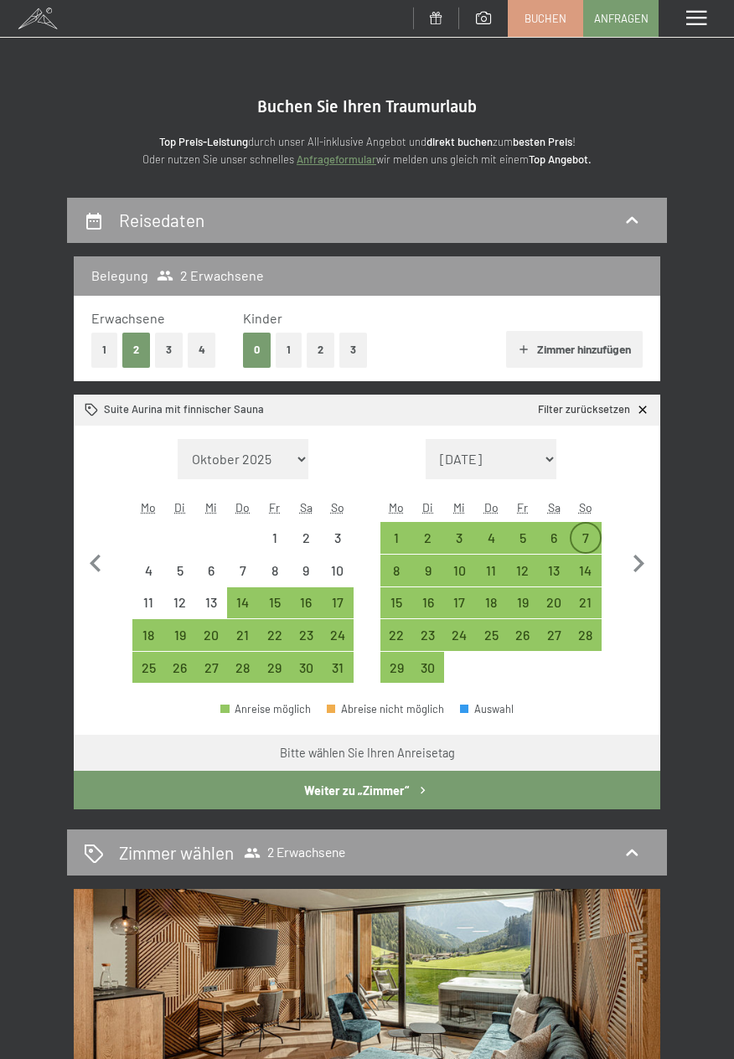
click at [586, 532] on div "7" at bounding box center [585, 545] width 28 height 28
select select "2026-05-01"
select select "2026-06-01"
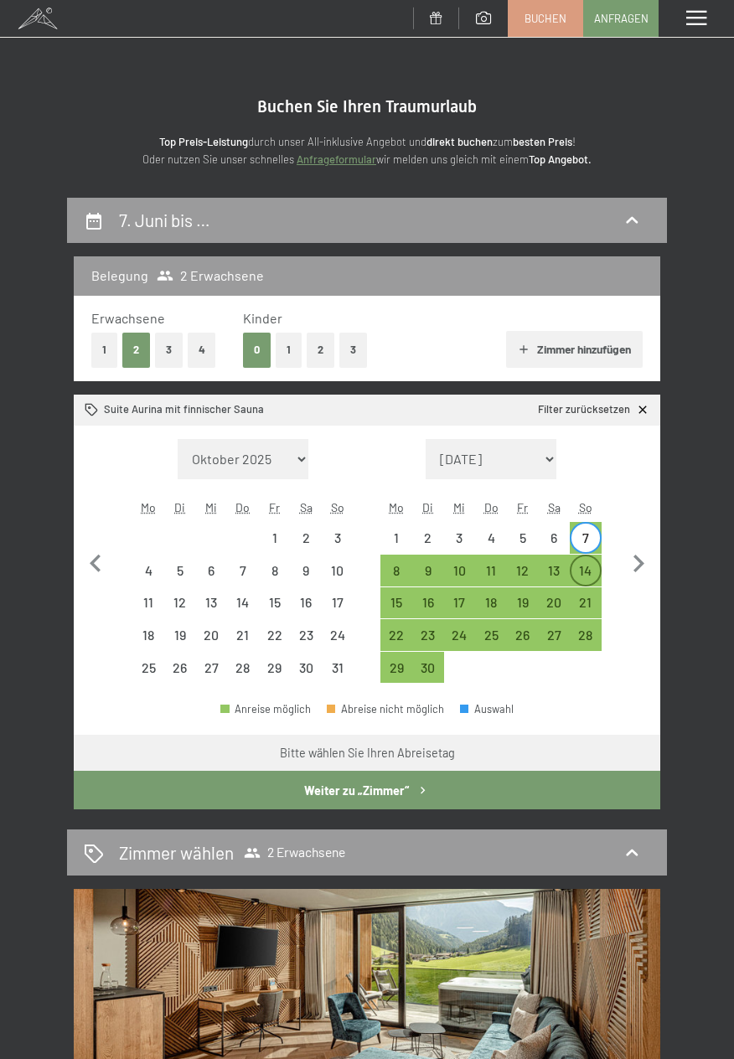
click at [591, 565] on div "14" at bounding box center [585, 578] width 28 height 28
select select "2026-05-01"
select select "2026-06-01"
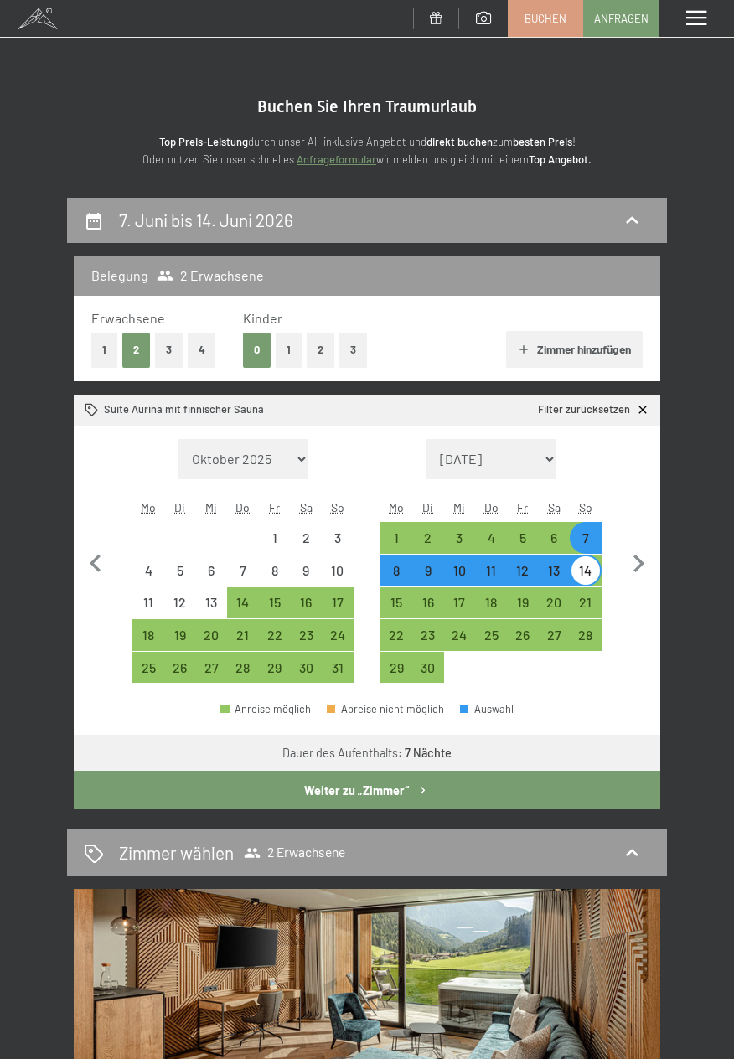
click at [646, 410] on icon at bounding box center [643, 410] width 14 height 14
select select "2026-05-01"
select select "2026-06-01"
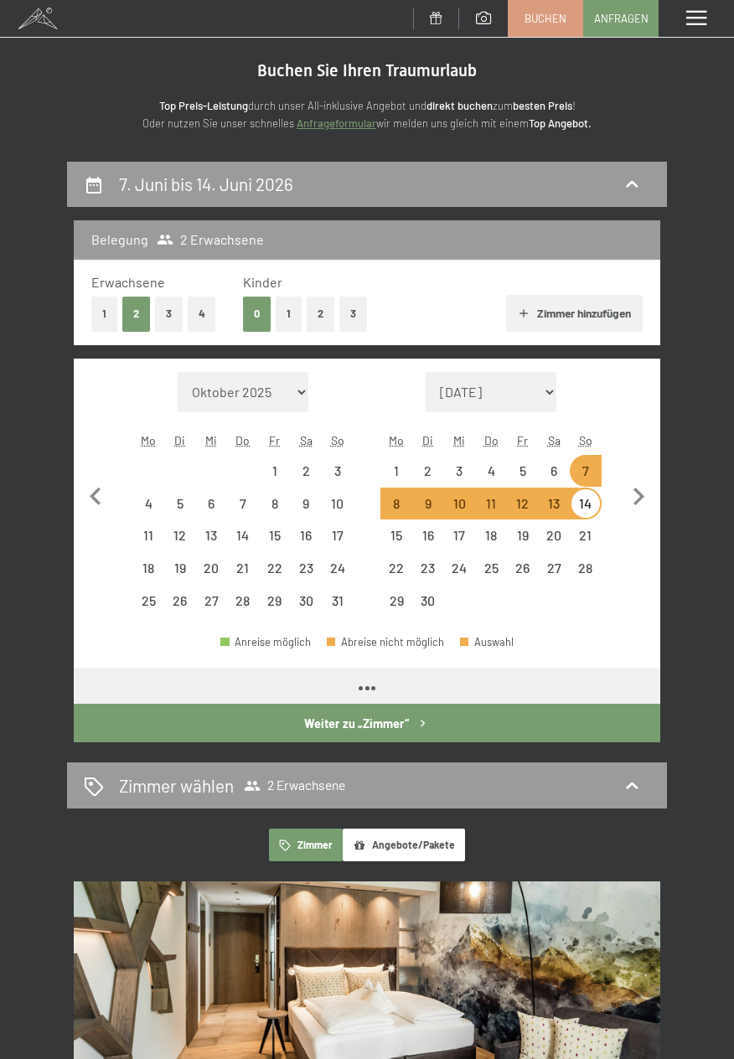
select select "2026-05-01"
select select "2026-06-01"
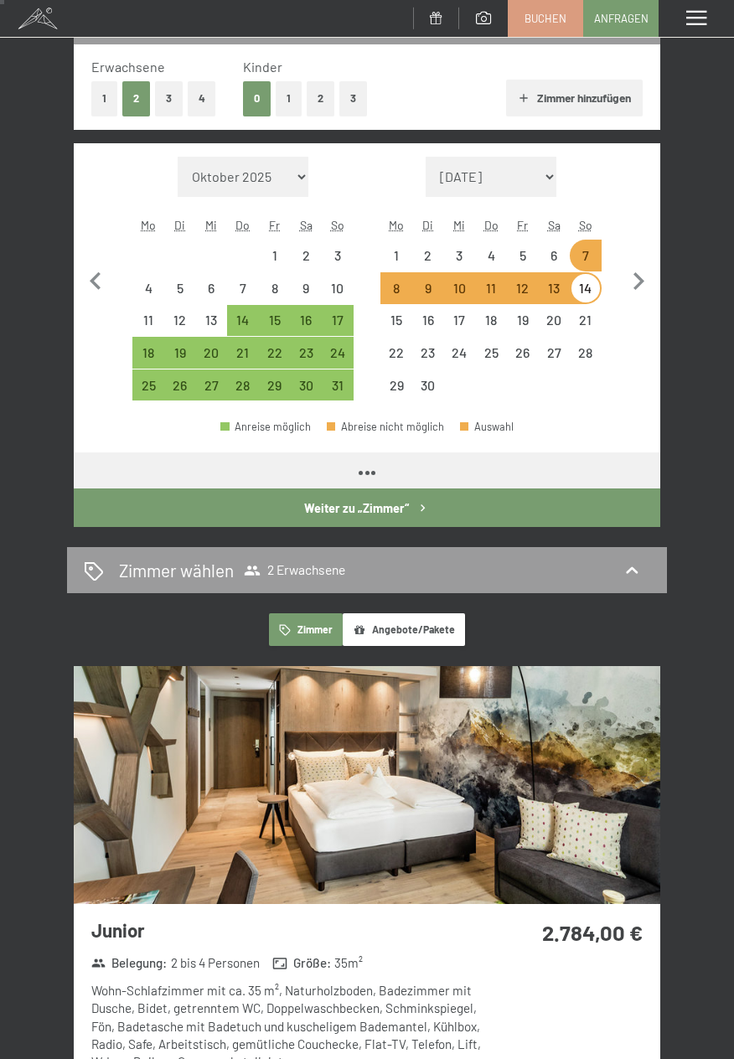
select select "2026-05-01"
select select "2026-06-01"
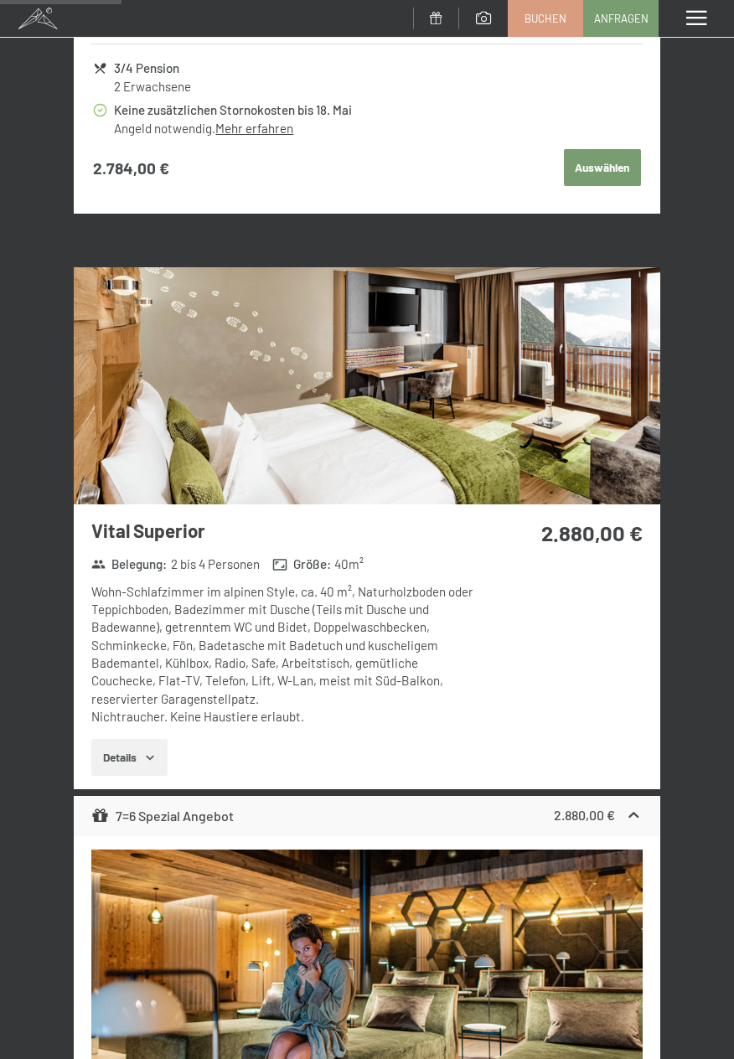
scroll to position [1876, 0]
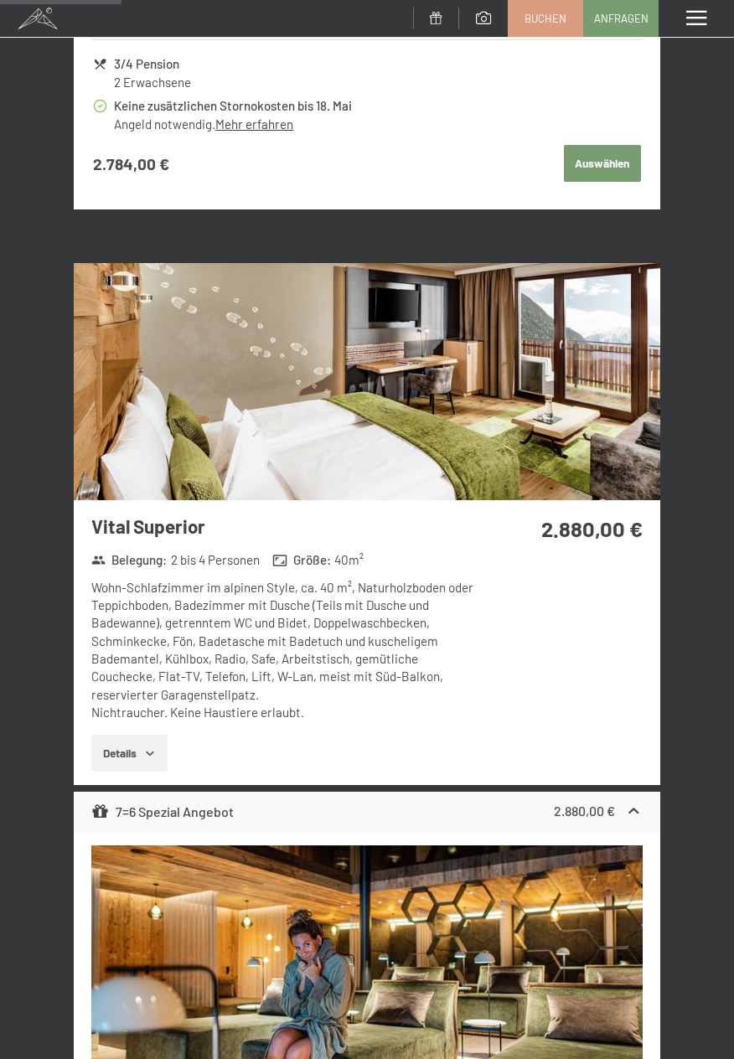
click at [583, 436] on img at bounding box center [367, 381] width 586 height 237
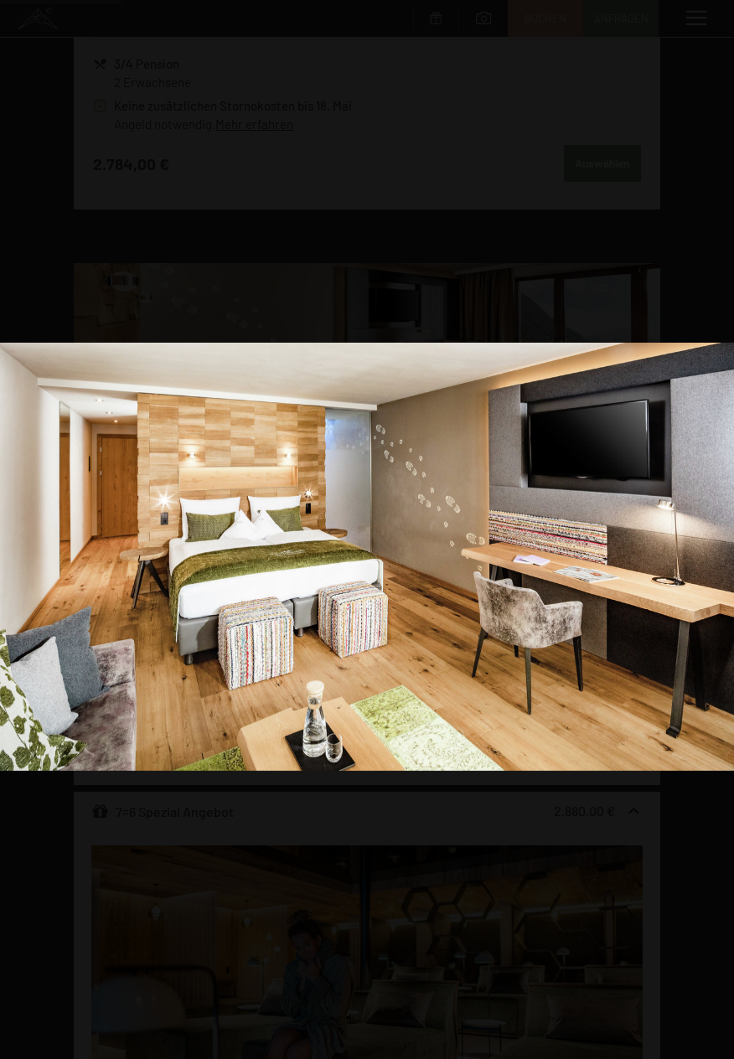
click at [627, 282] on div at bounding box center [367, 529] width 734 height 1059
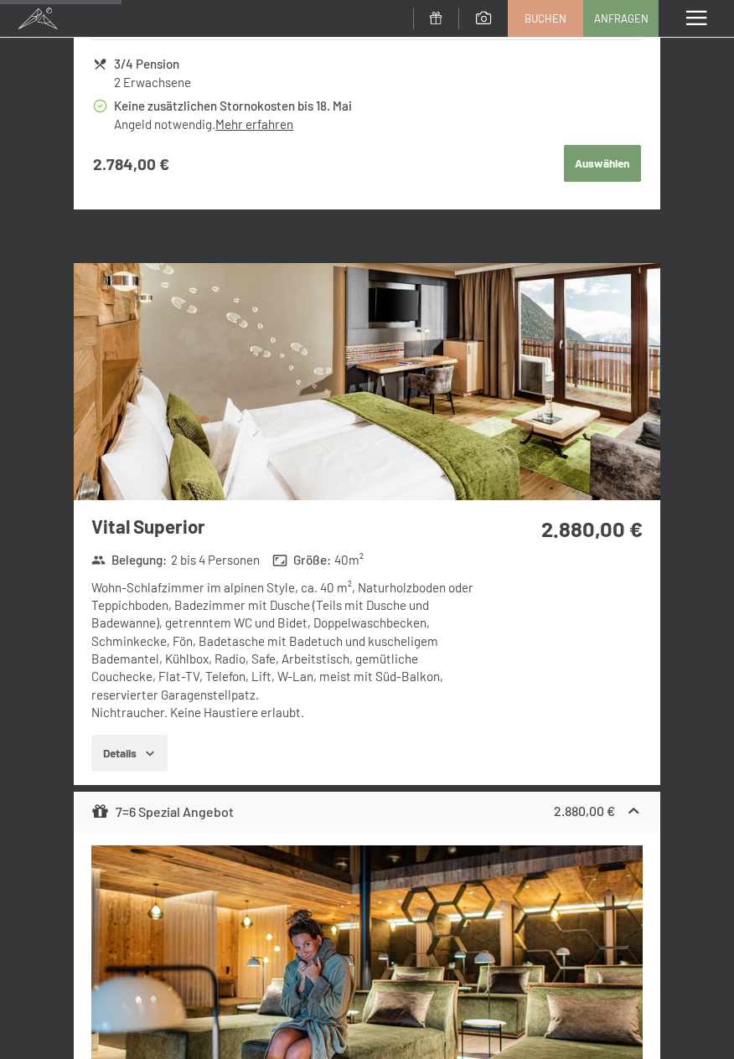
click at [719, 23] on div "Menü" at bounding box center [695, 18] width 75 height 37
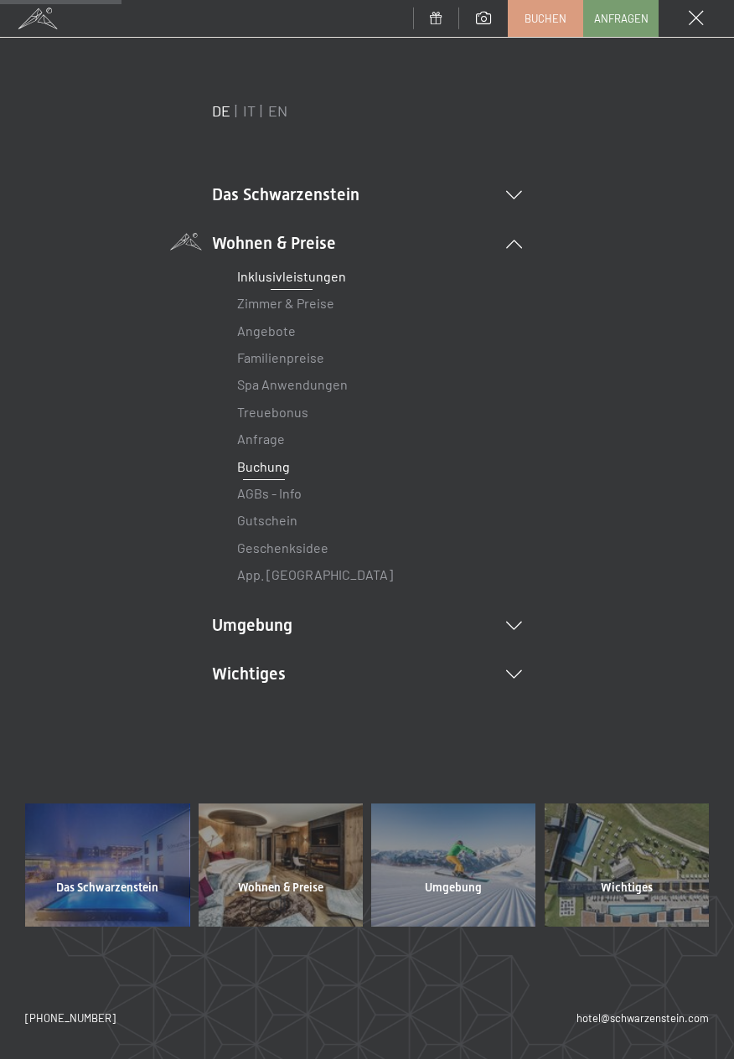
click at [280, 274] on link "Inklusivleistungen" at bounding box center [291, 276] width 109 height 16
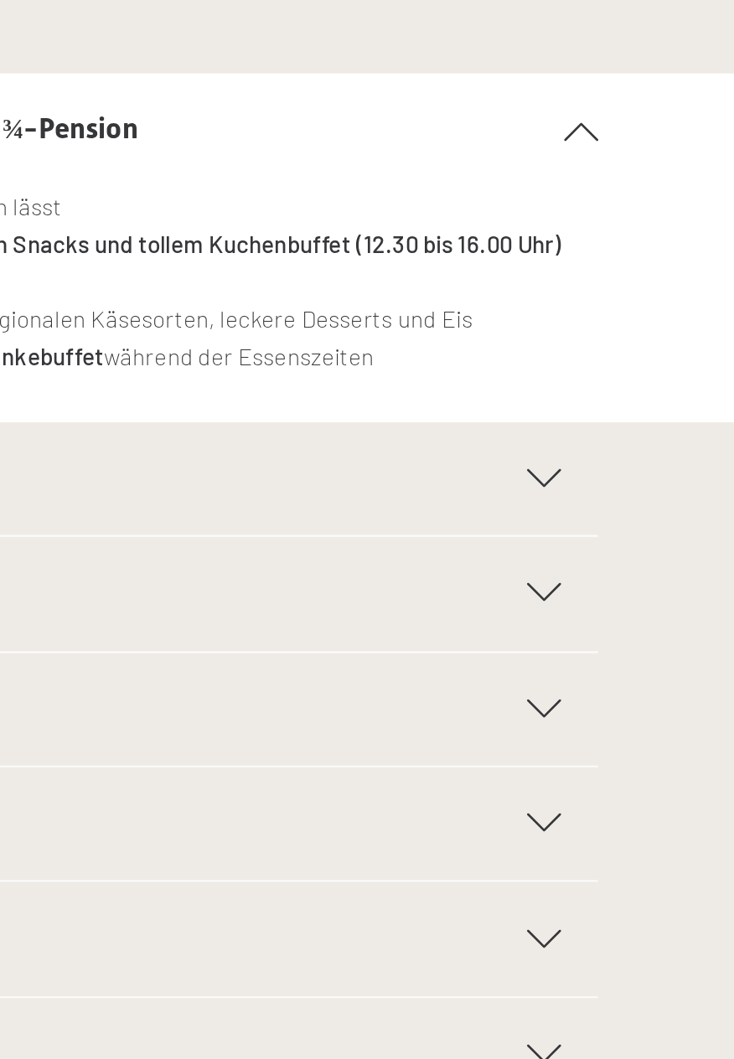
click at [648, 467] on div "Wasserwelt" at bounding box center [367, 463] width 575 height 52
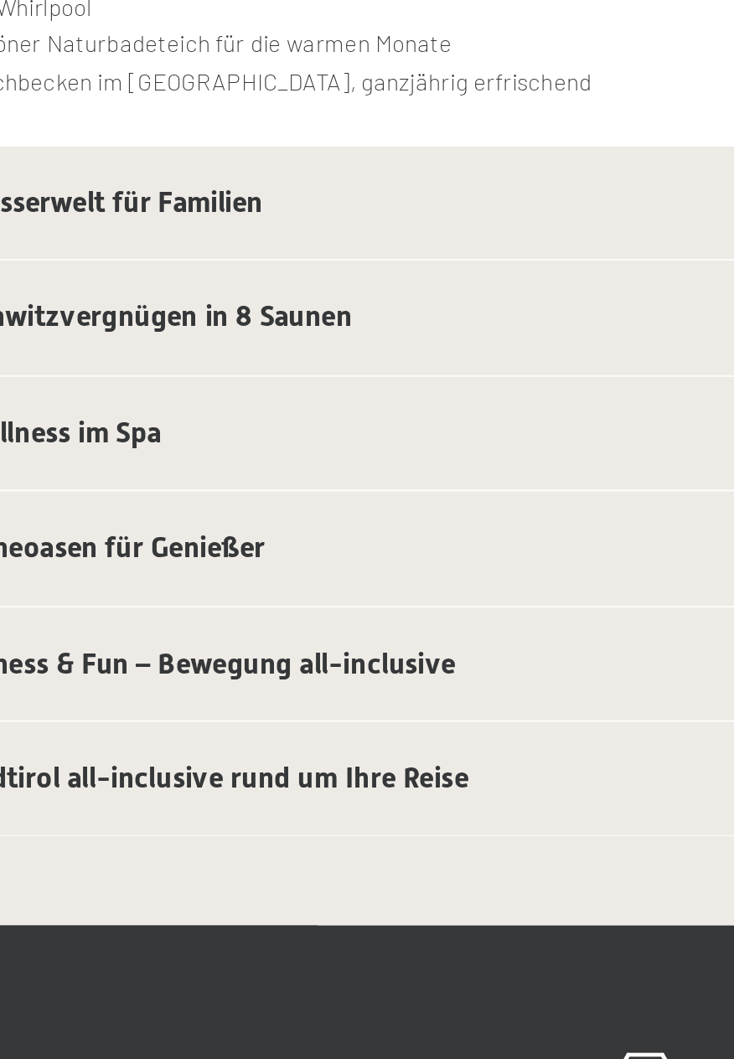
click at [367, 647] on h2 "Wellness im Spa" at bounding box center [350, 640] width 541 height 18
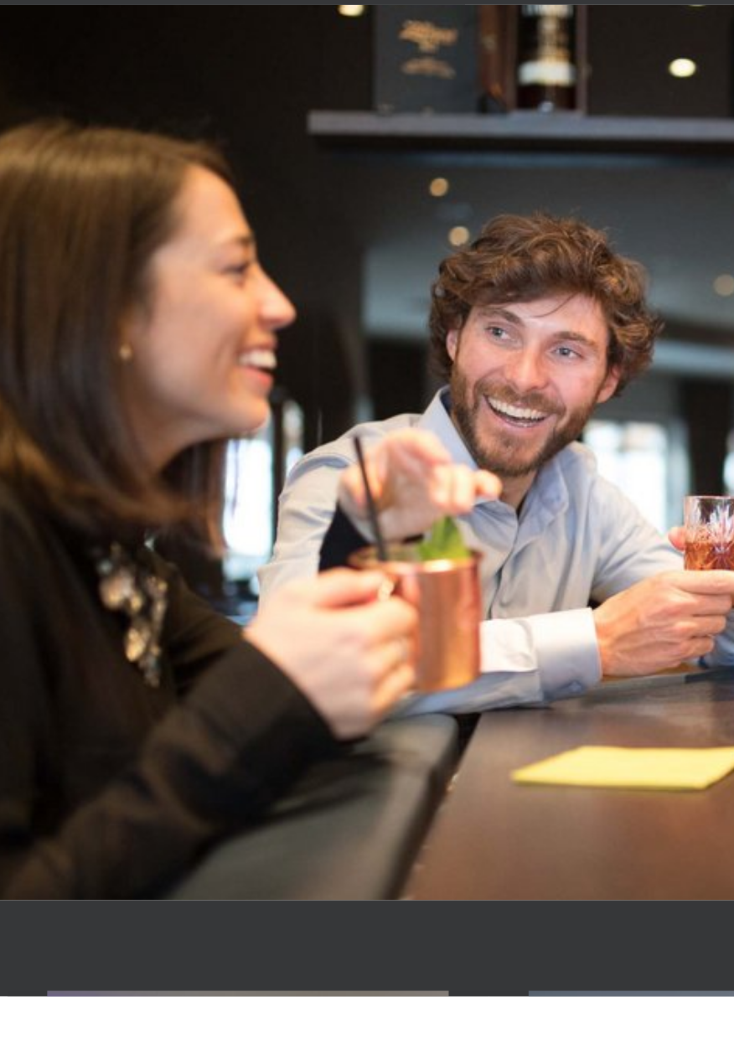
scroll to position [679, 0]
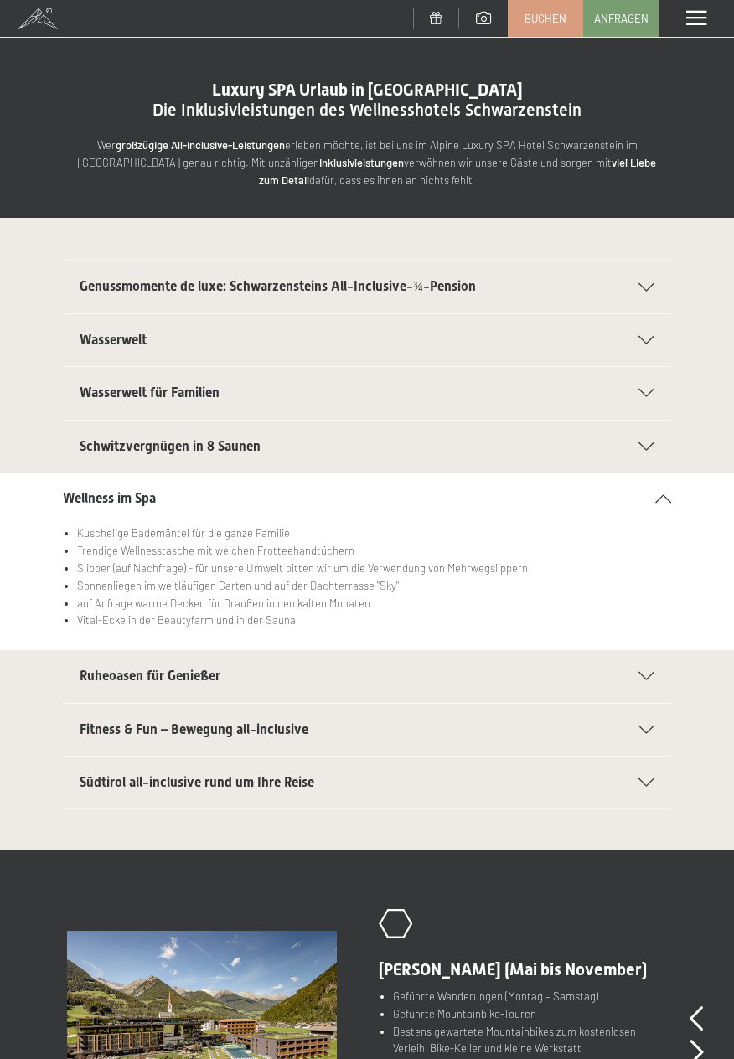
scroll to position [0, 0]
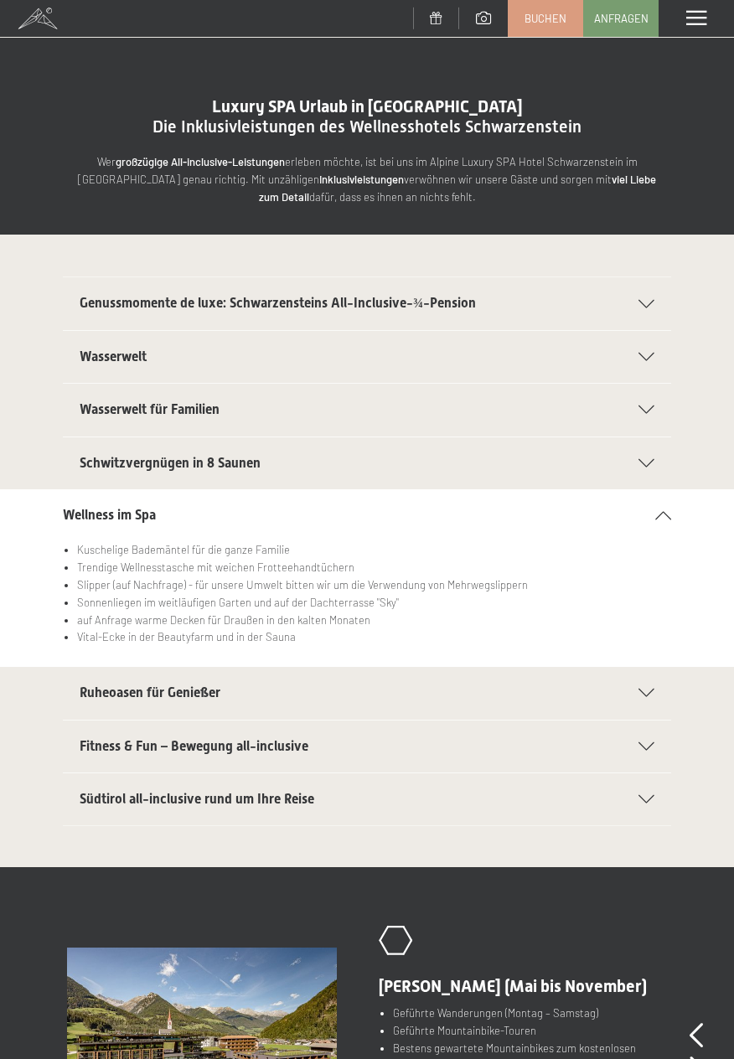
click at [648, 305] on icon at bounding box center [646, 304] width 16 height 8
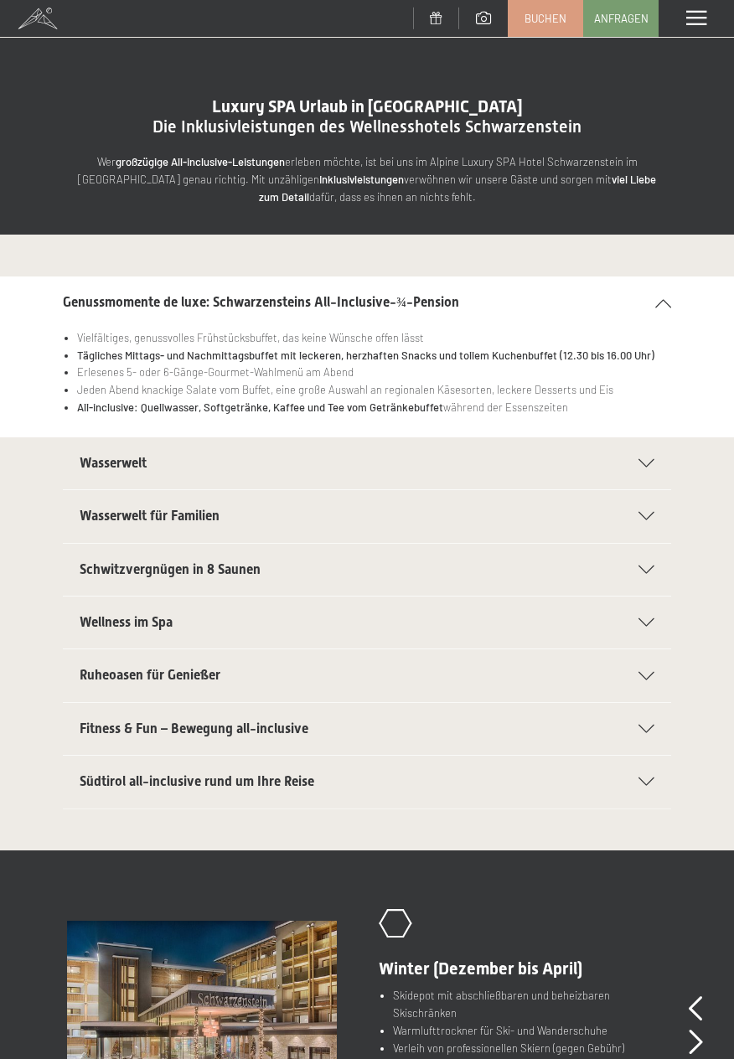
click at [696, 23] on span at bounding box center [696, 18] width 20 height 15
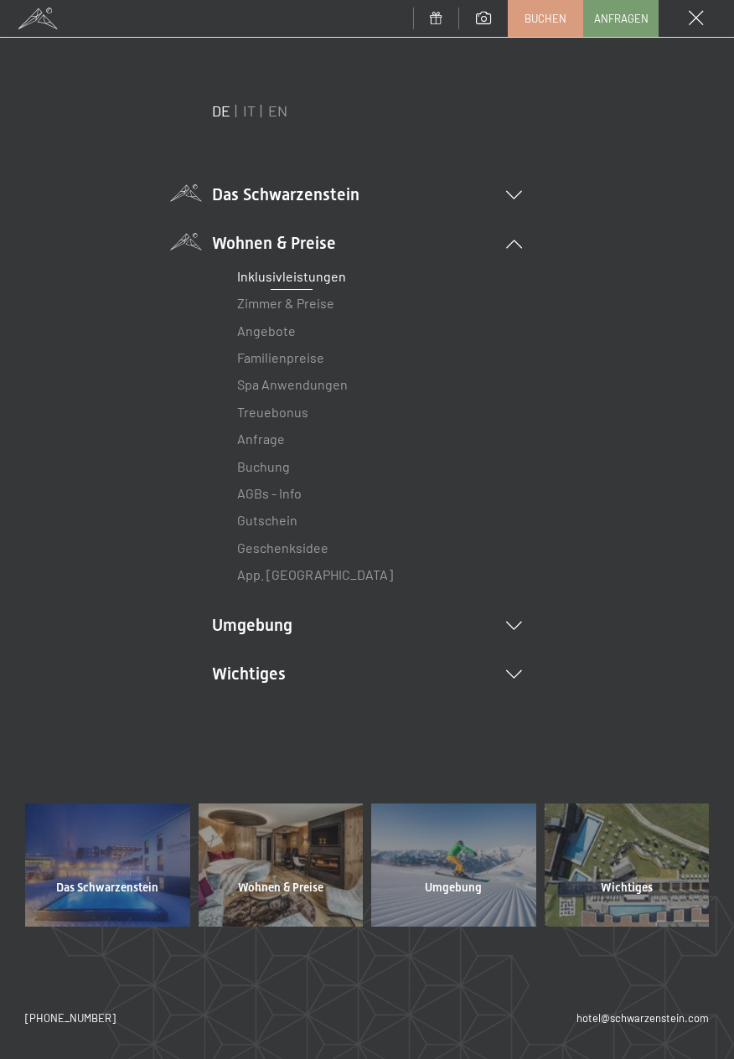
click at [515, 204] on li "Das Schwarzenstein New & Highlights Ihre Gastgeber Premium Spa Gourmet Aktiv Wo…" at bounding box center [367, 194] width 310 height 23
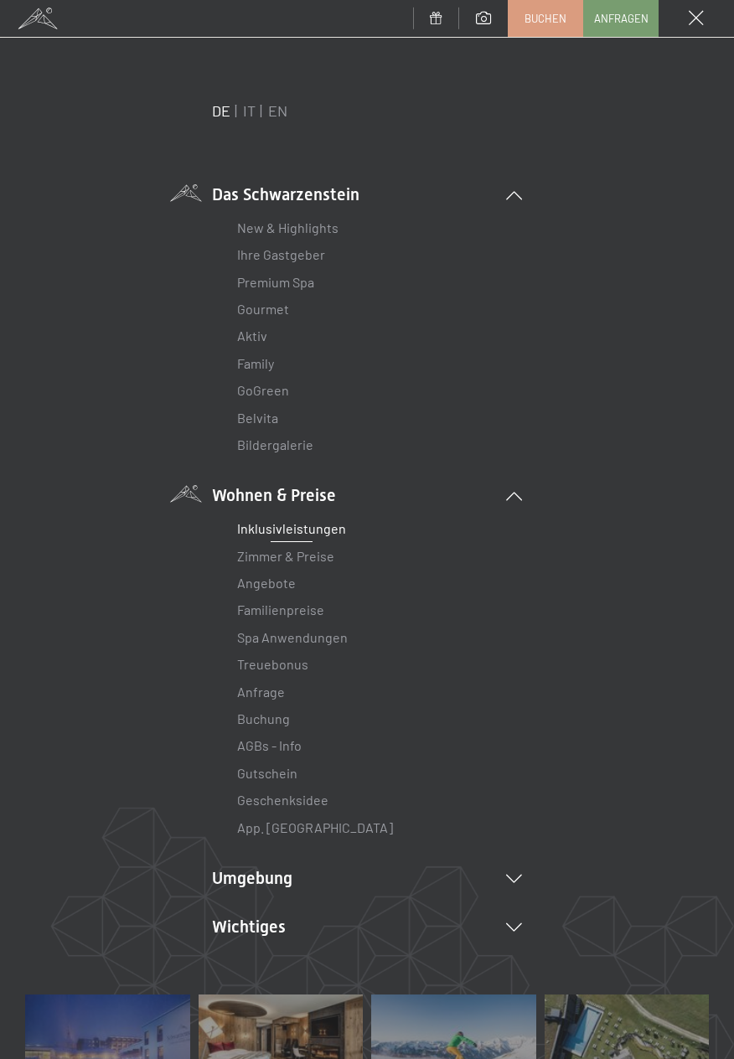
click at [329, 286] on li "Premium Spa" at bounding box center [367, 282] width 260 height 27
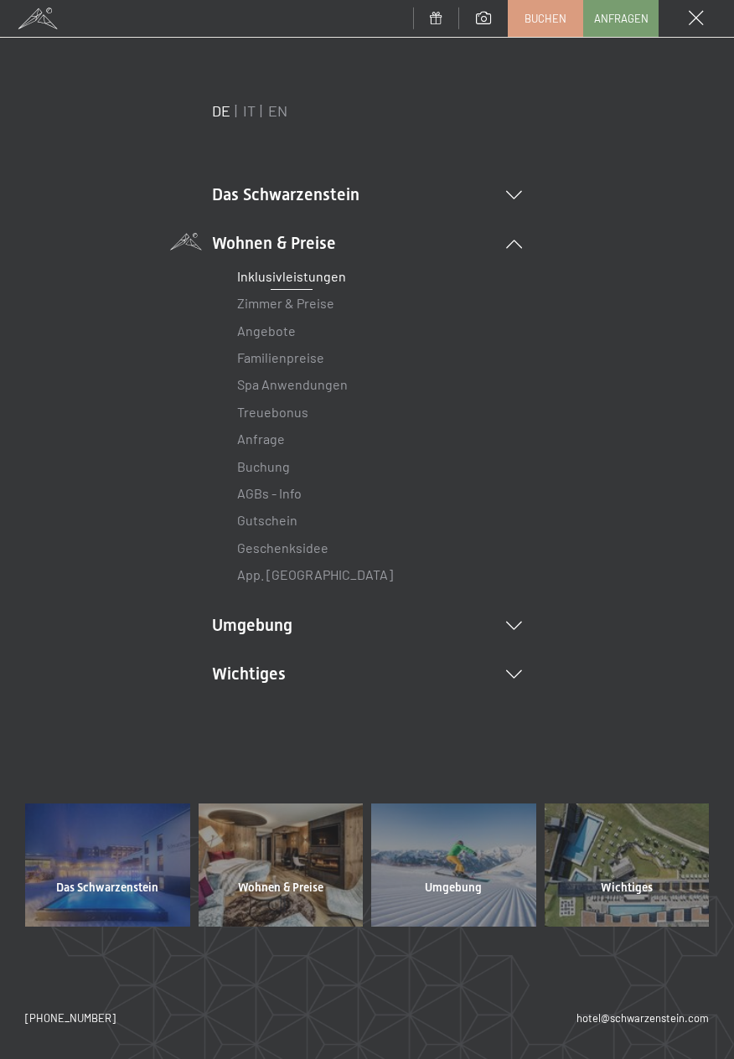
click at [157, 877] on div at bounding box center [107, 864] width 165 height 123
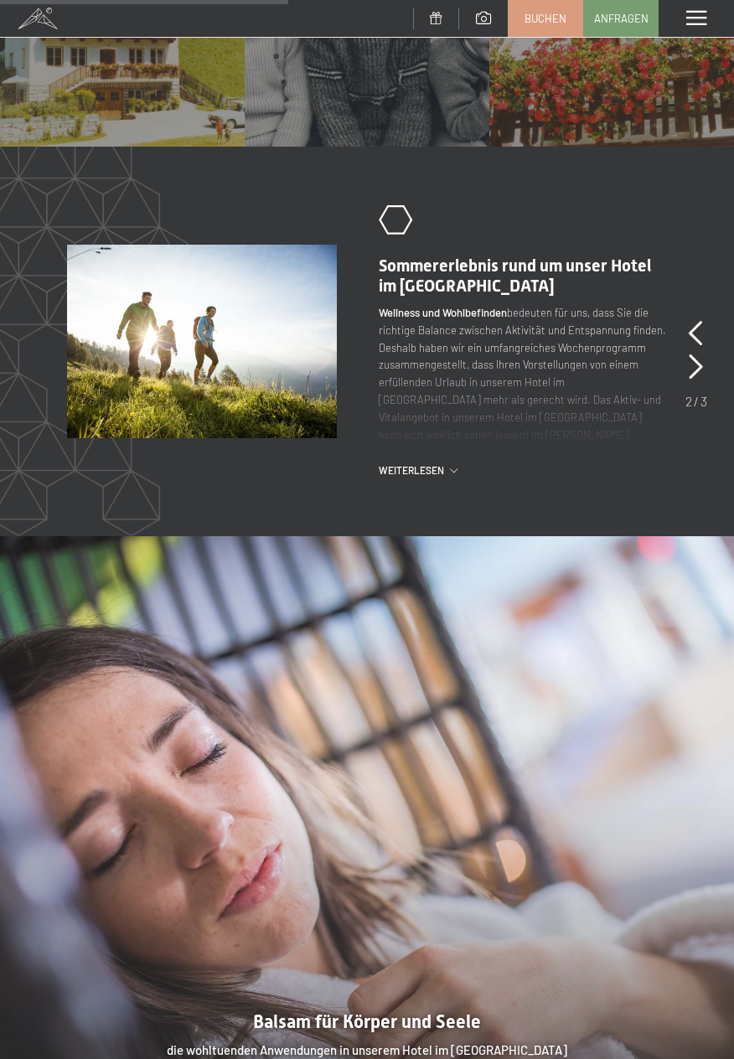
scroll to position [1423, 0]
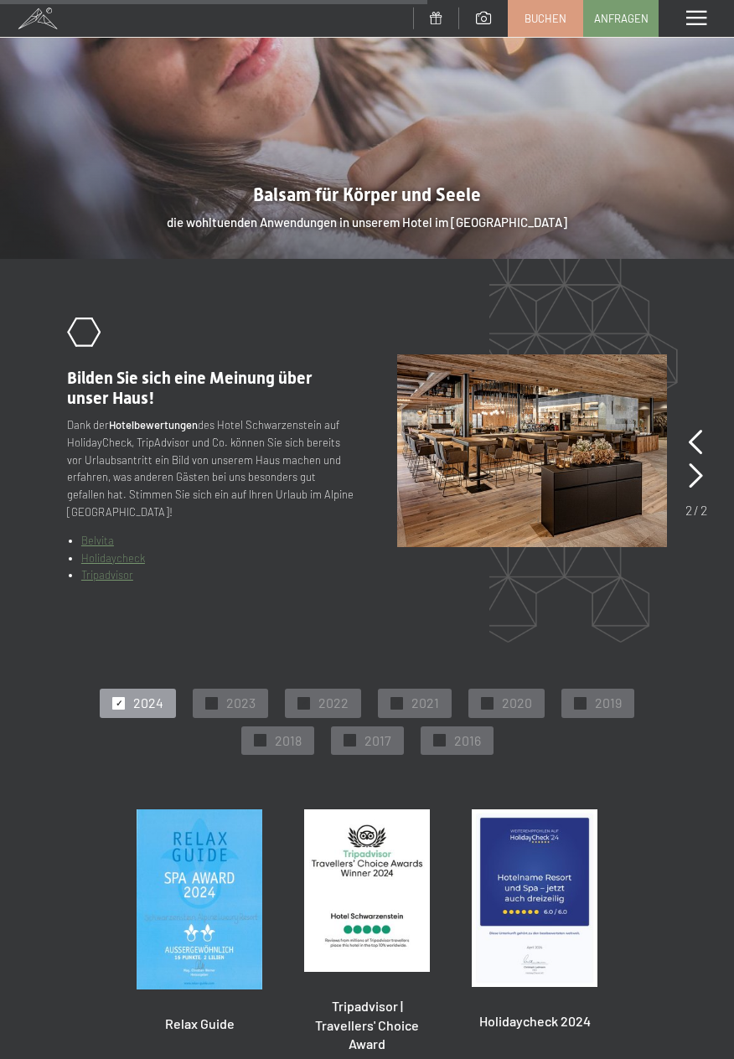
scroll to position [2346, 0]
click at [688, 430] on icon at bounding box center [695, 442] width 14 height 25
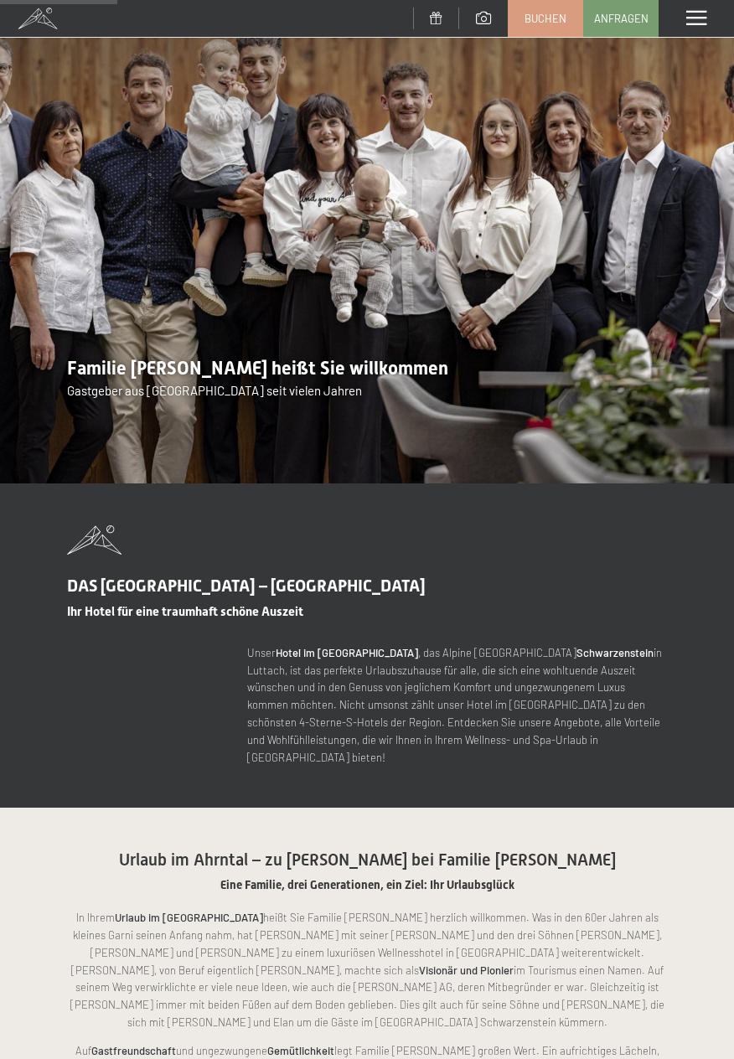
scroll to position [0, 0]
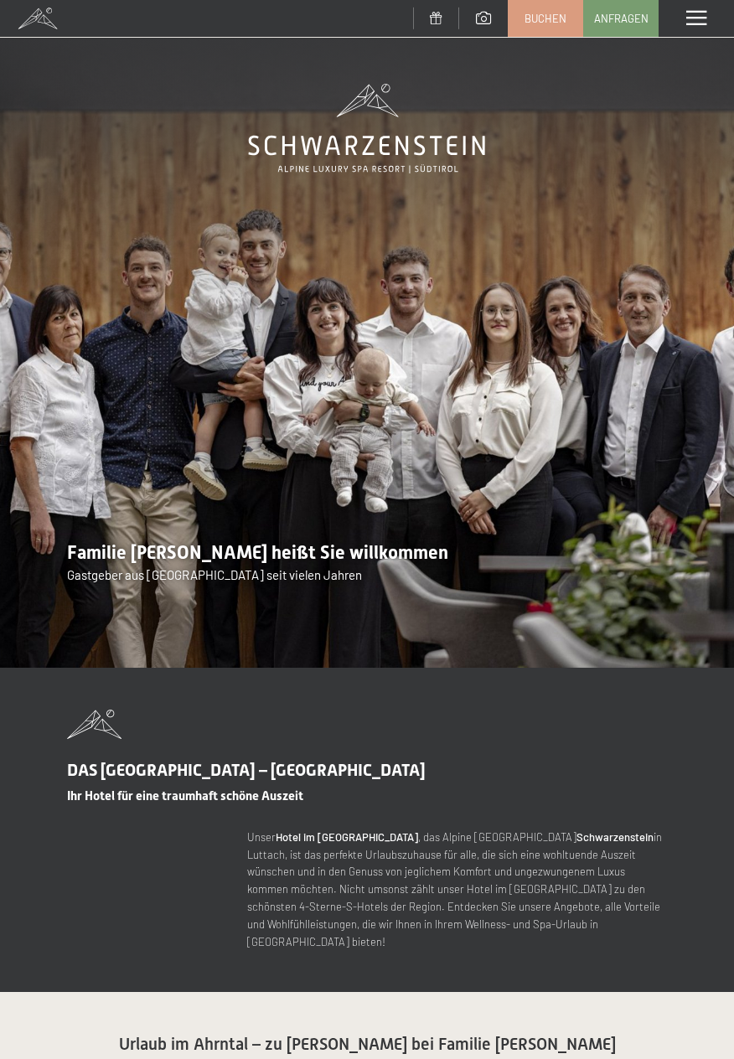
click at [694, 18] on span at bounding box center [696, 18] width 20 height 15
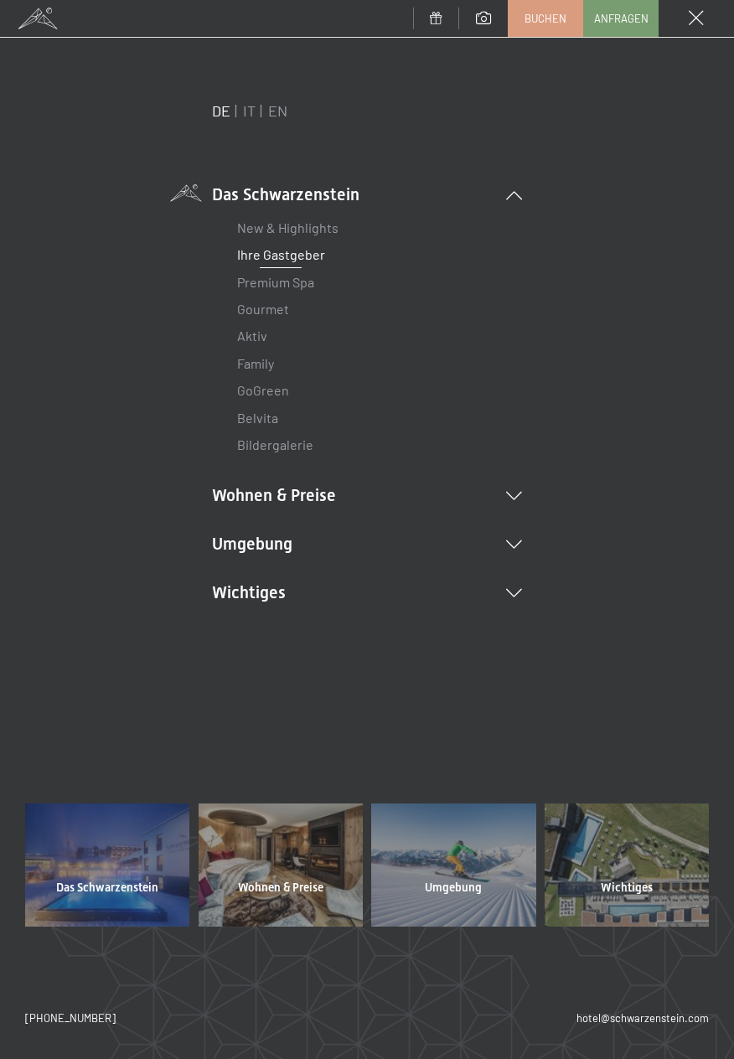
click at [422, 245] on li "Ihre Gastgeber" at bounding box center [367, 254] width 260 height 27
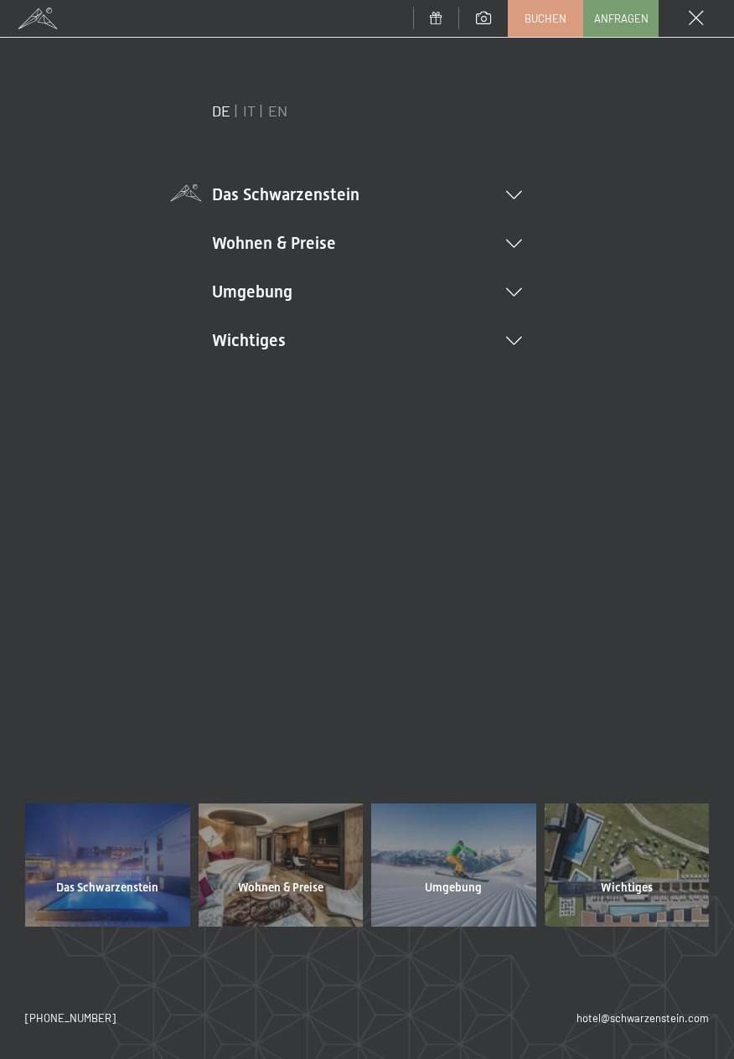
click at [504, 200] on li "Das Schwarzenstein New & Highlights Ihre Gastgeber Premium Spa Gourmet Aktiv Wo…" at bounding box center [367, 194] width 310 height 23
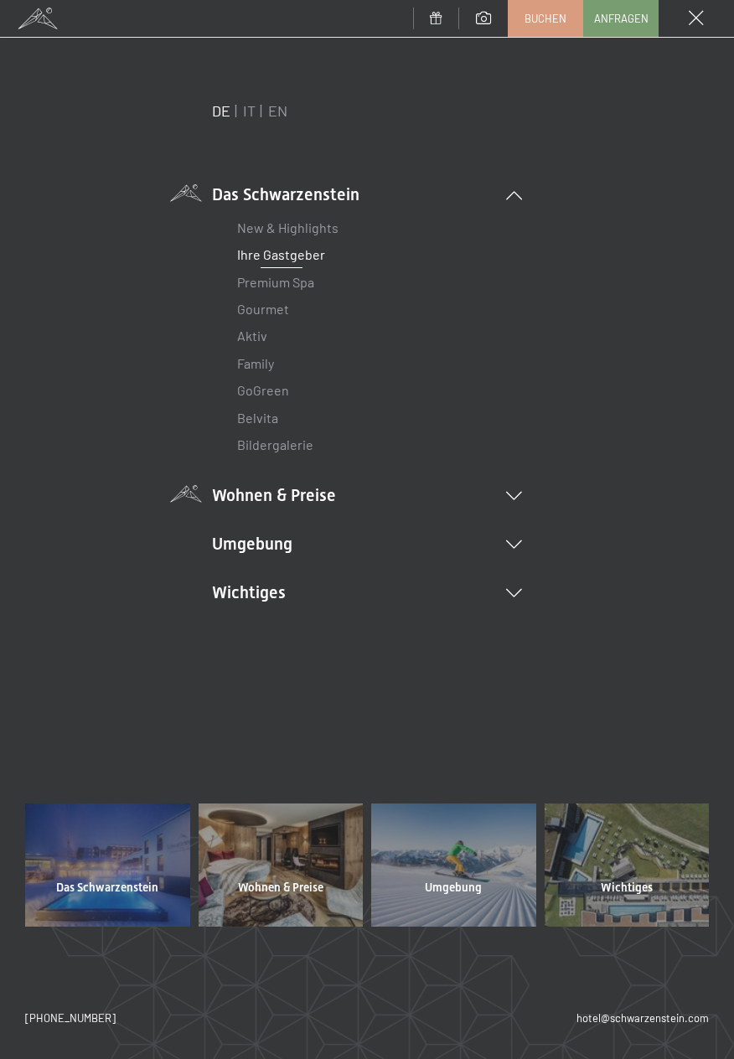
click at [518, 505] on li "Wohnen & Preise Inklusivleistungen Zimmer & Preise Liste Angebote Liste Familie…" at bounding box center [367, 494] width 310 height 23
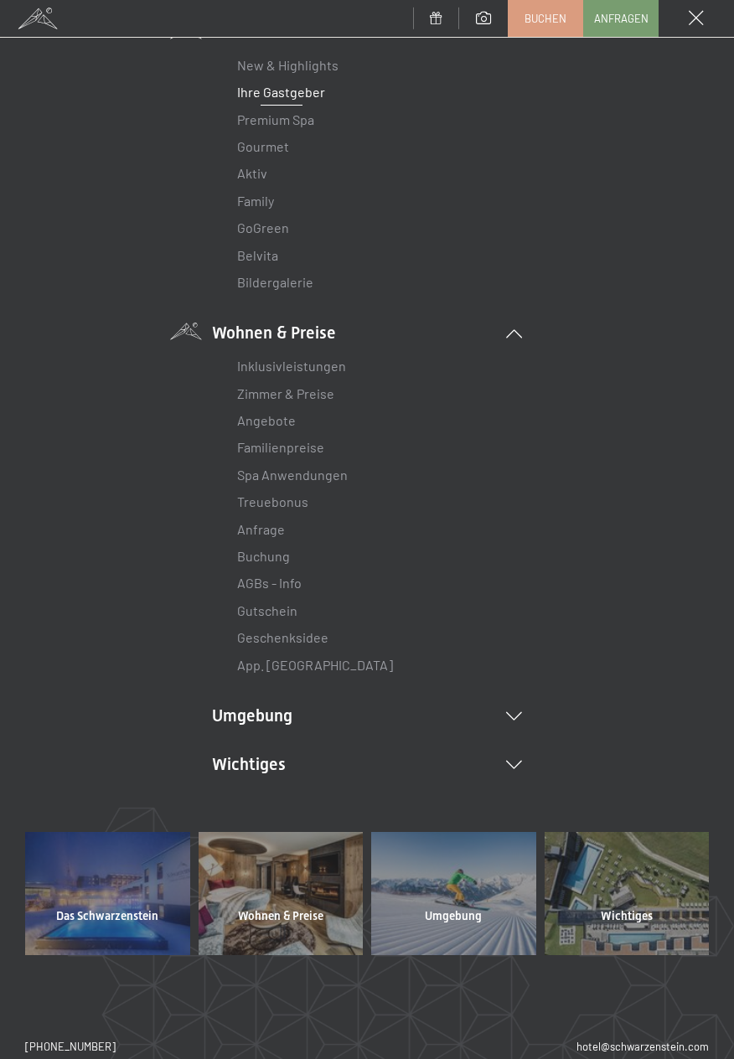
scroll to position [191, 0]
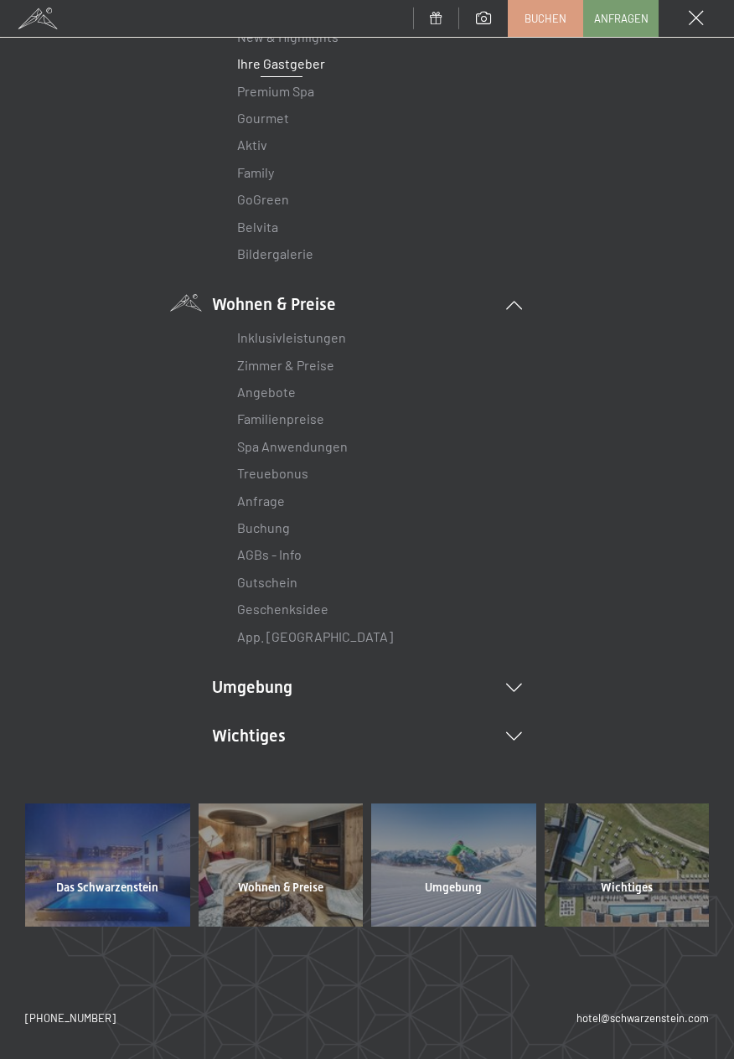
click at [530, 678] on div "DE IT EN Das Schwarzenstein New & Highlights Ihre Gastgeber Premium Spa Gourmet…" at bounding box center [366, 357] width 683 height 894
click at [531, 702] on div "DE IT EN Das Schwarzenstein New & Highlights Ihre Gastgeber Premium Spa Gourmet…" at bounding box center [366, 357] width 683 height 894
click at [521, 678] on li "Umgebung Das Ahrntal Ski & Winter Skifahren Skischule Wandern & Sommer Wandern …" at bounding box center [367, 686] width 310 height 23
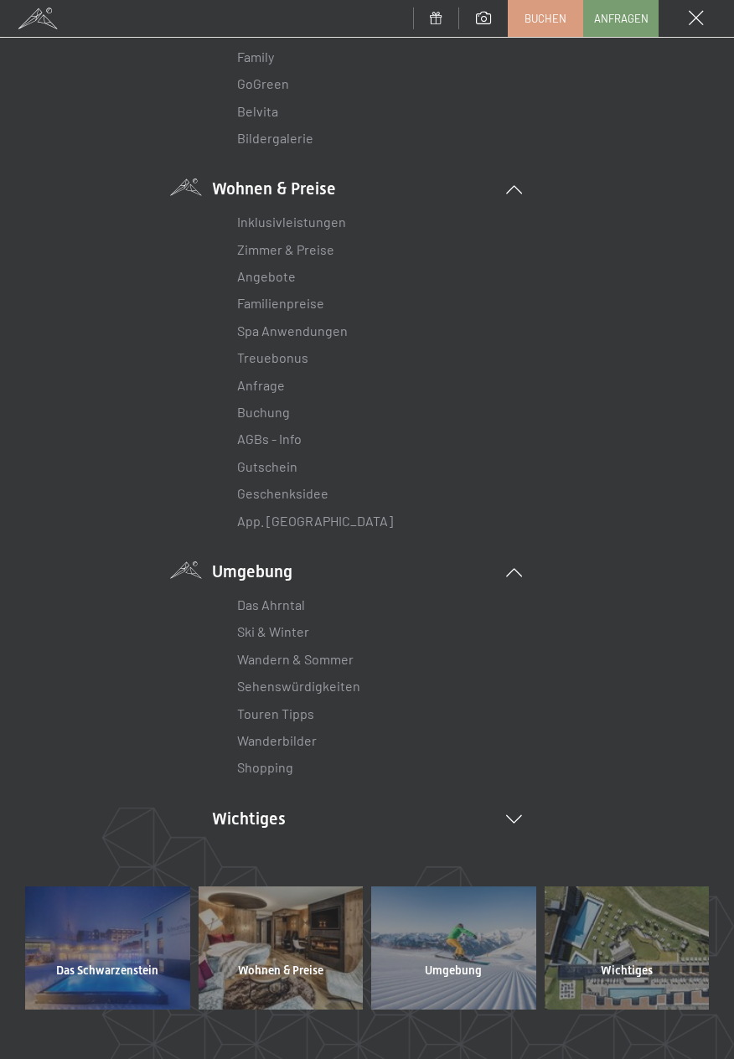
scroll to position [307, 0]
click at [655, 954] on div at bounding box center [626, 947] width 165 height 123
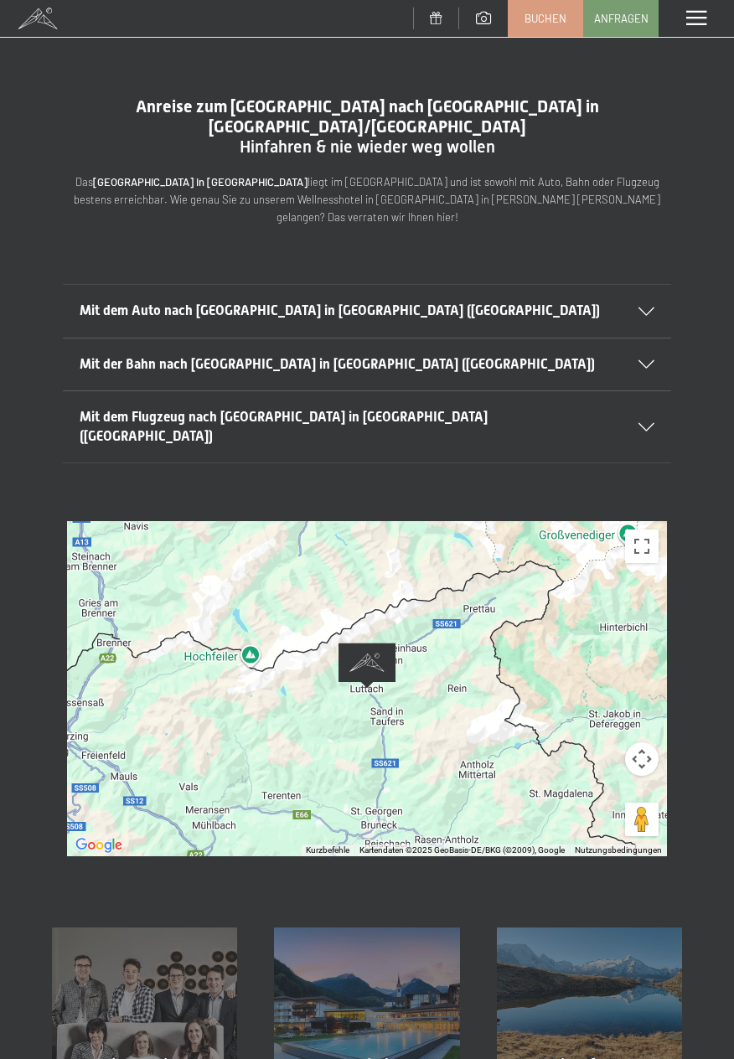
click at [648, 307] on icon at bounding box center [646, 311] width 16 height 8
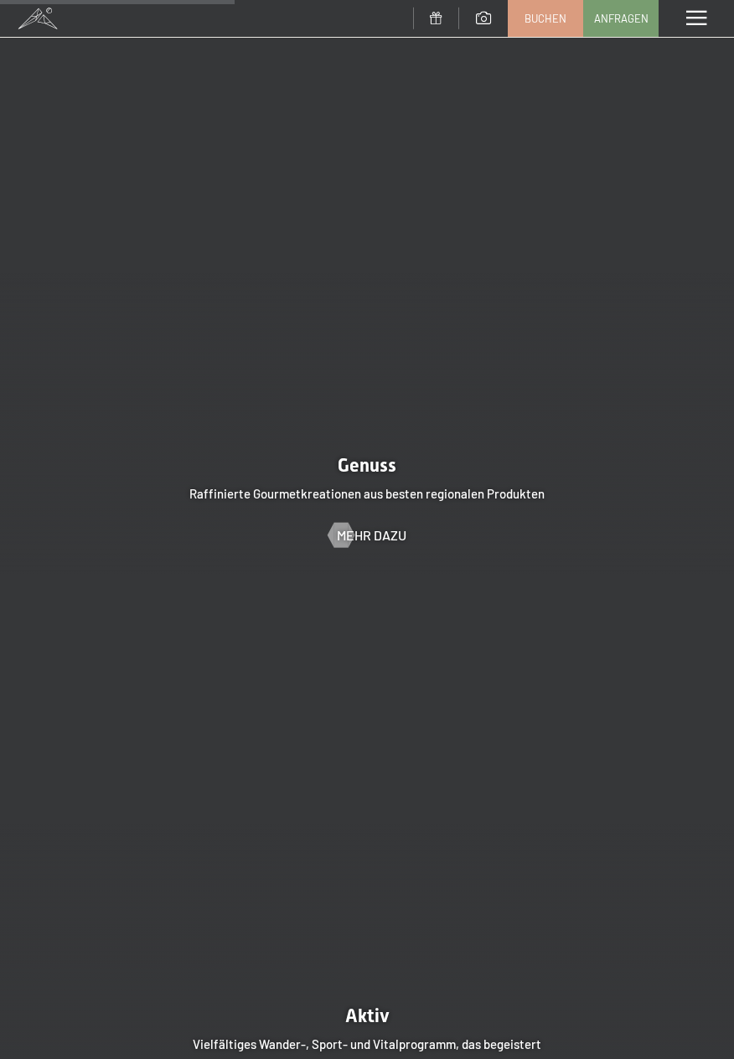
scroll to position [2868, 0]
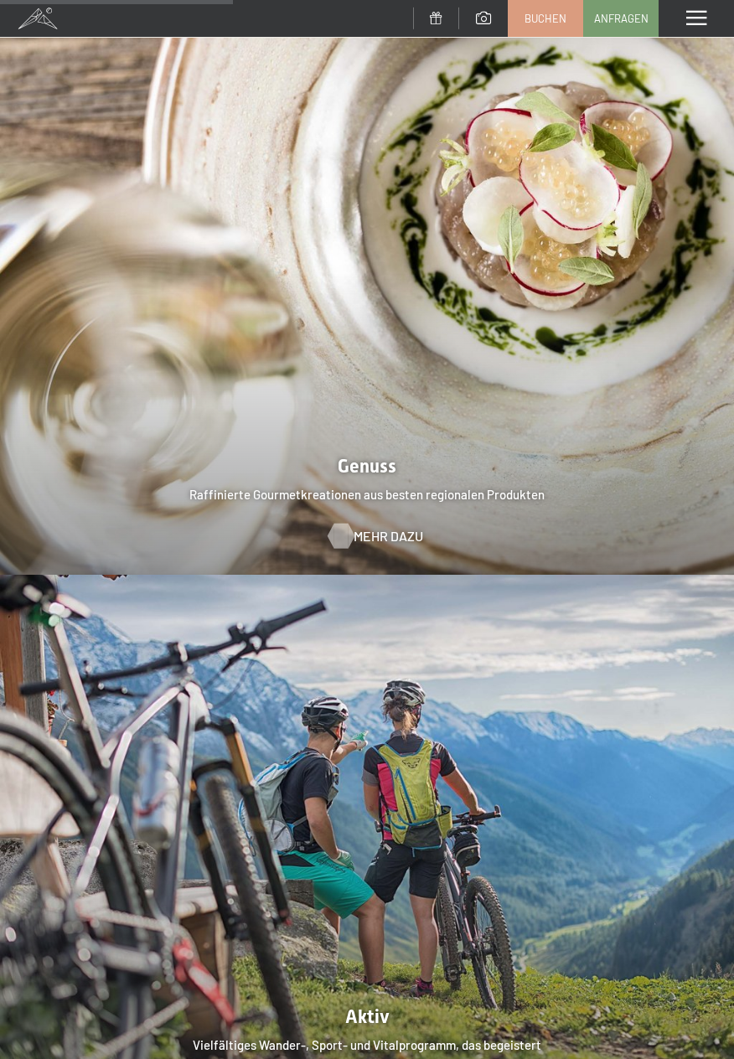
click at [374, 527] on span "Mehr dazu" at bounding box center [388, 536] width 70 height 18
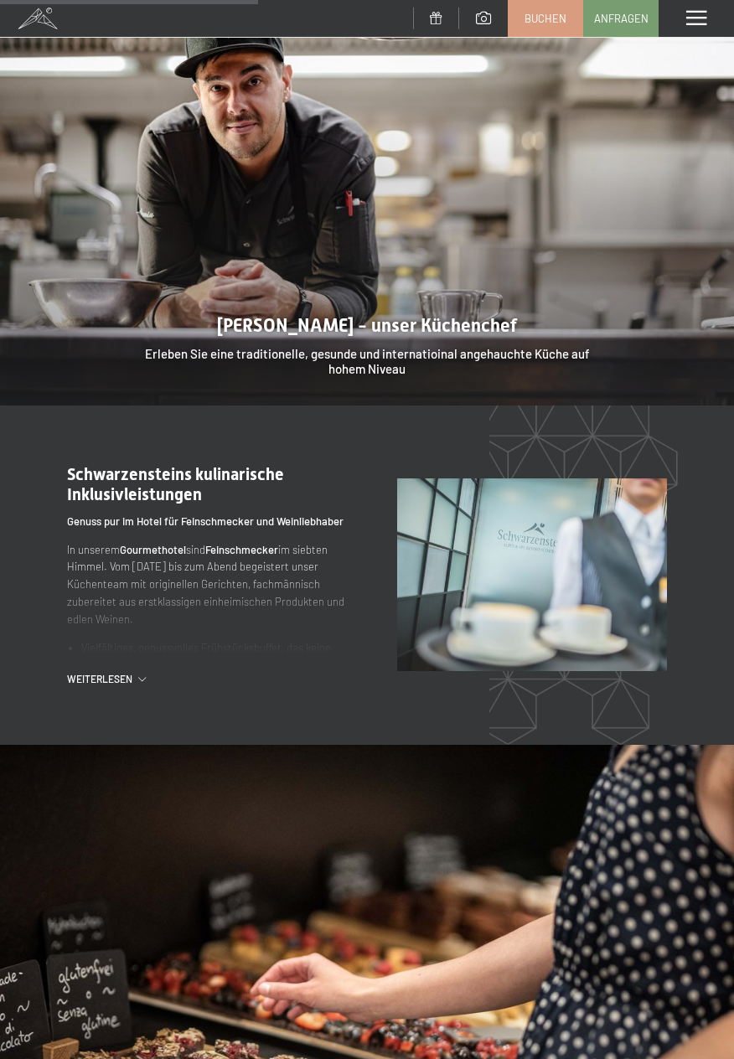
scroll to position [1637, 0]
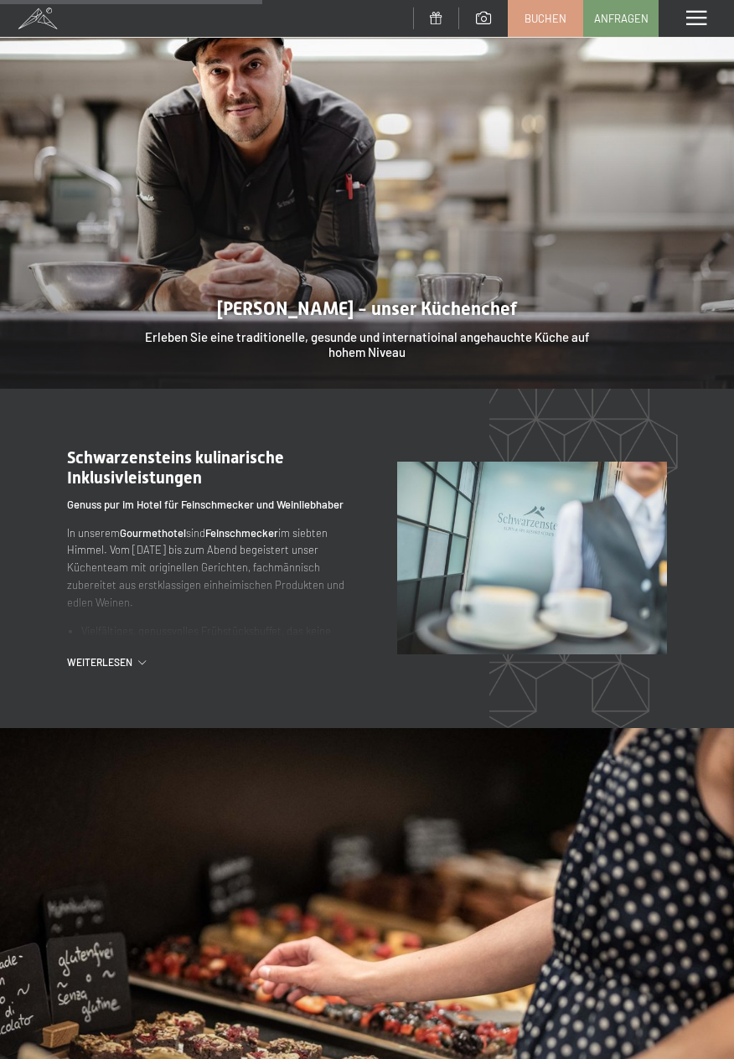
click at [119, 661] on span "Weiterlesen" at bounding box center [102, 662] width 71 height 14
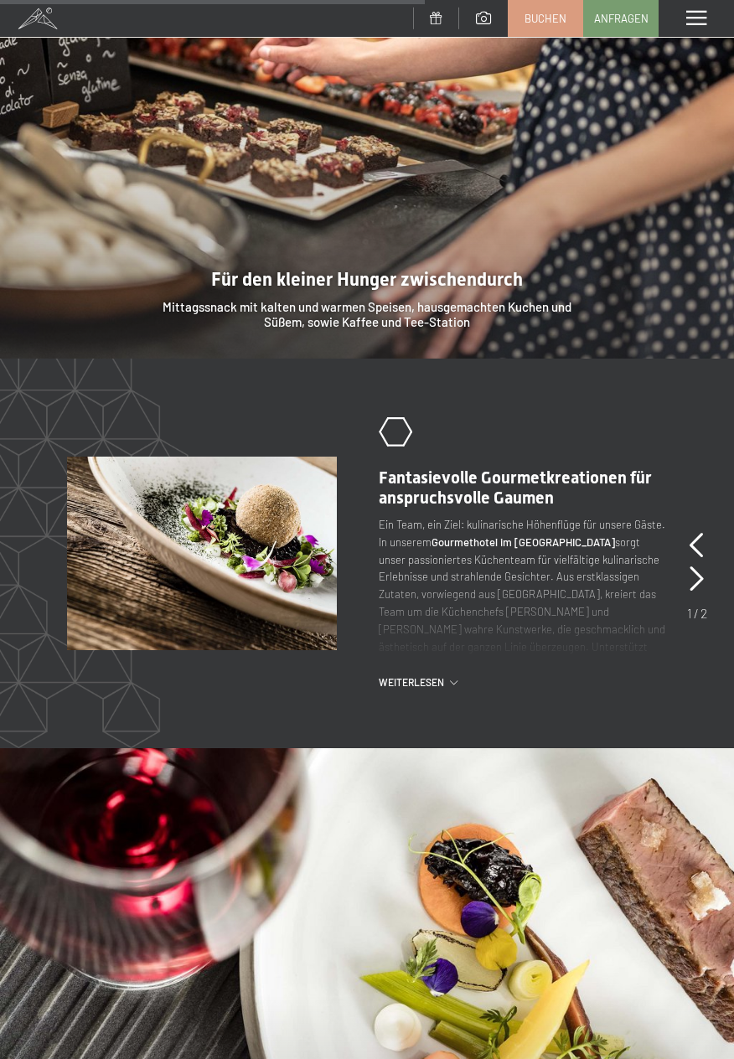
scroll to position [2744, 0]
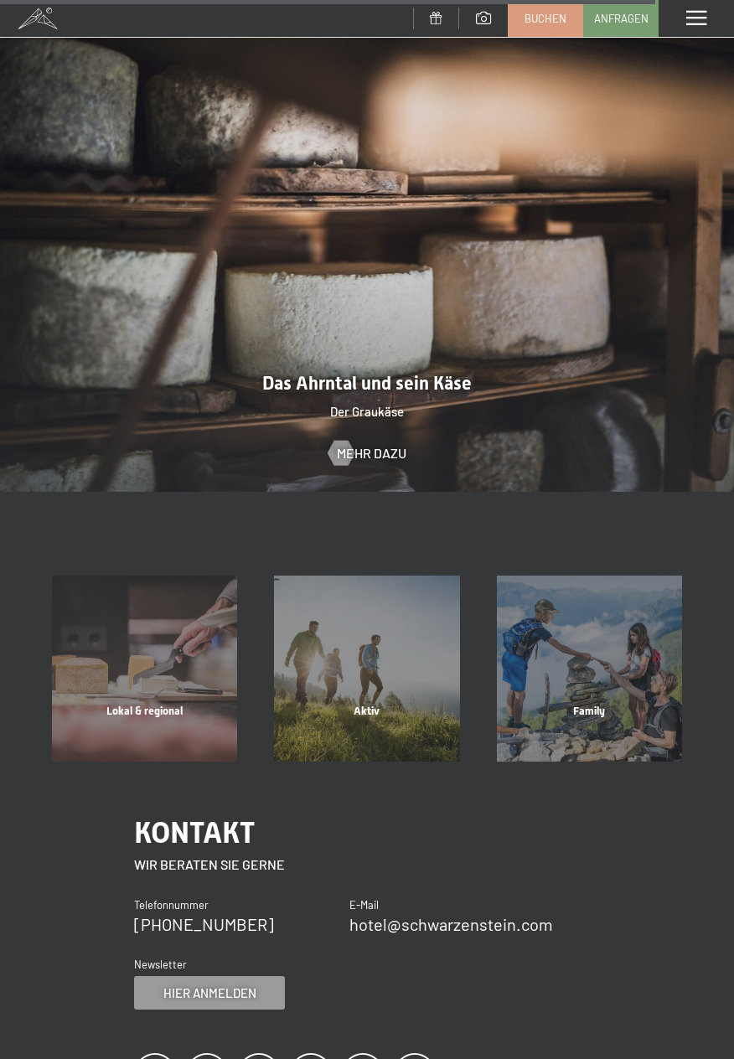
scroll to position [4426, 0]
click at [333, 825] on div "Kontakt" at bounding box center [367, 831] width 466 height 41
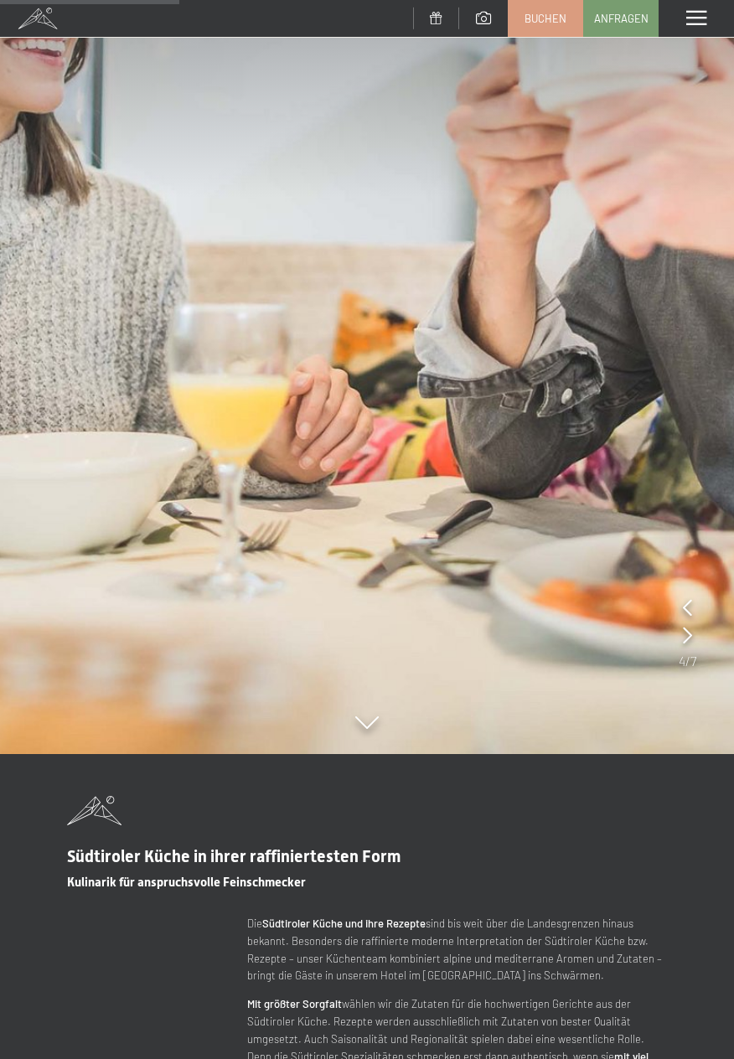
scroll to position [0, 0]
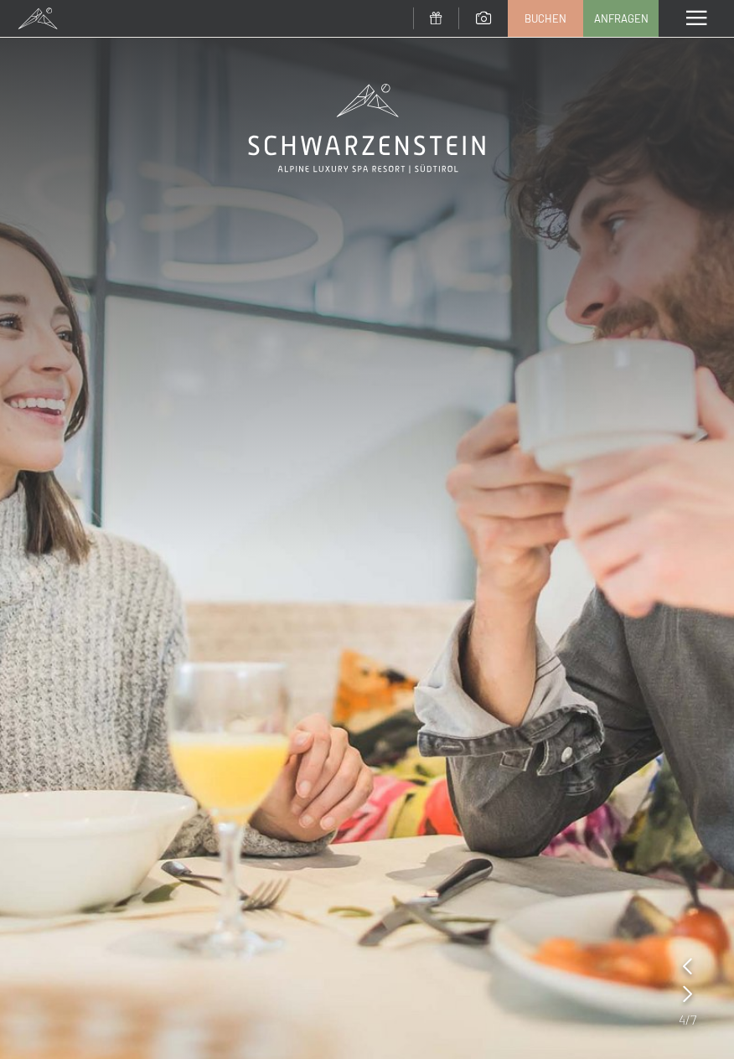
click at [694, 7] on div "Menü" at bounding box center [695, 18] width 75 height 37
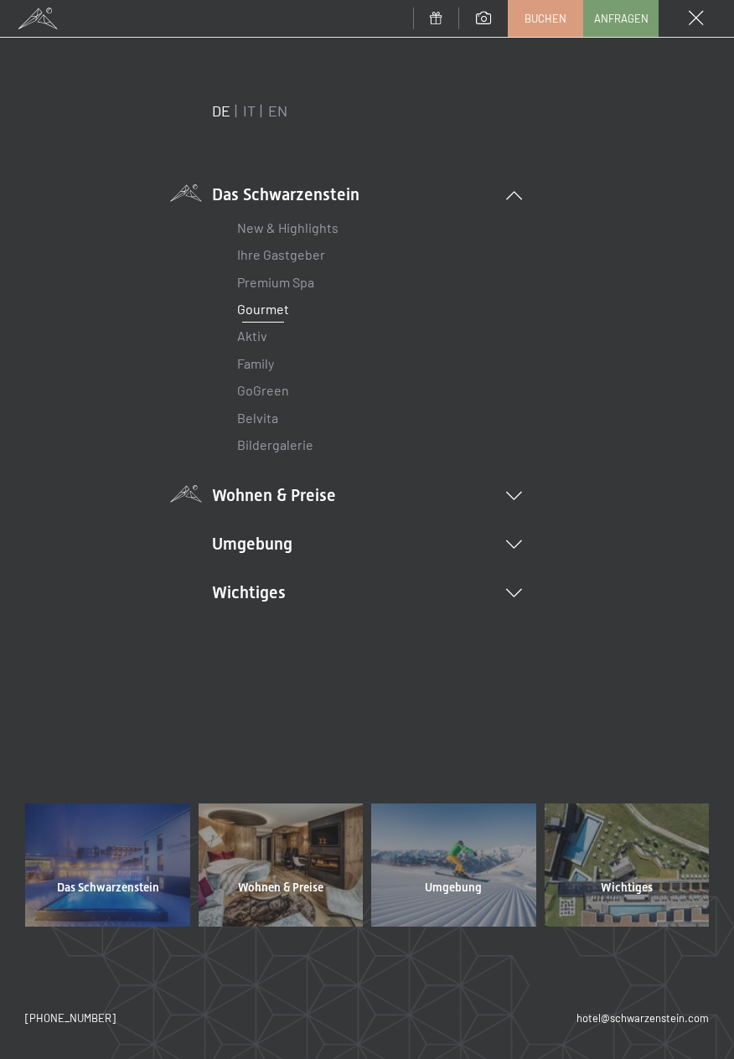
click at [519, 496] on icon at bounding box center [514, 496] width 16 height 8
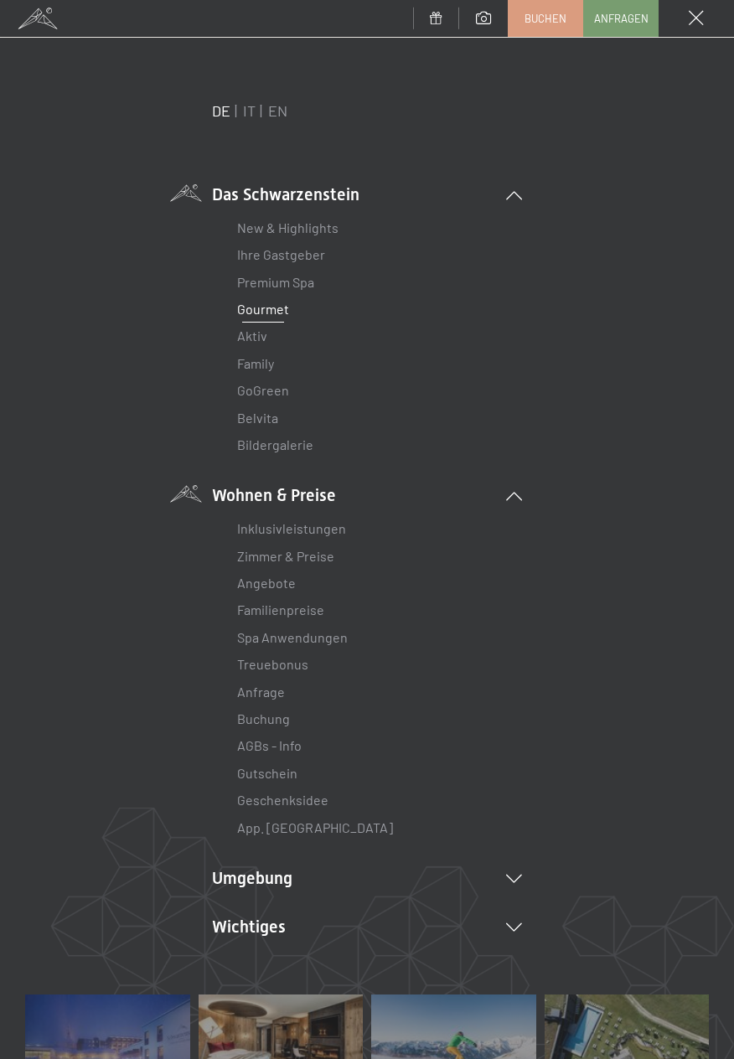
click at [358, 526] on li "Inklusivleistungen" at bounding box center [367, 528] width 260 height 27
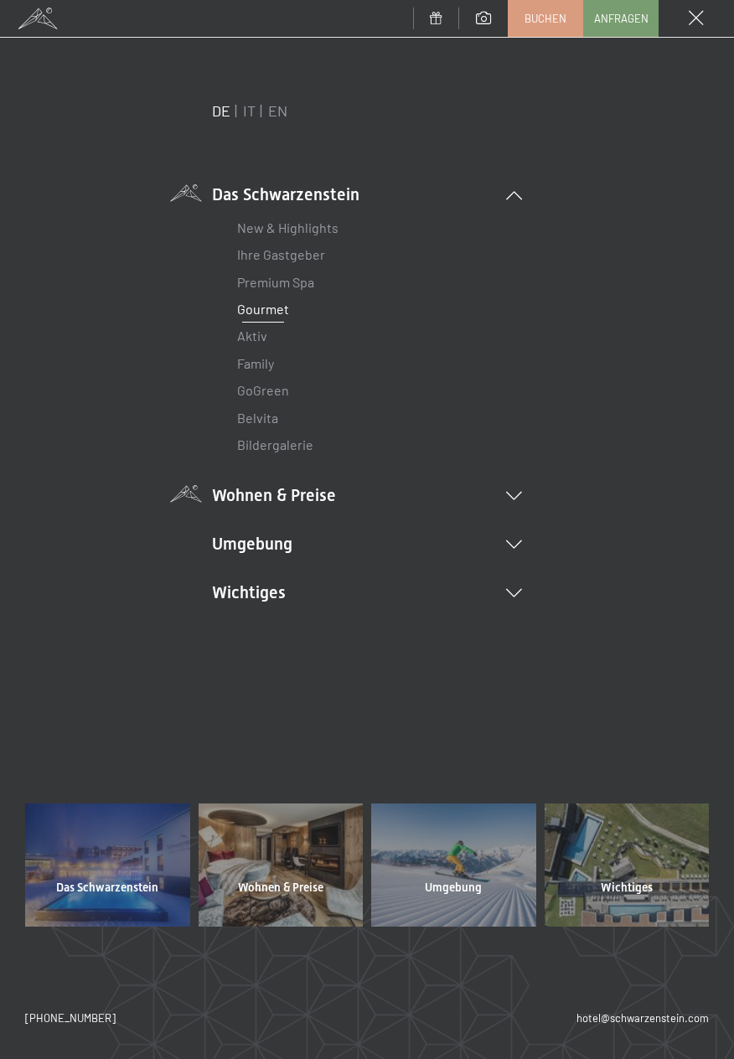
click at [517, 490] on li "Wohnen & Preise Inklusivleistungen Zimmer & Preise Liste Angebote Liste Familie…" at bounding box center [367, 494] width 310 height 23
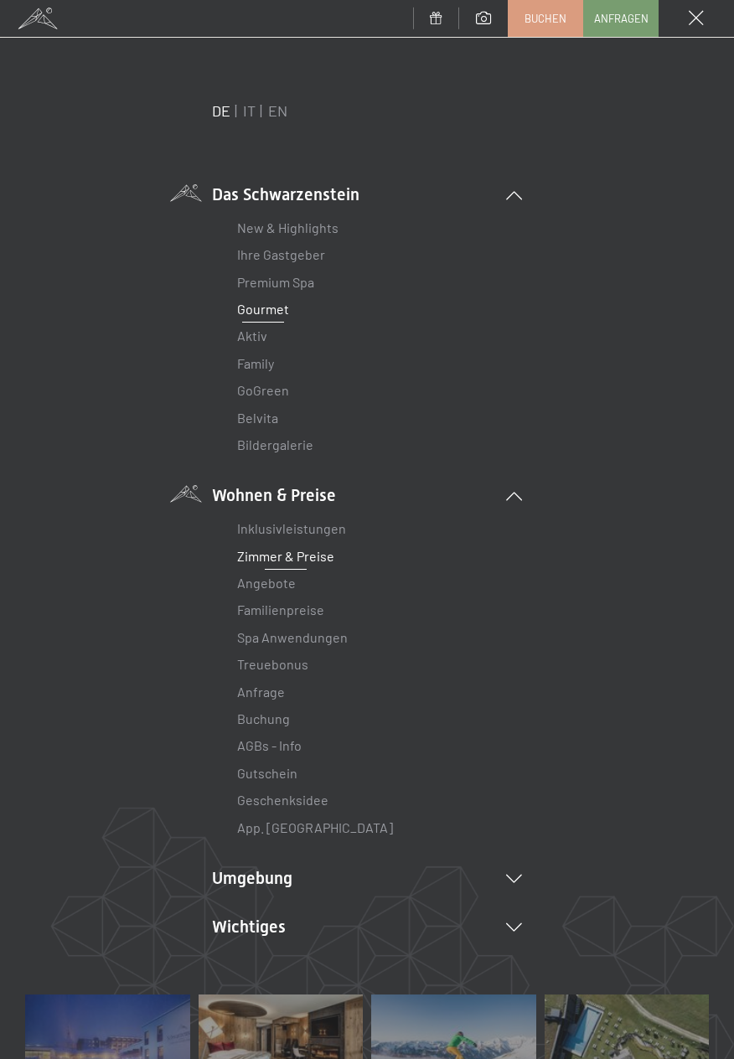
click at [320, 559] on link "Zimmer & Preise" at bounding box center [285, 556] width 97 height 16
